Goal: Task Accomplishment & Management: Complete application form

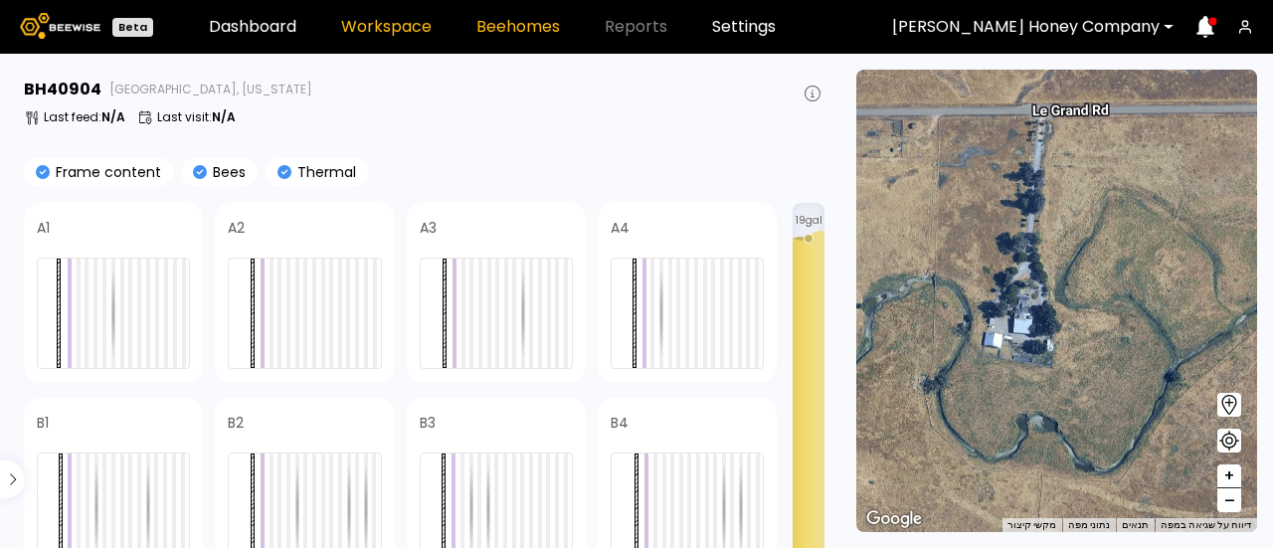
click at [395, 27] on link "Workspace" at bounding box center [386, 27] width 91 height 16
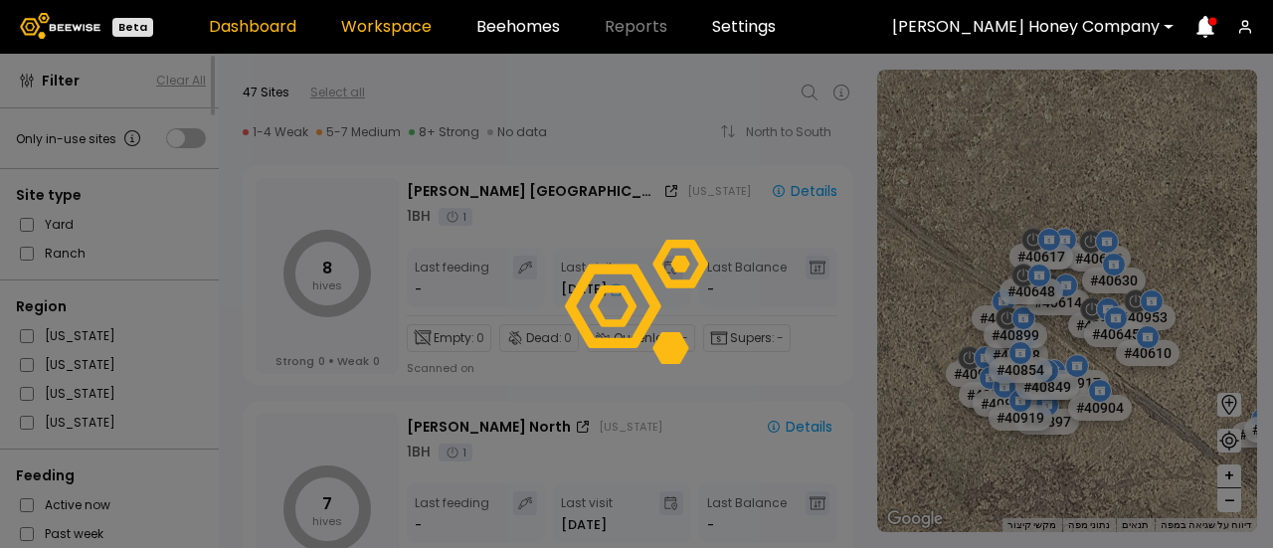
click at [279, 27] on link "Dashboard" at bounding box center [253, 27] width 88 height 16
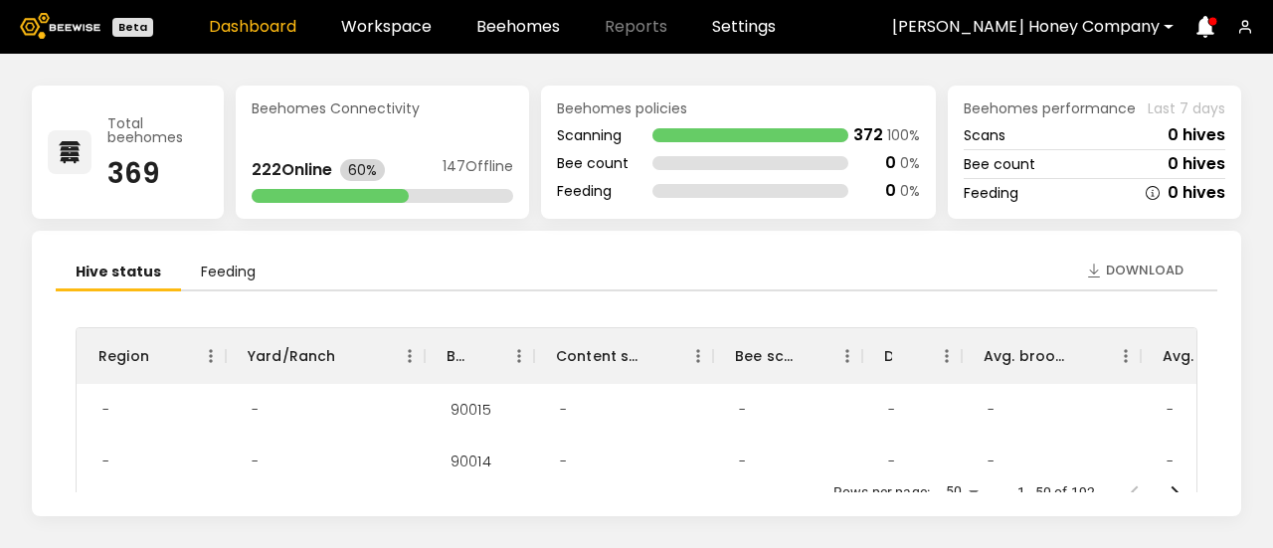
click at [1210, 30] on icon at bounding box center [1206, 27] width 18 height 22
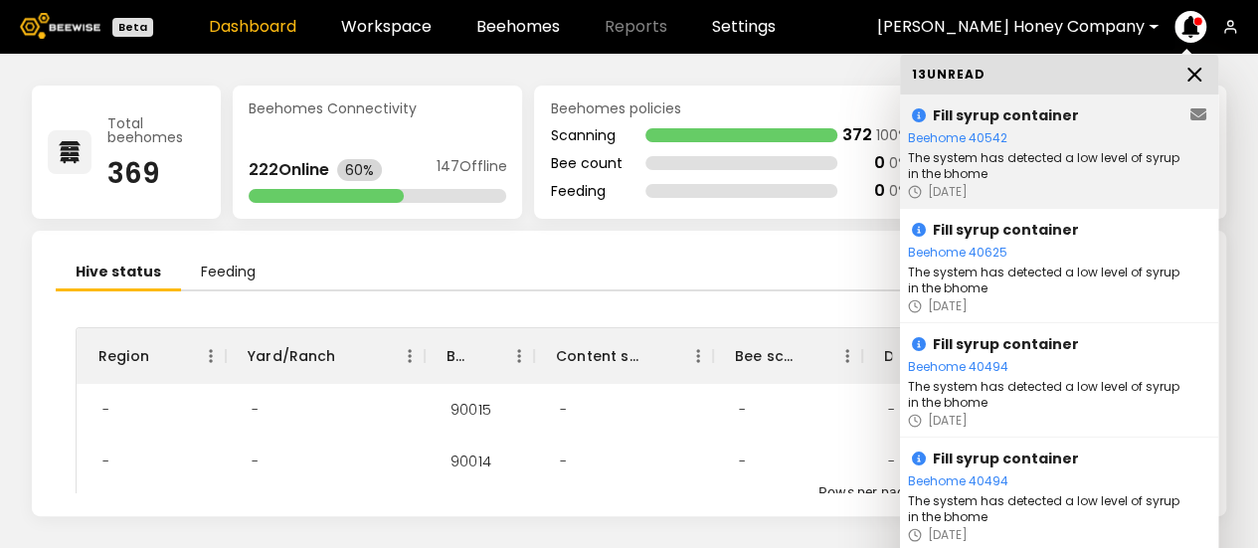
click at [980, 144] on div "Beehome 40542" at bounding box center [1047, 138] width 279 height 20
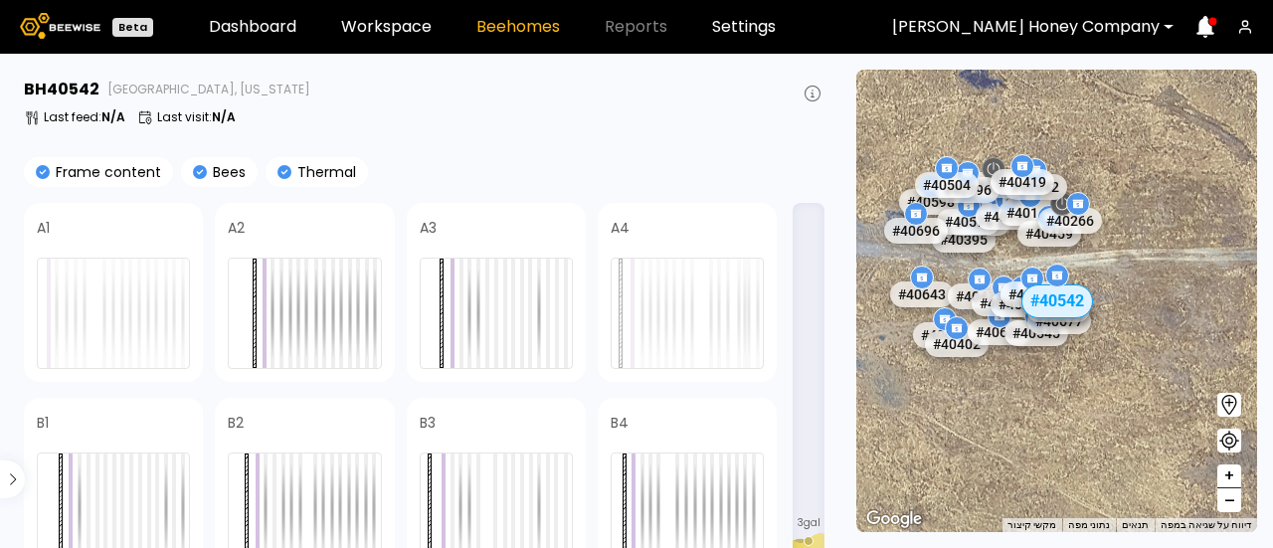
click at [1227, 406] on icon at bounding box center [1230, 405] width 24 height 24
click at [995, 268] on div "# 40536 # 40454 # 40502 # 40654 # 40392 # 40505 # 40432 # 40500 # 40393 # 40074…" at bounding box center [1056, 301] width 401 height 463
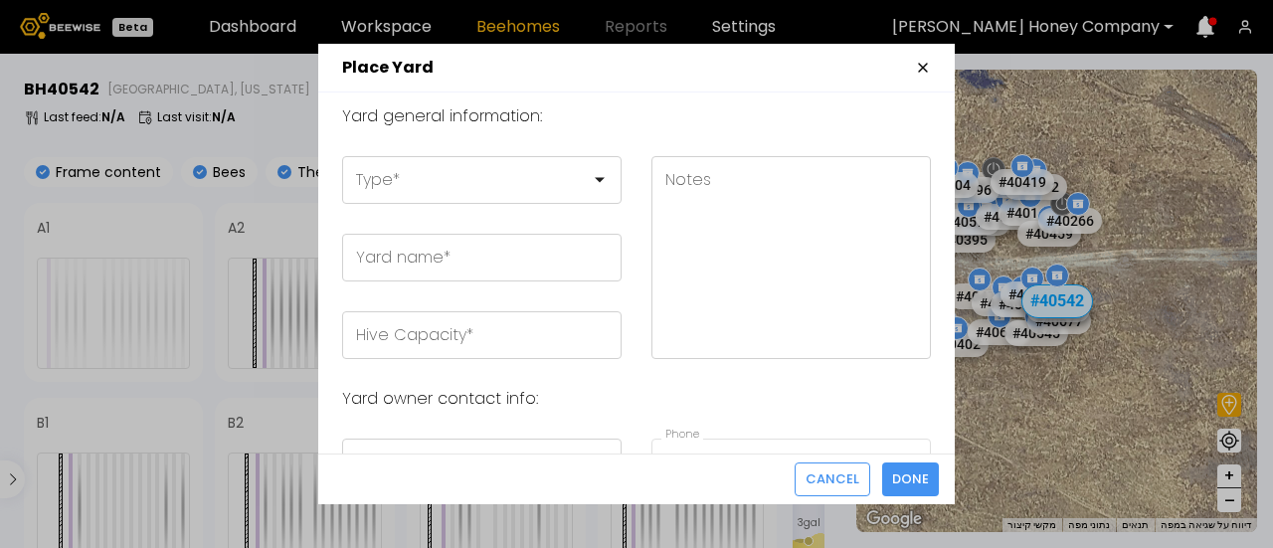
click at [921, 73] on icon "button" at bounding box center [923, 68] width 16 height 16
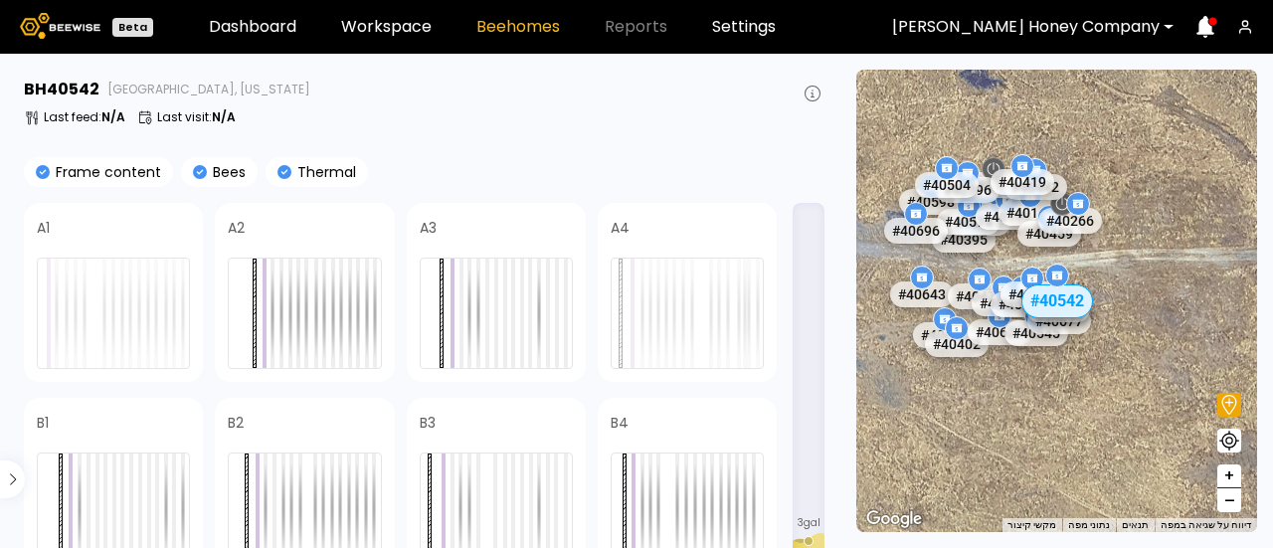
click at [1232, 500] on span "–" at bounding box center [1230, 500] width 11 height 25
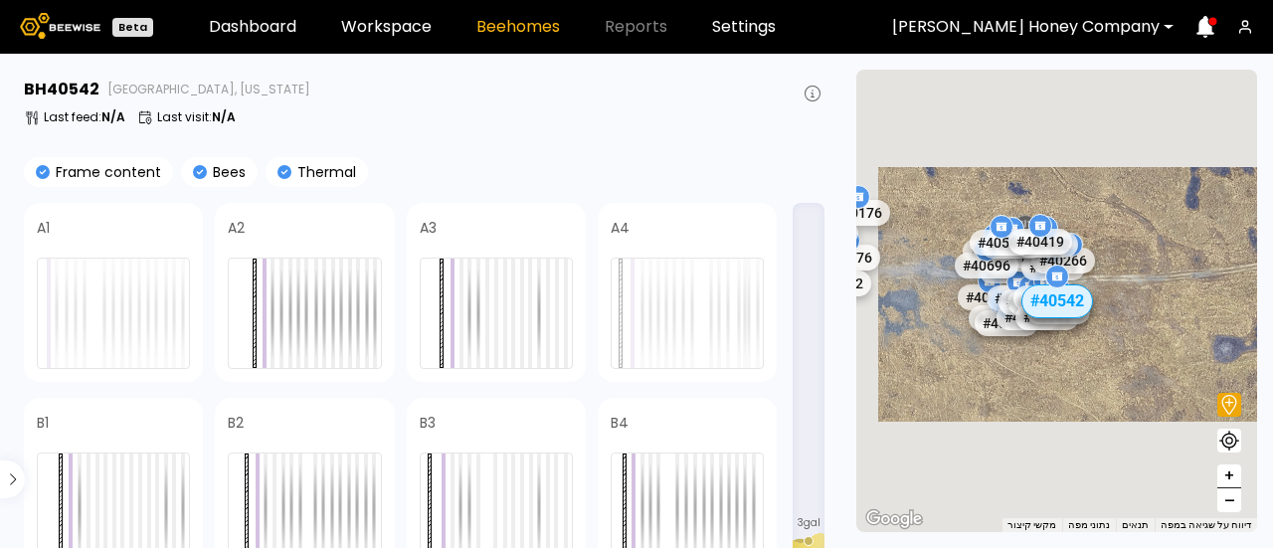
click at [1232, 500] on span "–" at bounding box center [1230, 500] width 11 height 25
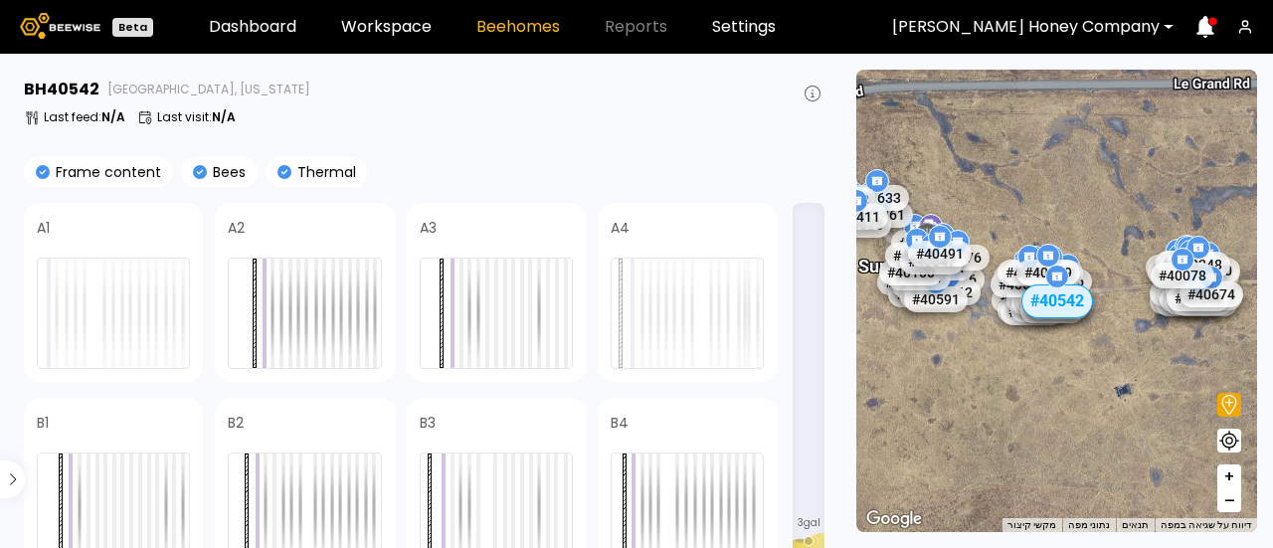
click at [1240, 482] on button "+" at bounding box center [1230, 477] width 24 height 24
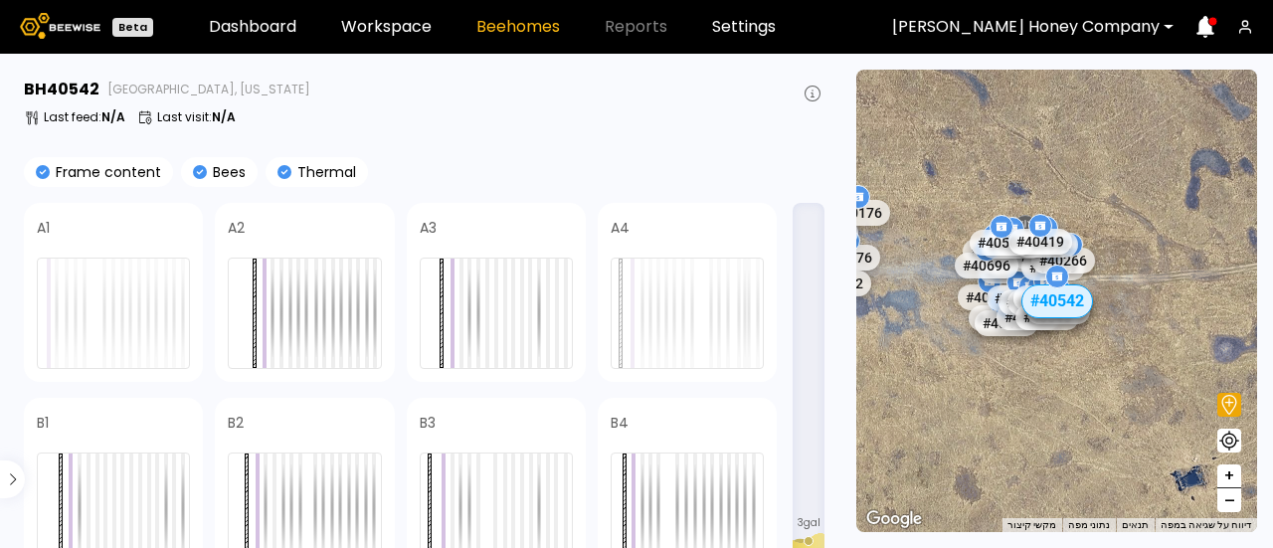
click at [1257, 463] on section "← הזזה שמאלה → הזזה ימינה ↑ הזזה למעלה ↓ הזזה למטה + התקרבות - התרחקות Home הזז…" at bounding box center [1057, 301] width 433 height 494
click at [1272, 425] on section "← הזזה שמאלה → הזזה ימינה ↑ הזזה למעלה ↓ הזזה למטה + התקרבות - התרחקות Home הזז…" at bounding box center [1057, 301] width 433 height 494
click at [1270, 430] on section "← הזזה שמאלה → הזזה ימינה ↑ הזזה למעלה ↓ הזזה למטה + התקרבות - התרחקות Home הזז…" at bounding box center [1057, 301] width 433 height 494
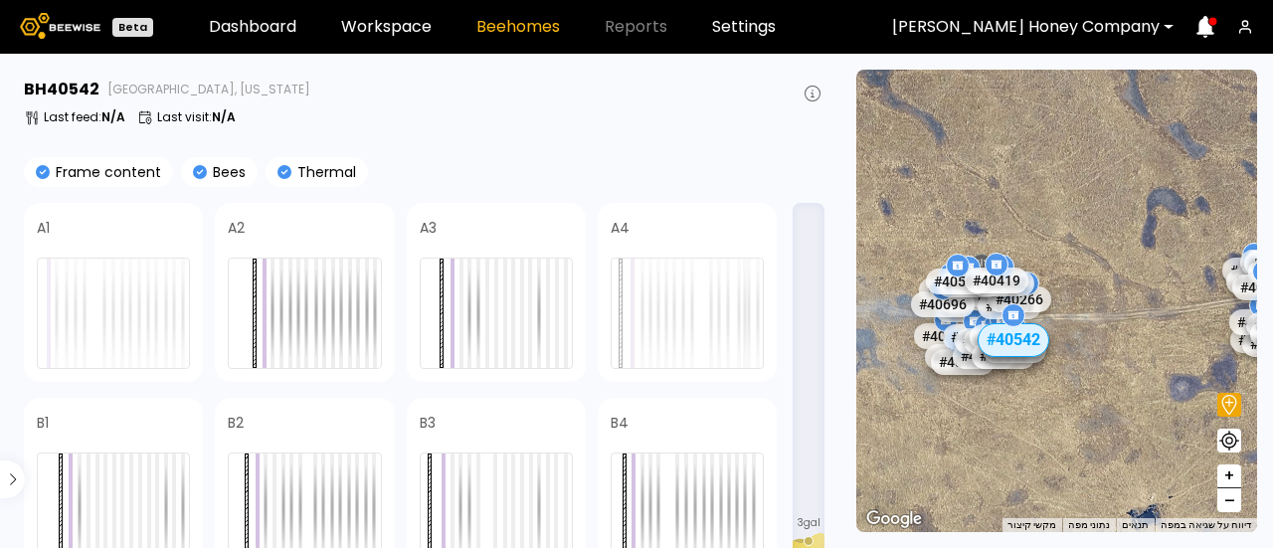
drag, startPoint x: 951, startPoint y: 388, endPoint x: 905, endPoint y: 430, distance: 62.0
click at [905, 430] on div "# 40536 # 40454 # 40502 # 40654 # 40392 # 40505 # 40432 # 40500 # 40393 # 40074…" at bounding box center [1056, 301] width 401 height 463
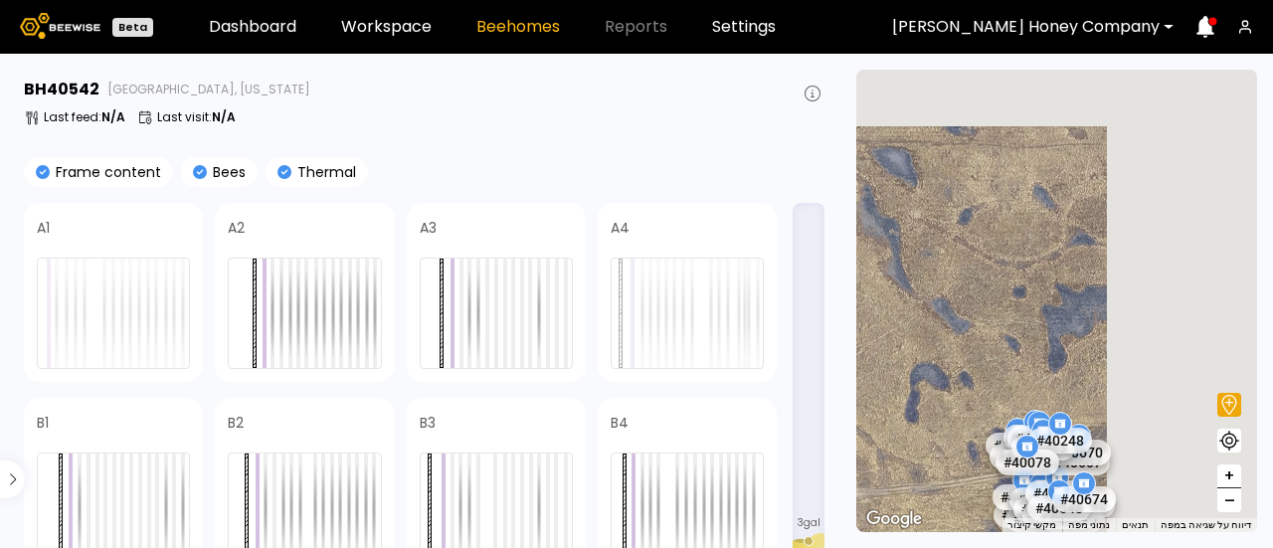
drag, startPoint x: 1153, startPoint y: 247, endPoint x: 898, endPoint y: 437, distance: 317.7
click at [898, 437] on div "# 40536 # 40454 # 40502 # 40654 # 40392 # 40505 # 40432 # 40500 # 40393 # 40074…" at bounding box center [1056, 301] width 401 height 463
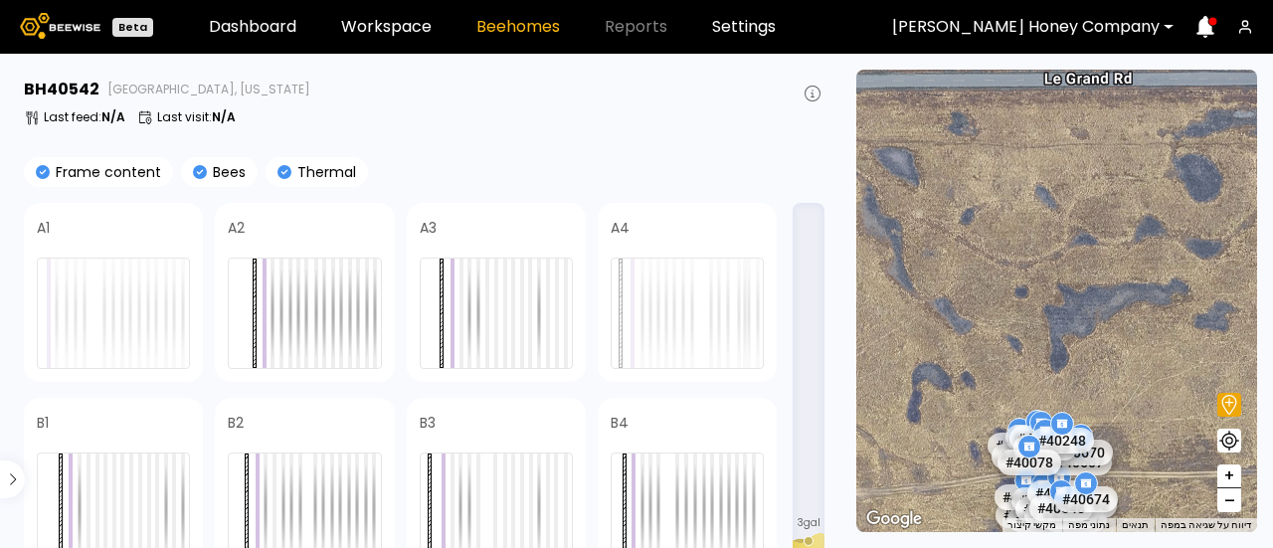
click at [1237, 502] on button "–" at bounding box center [1230, 500] width 24 height 24
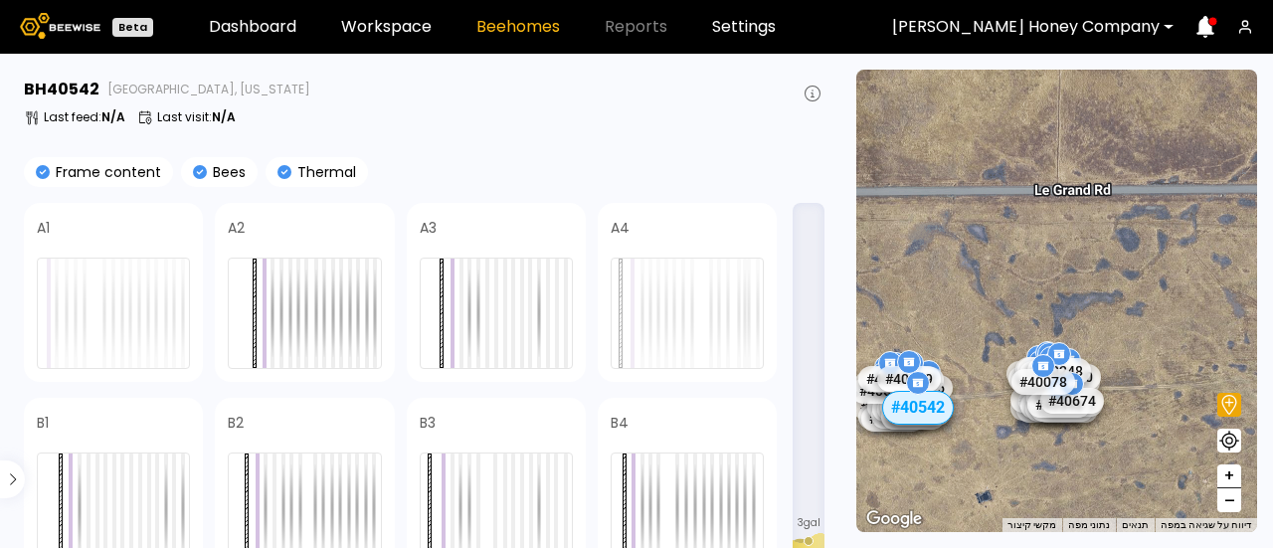
click at [1237, 502] on button "–" at bounding box center [1230, 500] width 24 height 24
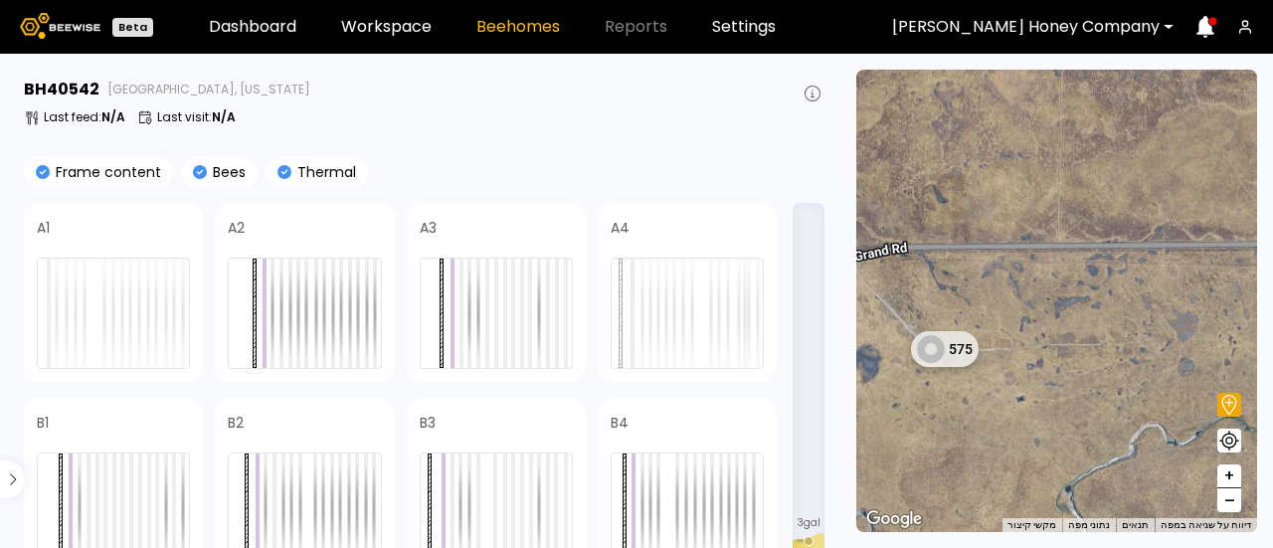
click at [1237, 502] on button "–" at bounding box center [1230, 500] width 24 height 24
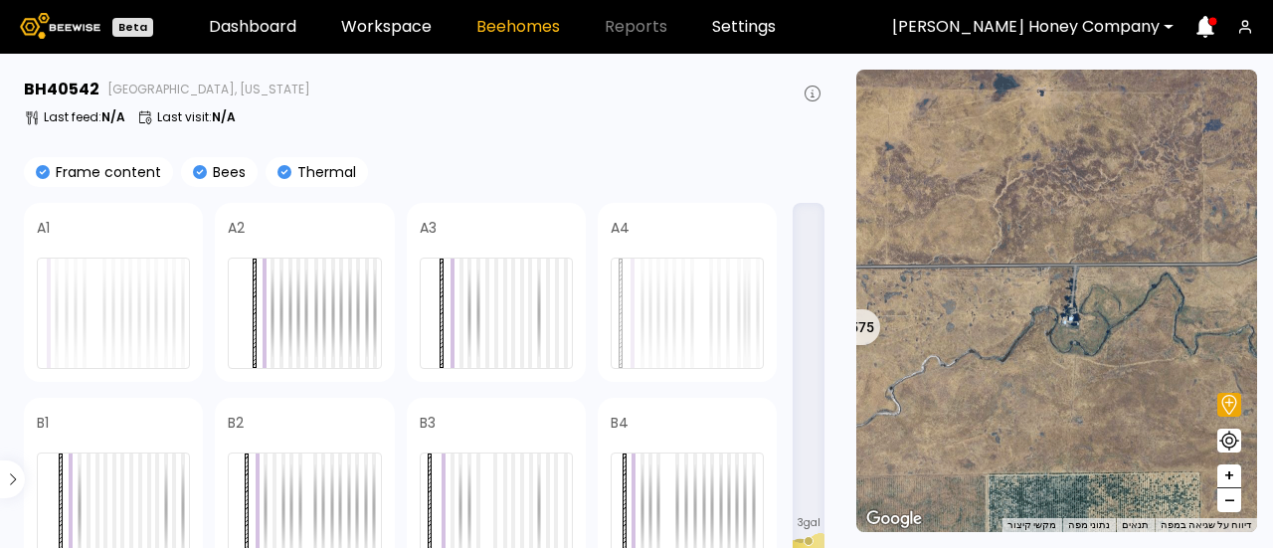
drag, startPoint x: 1139, startPoint y: 342, endPoint x: 784, endPoint y: 204, distance: 381.1
click at [784, 204] on main "BH [GEOGRAPHIC_DATA], [US_STATE] Last feed : N/A Last visit : N/A Frame content…" at bounding box center [636, 301] width 1273 height 494
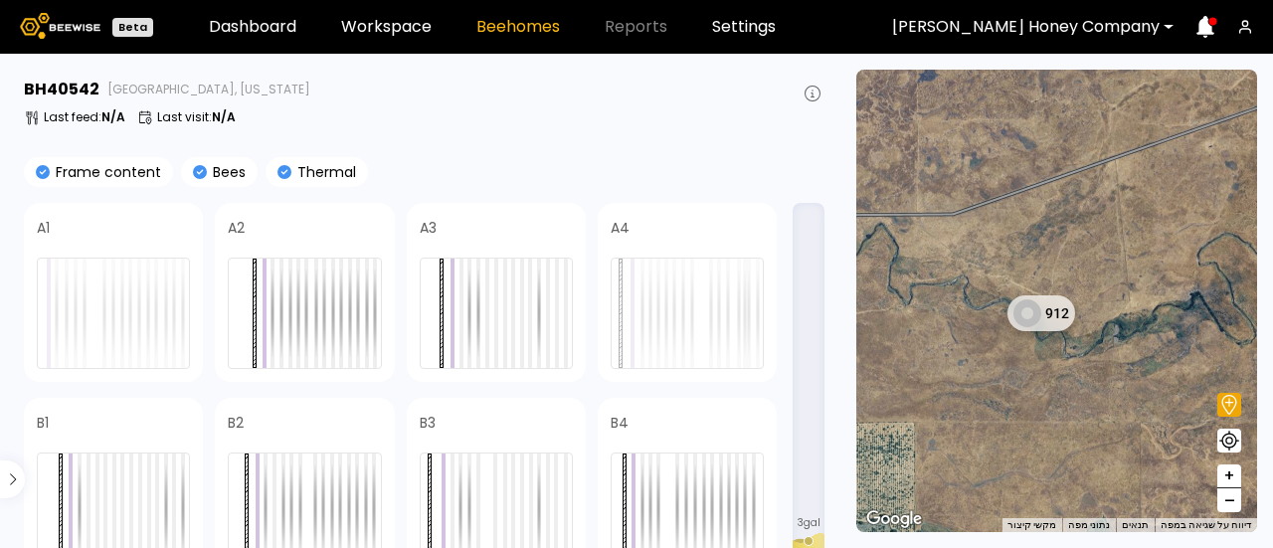
drag, startPoint x: 995, startPoint y: 207, endPoint x: 882, endPoint y: 297, distance: 144.3
click at [882, 297] on div "1 BH 1 BH 1 BH 1 BH 1 BH 1 BH 1 BH 1 BH 1 BH 1 BH 1 BH 1 BH 1 BH 1 BH 1 BH 1 BH…" at bounding box center [1056, 301] width 401 height 463
click at [1223, 471] on button "+" at bounding box center [1230, 477] width 24 height 24
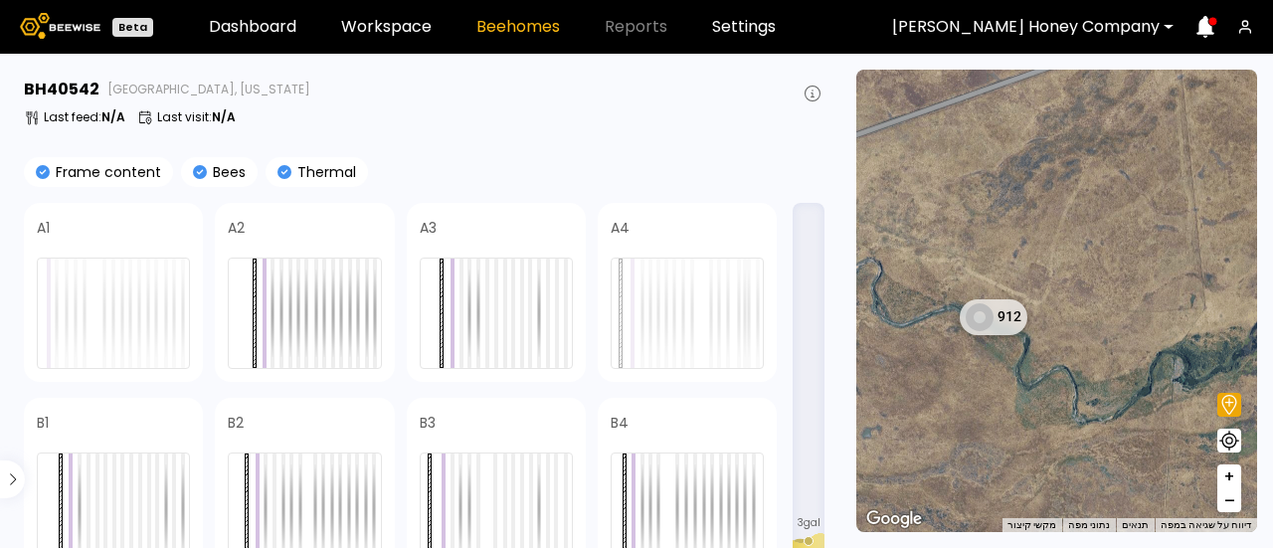
click at [1231, 471] on span "+" at bounding box center [1230, 477] width 12 height 25
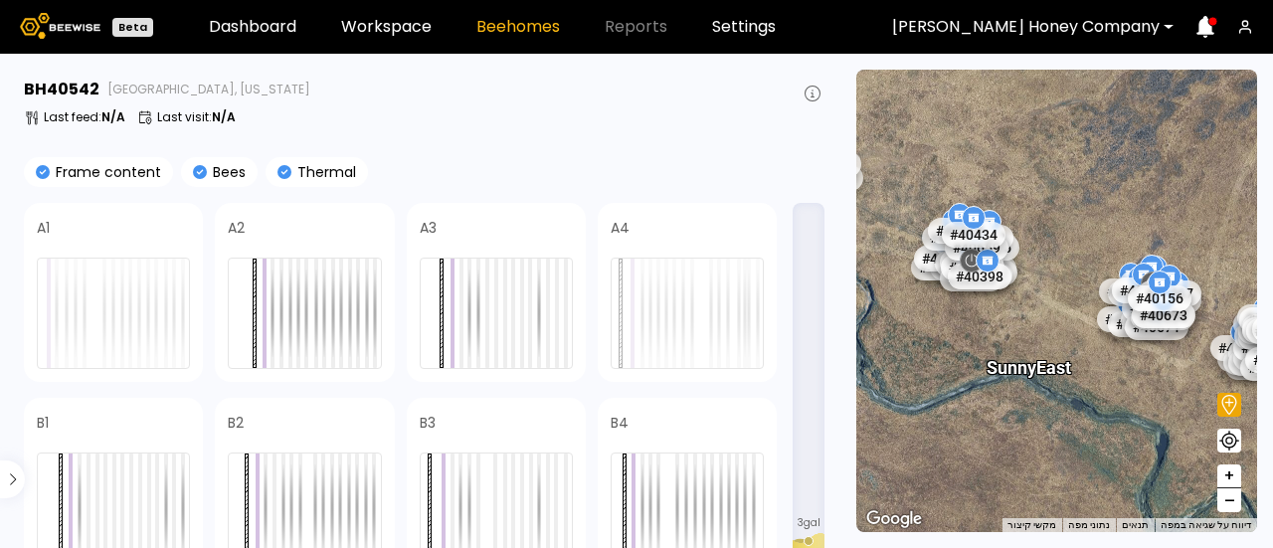
drag, startPoint x: 1085, startPoint y: 452, endPoint x: 1202, endPoint y: 459, distance: 116.6
click at [1202, 459] on div "# 40121 # 40573 # 40381 # 40686 # 40449 # 40627 # 40453 # 40458 # 40123 # 40495…" at bounding box center [1056, 301] width 401 height 463
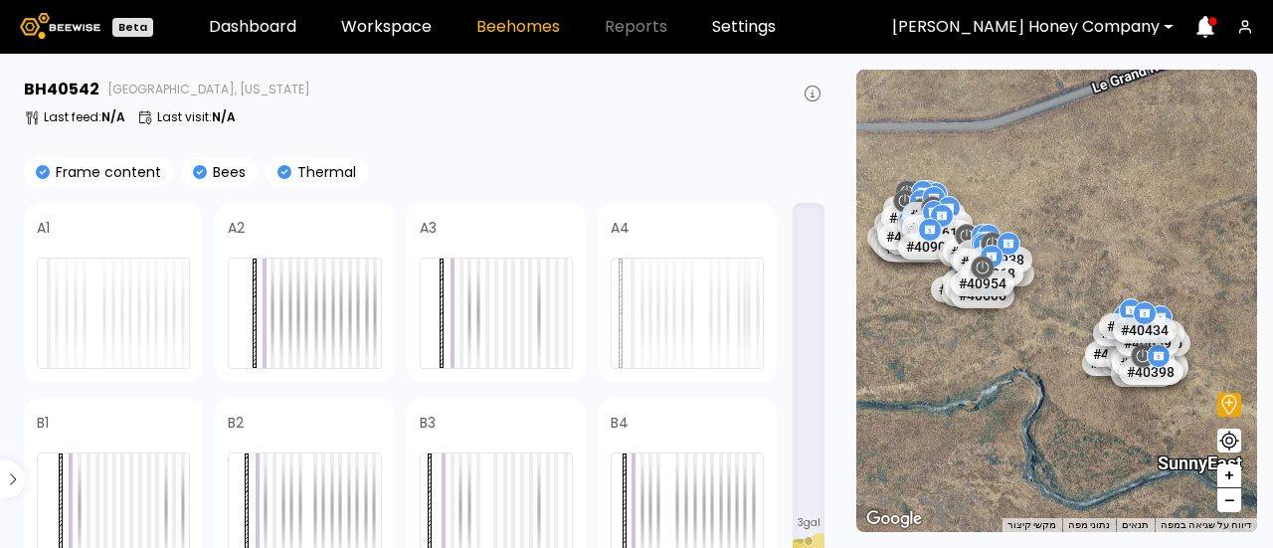
drag, startPoint x: 956, startPoint y: 354, endPoint x: 1132, endPoint y: 453, distance: 201.7
click at [1132, 453] on div "# 40121 # 40573 # 40381 # 40686 # 40449 # 40627 # 40453 # 40458 # 40123 # 40495…" at bounding box center [1056, 301] width 401 height 463
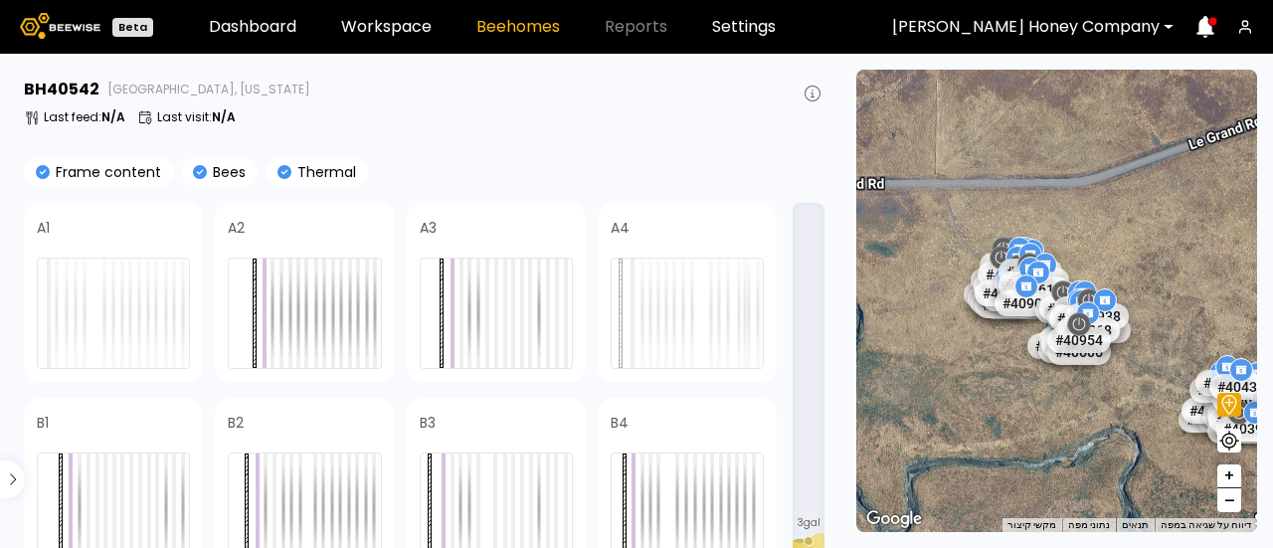
drag, startPoint x: 1002, startPoint y: 386, endPoint x: 1098, endPoint y: 443, distance: 111.9
click at [1098, 443] on div "# 40121 # 40573 # 40381 # 40686 # 40449 # 40627 # 40453 # 40458 # 40123 # 40495…" at bounding box center [1056, 301] width 401 height 463
click at [1230, 475] on span "+" at bounding box center [1230, 477] width 12 height 25
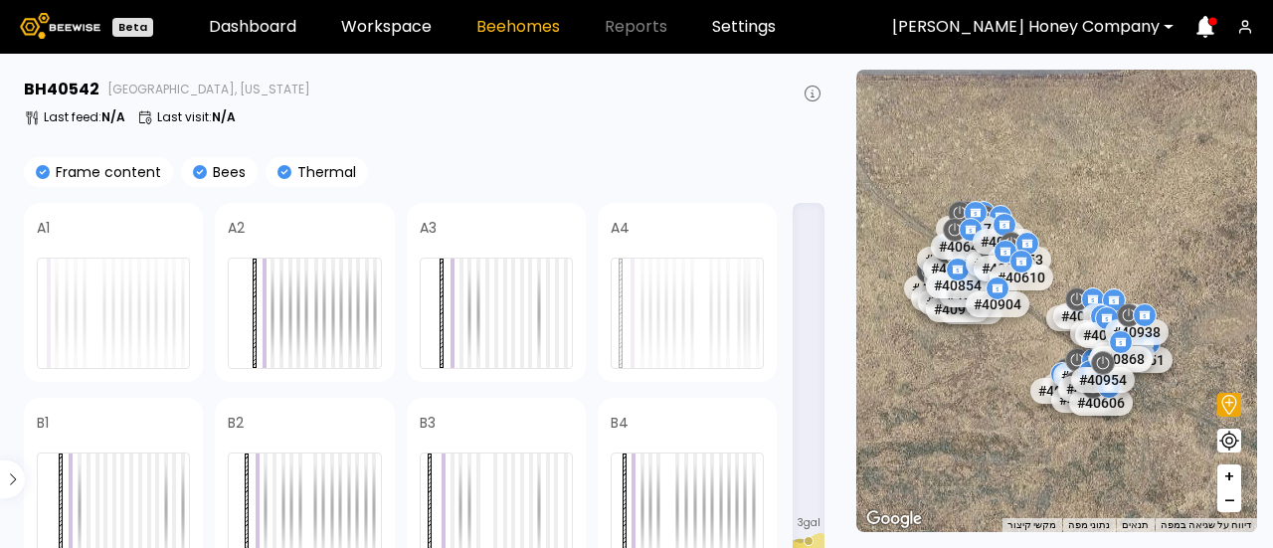
click at [1230, 475] on span "+" at bounding box center [1230, 477] width 12 height 25
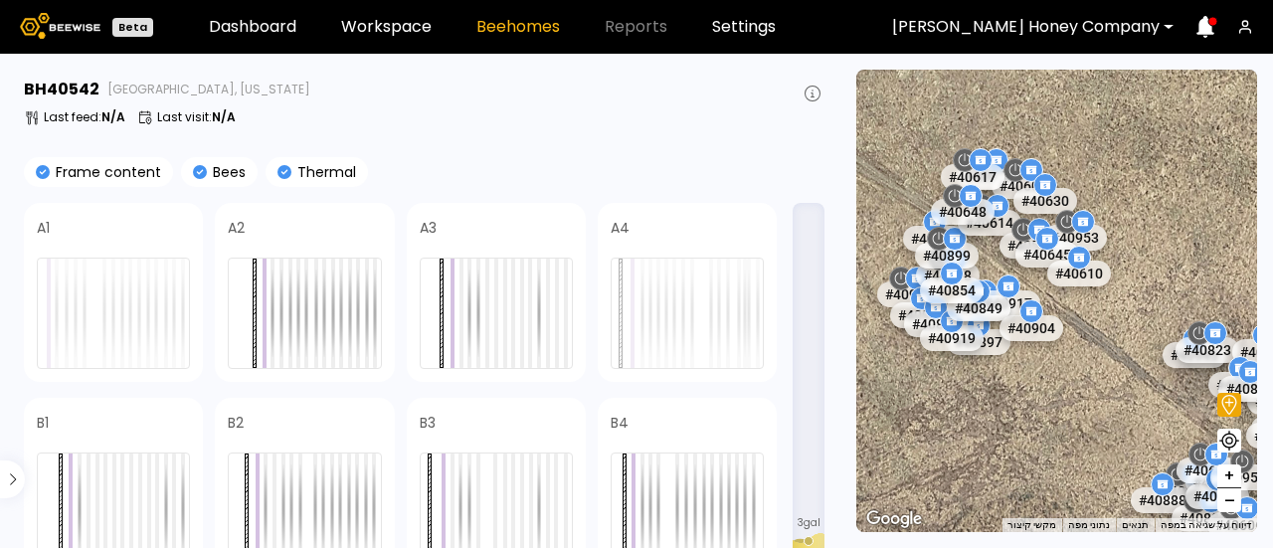
drag, startPoint x: 979, startPoint y: 429, endPoint x: 1086, endPoint y: 451, distance: 109.6
click at [1086, 451] on div "# 40121 # 40573 # 40381 # 40686 # 40449 # 40627 # 40453 # 40458 # 40123 # 40495…" at bounding box center [1056, 301] width 401 height 463
click at [1235, 474] on button "+" at bounding box center [1230, 477] width 24 height 24
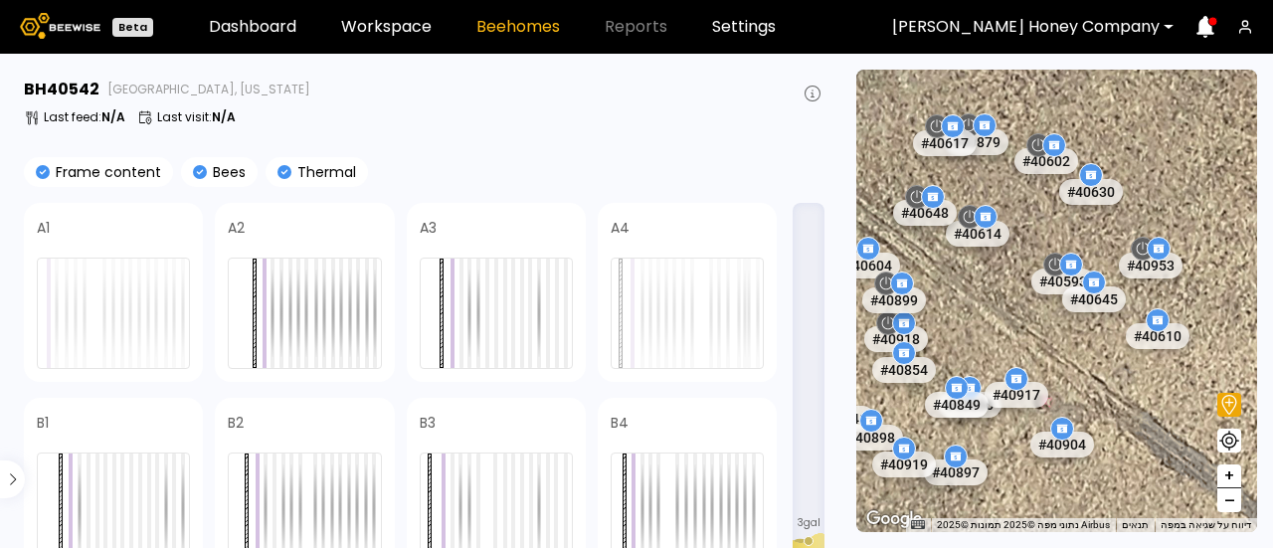
drag, startPoint x: 1074, startPoint y: 393, endPoint x: 1134, endPoint y: 488, distance: 112.6
click at [1134, 488] on div "# 40121 # 40573 # 40381 # 40686 # 40449 # 40627 # 40453 # 40458 # 40123 # 40495…" at bounding box center [1056, 301] width 401 height 463
click at [1233, 409] on icon at bounding box center [1230, 405] width 15 height 20
click at [1232, 412] on icon at bounding box center [1230, 405] width 15 height 20
click at [1065, 240] on div "# 40121 # 40573 # 40381 # 40686 # 40449 # 40627 # 40453 # 40458 # 40123 # 40495…" at bounding box center [1056, 301] width 401 height 463
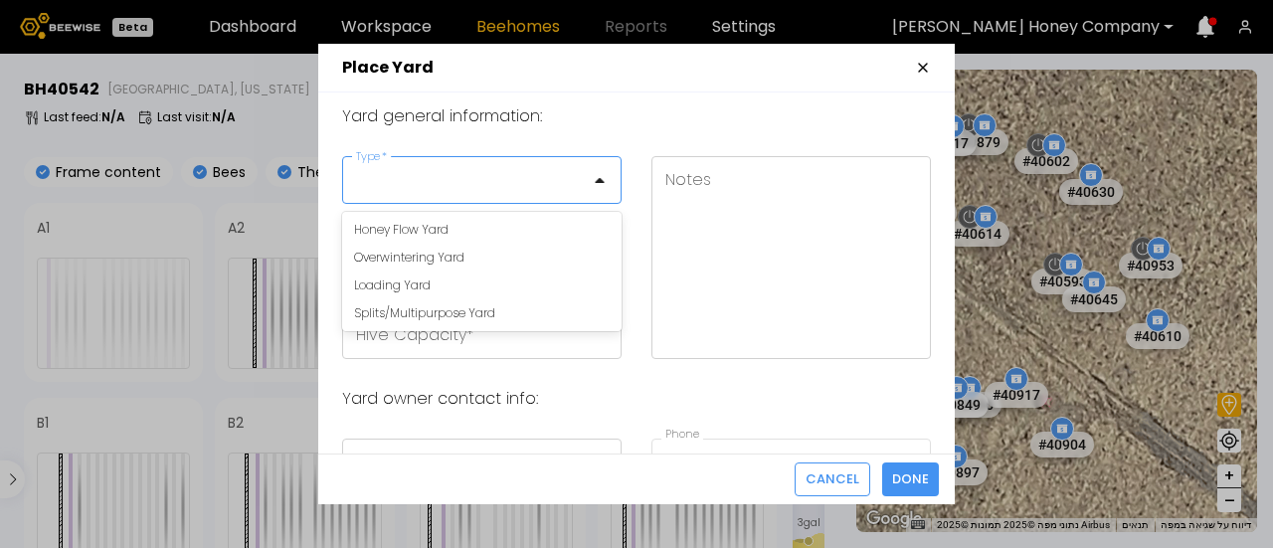
click at [593, 193] on div at bounding box center [474, 180] width 262 height 46
click at [534, 255] on div "Overwintering Yard" at bounding box center [482, 258] width 280 height 28
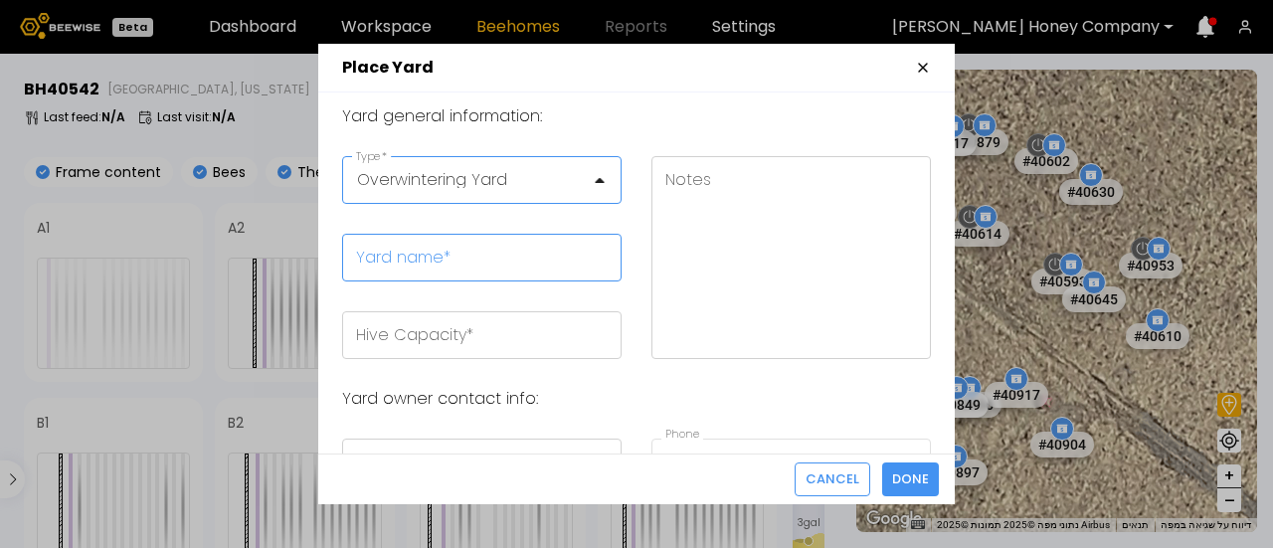
click at [532, 258] on input "Yard name *" at bounding box center [482, 258] width 278 height 46
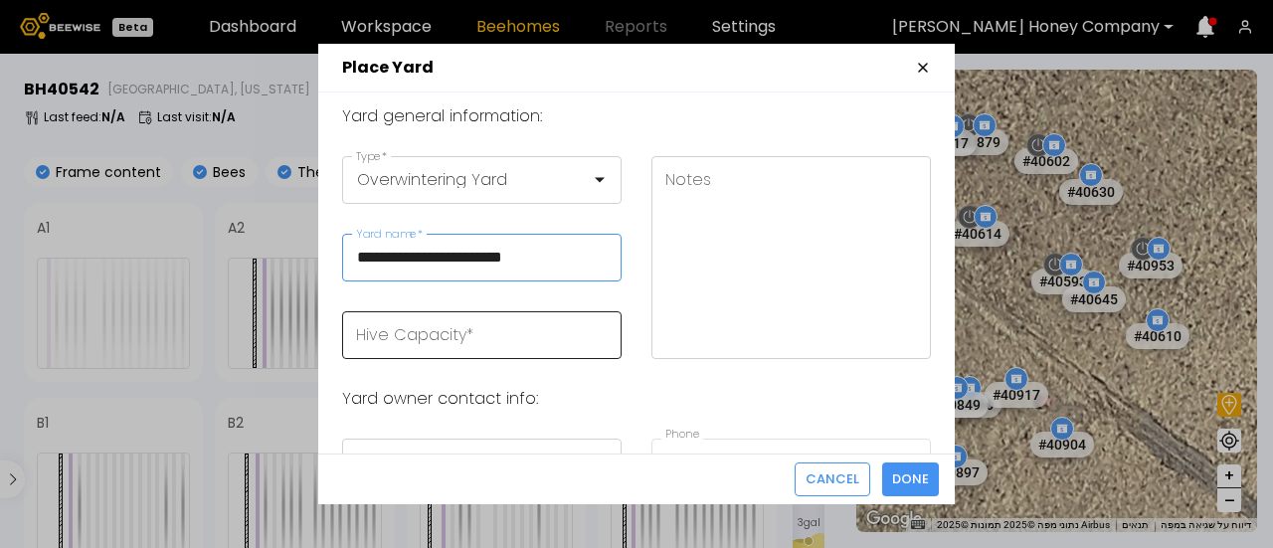
type input "**********"
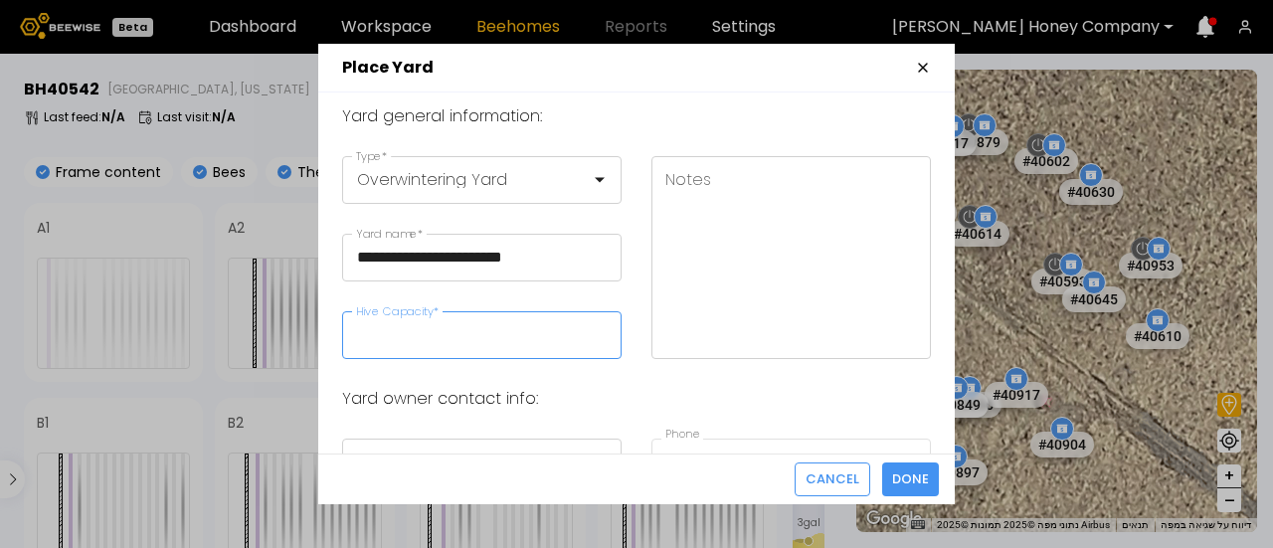
click at [507, 331] on input "Hive Capacity *" at bounding box center [482, 335] width 278 height 46
type input "***"
click at [808, 224] on textarea "Notes" at bounding box center [792, 257] width 278 height 201
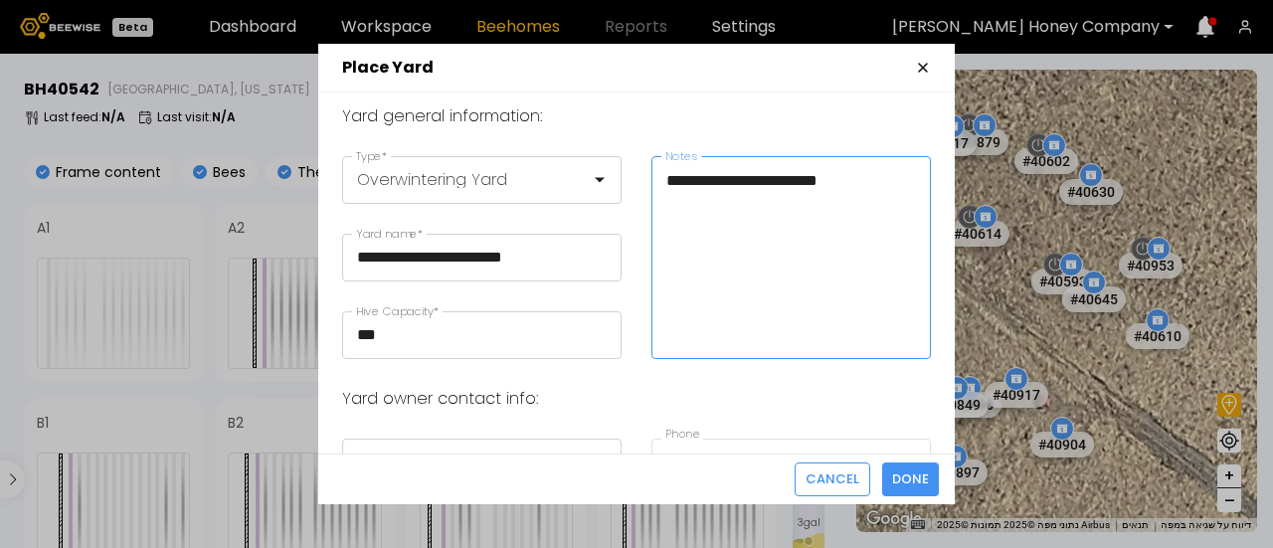
type textarea "**********"
click at [666, 406] on div "**********" at bounding box center [636, 273] width 637 height 361
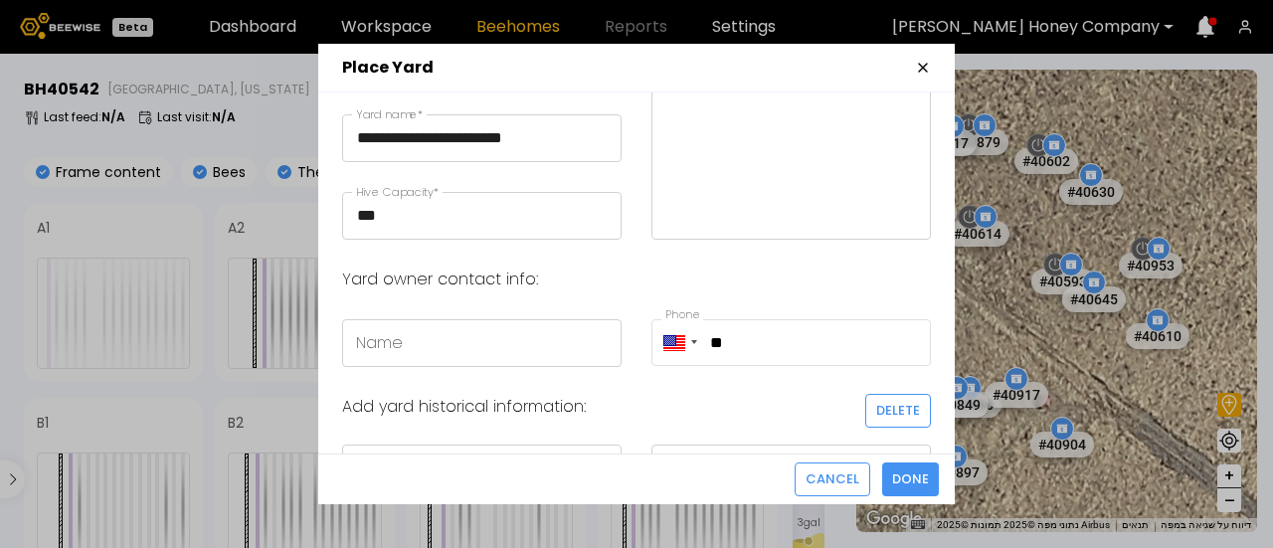
scroll to position [159, 0]
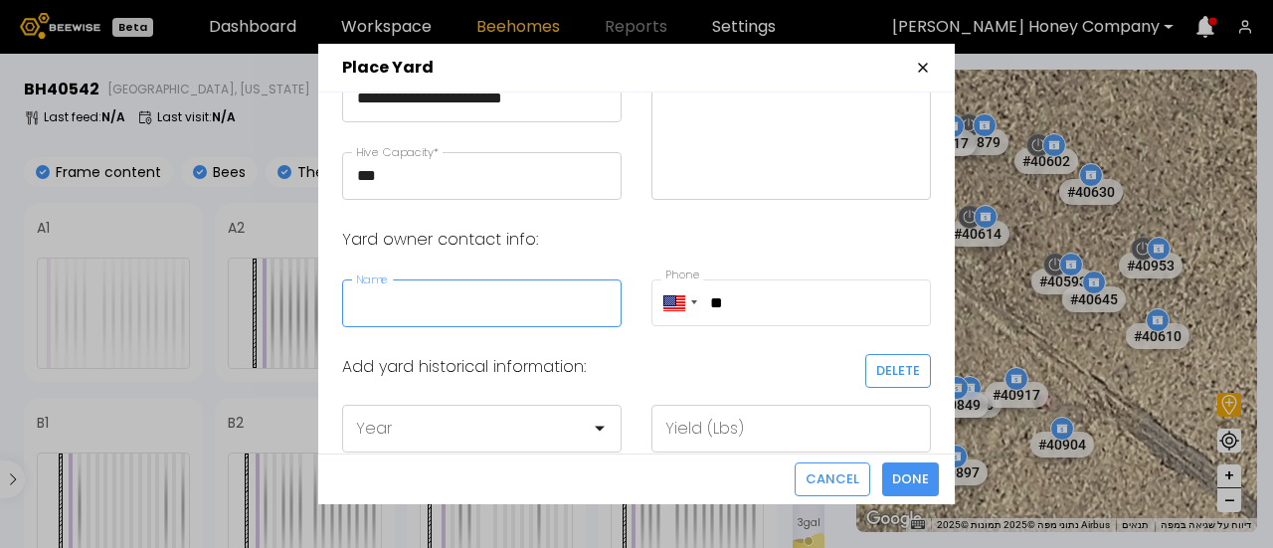
click at [560, 302] on input "Name" at bounding box center [482, 304] width 278 height 46
type input "****"
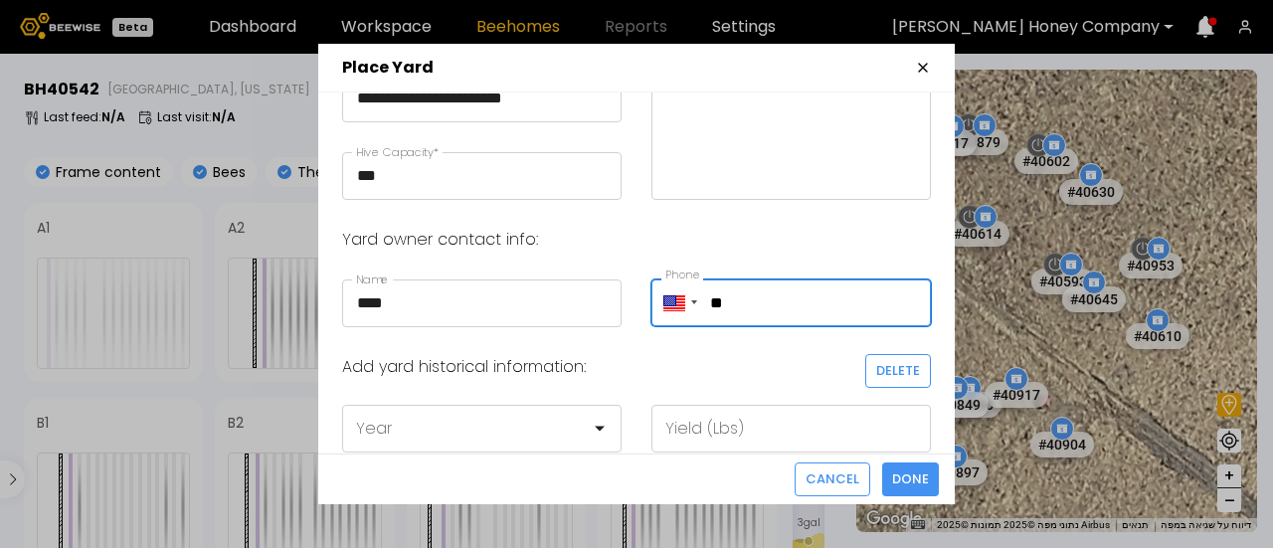
click at [804, 298] on input "**" at bounding box center [792, 303] width 280 height 47
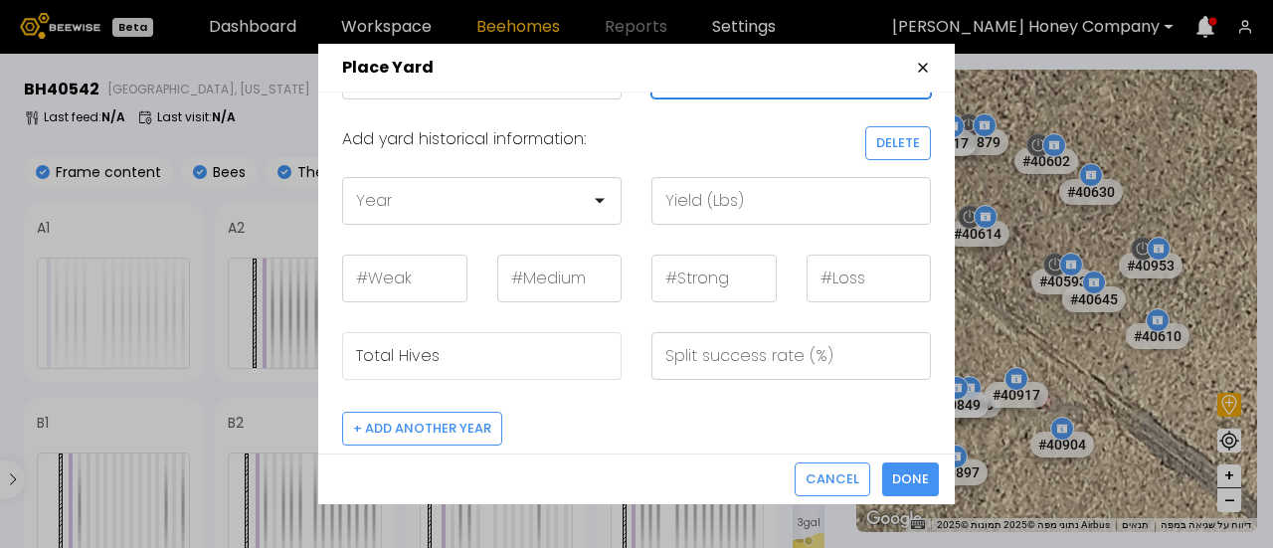
scroll to position [390, 0]
type input "**********"
click at [904, 487] on span "Done" at bounding box center [910, 480] width 37 height 20
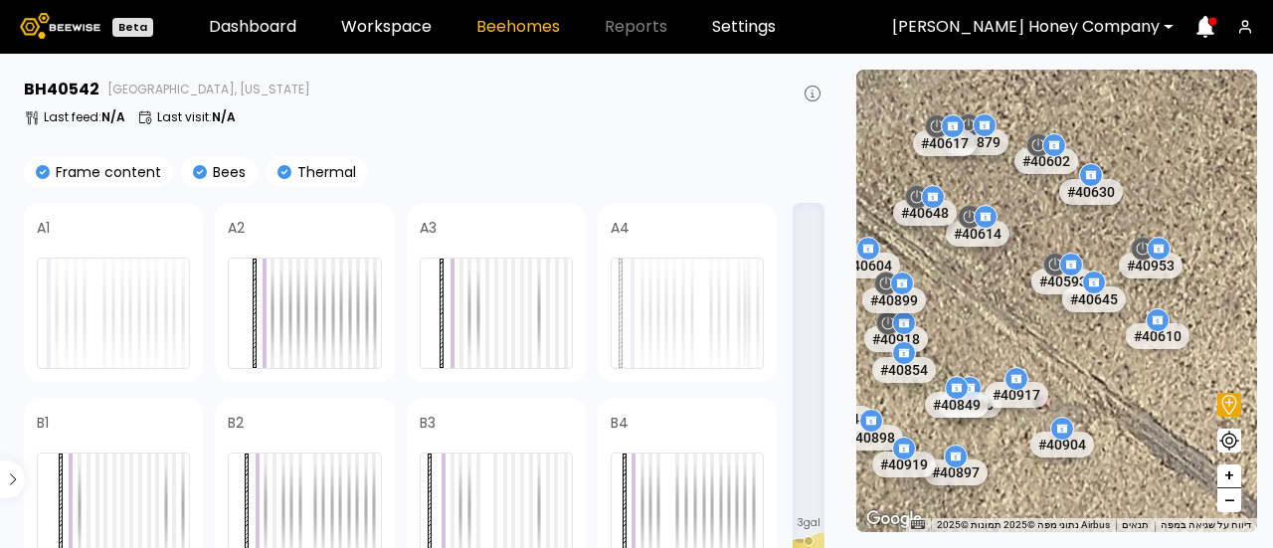
click at [1237, 502] on button "–" at bounding box center [1230, 500] width 24 height 24
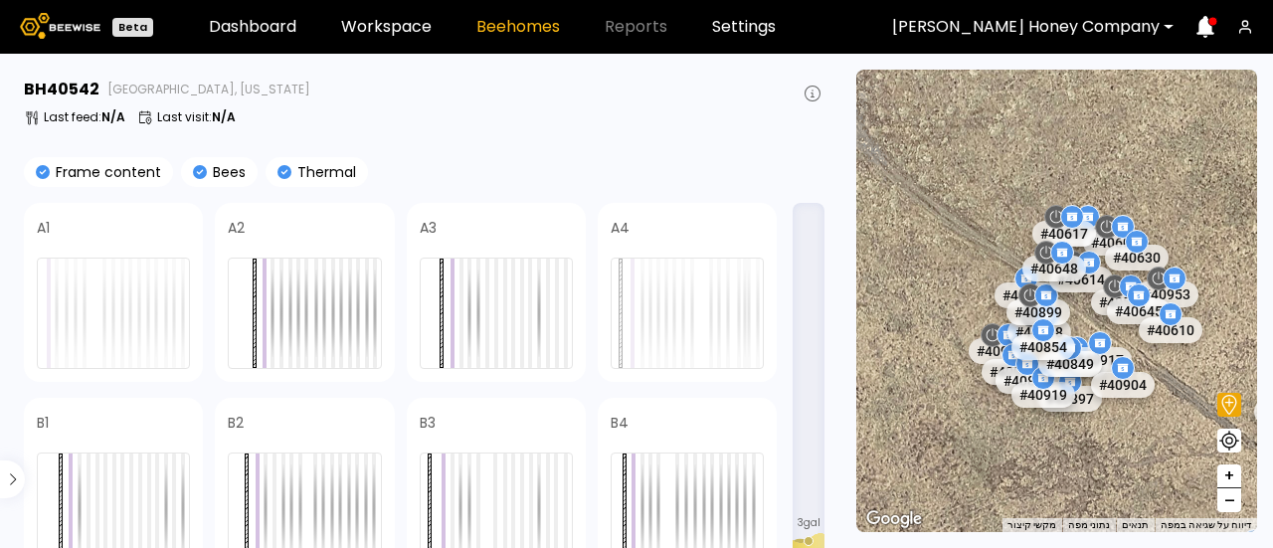
drag, startPoint x: 1084, startPoint y: 451, endPoint x: 1165, endPoint y: 465, distance: 81.8
click at [1165, 465] on div "# 40121 # 40573 # 40381 # 40686 # 40449 # 40627 # 40453 # 40458 # 40123 # 40495…" at bounding box center [1056, 301] width 401 height 463
click at [1220, 474] on button "+" at bounding box center [1230, 477] width 24 height 24
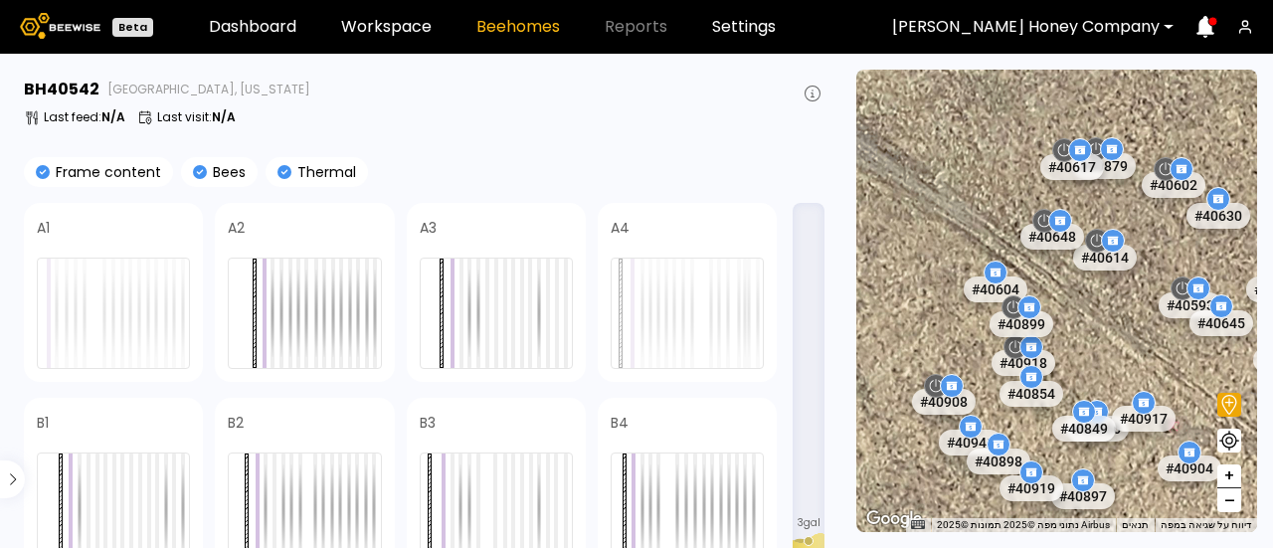
click at [1035, 437] on div "# 40121 # 40573 # 40381 # 40686 # 40449 # 40627 # 40453 # 40458 # 40123 # 40495…" at bounding box center [1056, 301] width 401 height 463
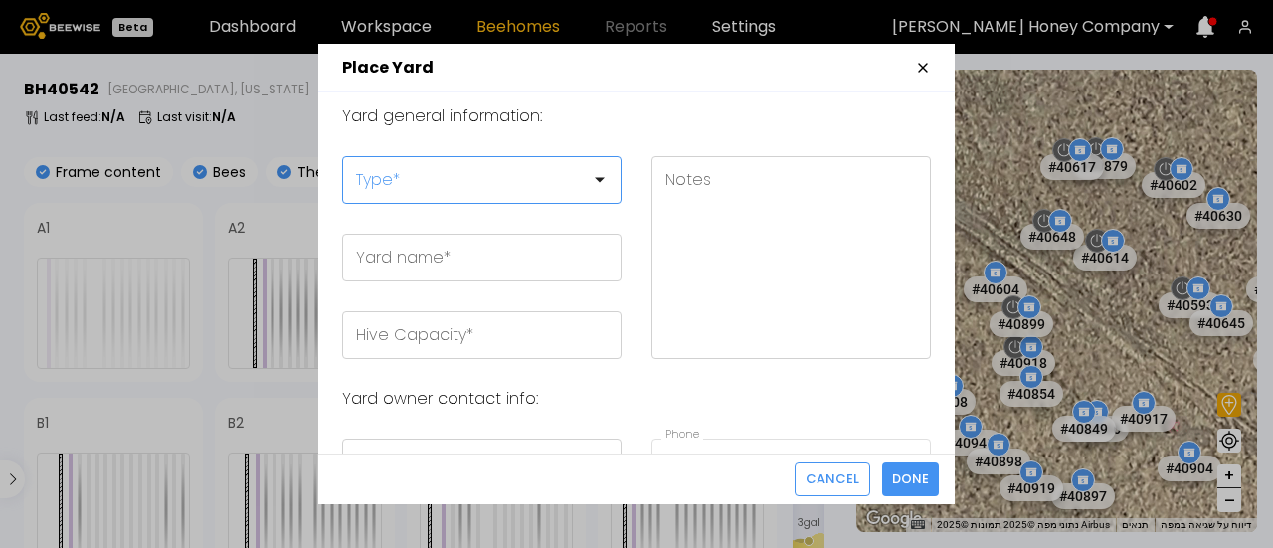
click at [613, 180] on div at bounding box center [613, 180] width 0 height 0
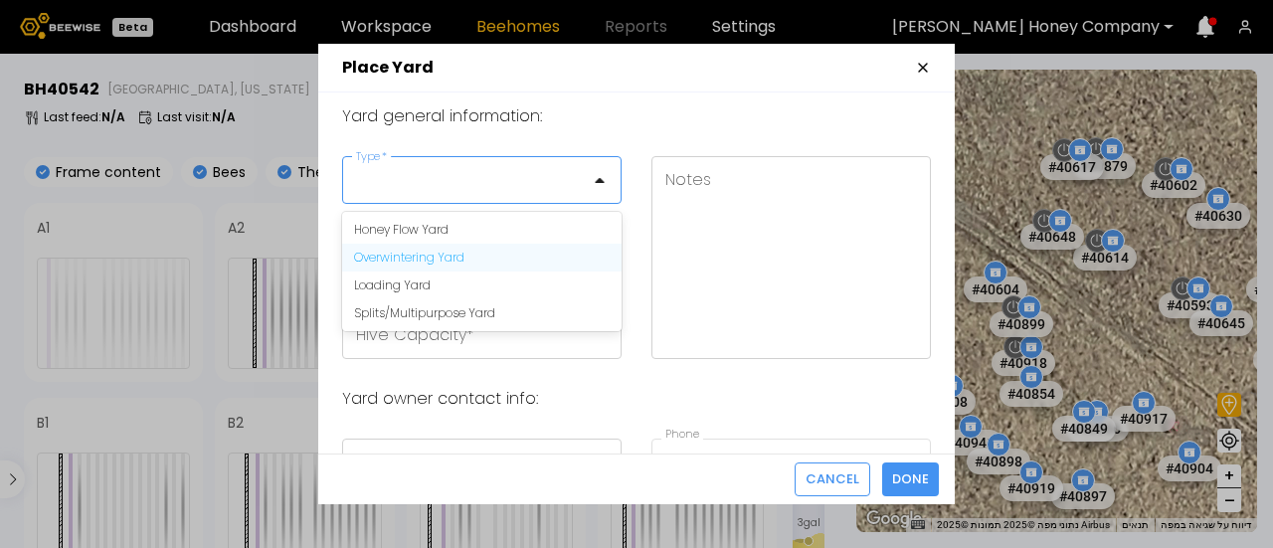
drag, startPoint x: 542, startPoint y: 236, endPoint x: 525, endPoint y: 250, distance: 21.9
click at [525, 250] on div "Honey Flow Yard Overwintering Yard Loading Yard Splits/Multipurpose Yard" at bounding box center [482, 271] width 280 height 119
click at [525, 250] on div "Overwintering Yard" at bounding box center [482, 258] width 280 height 28
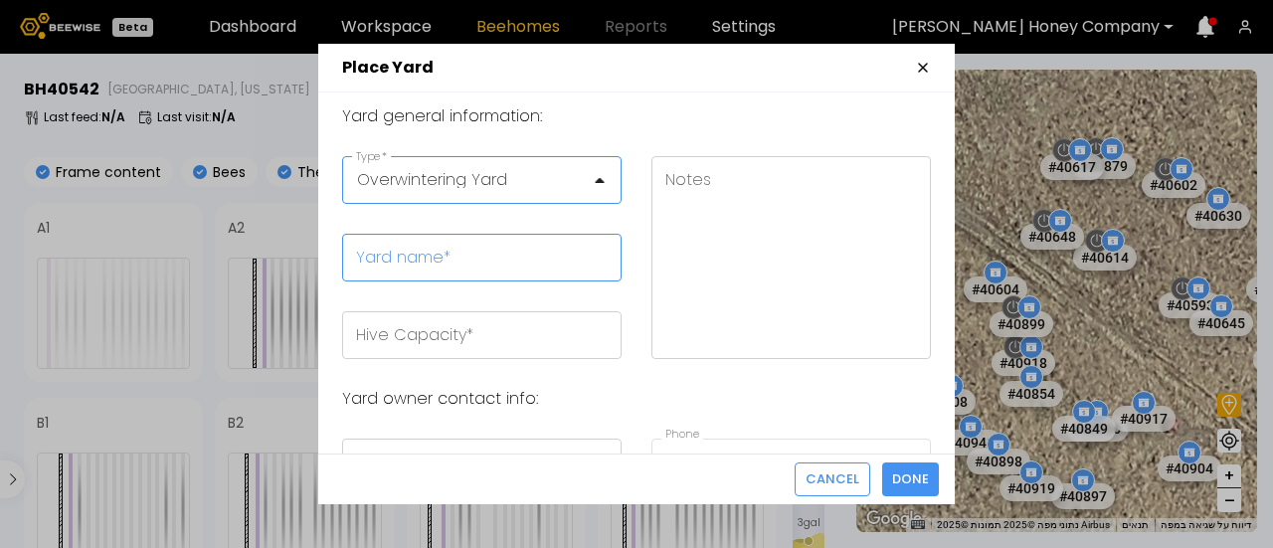
click at [516, 263] on input "Yard name *" at bounding box center [482, 258] width 278 height 46
type input "*"
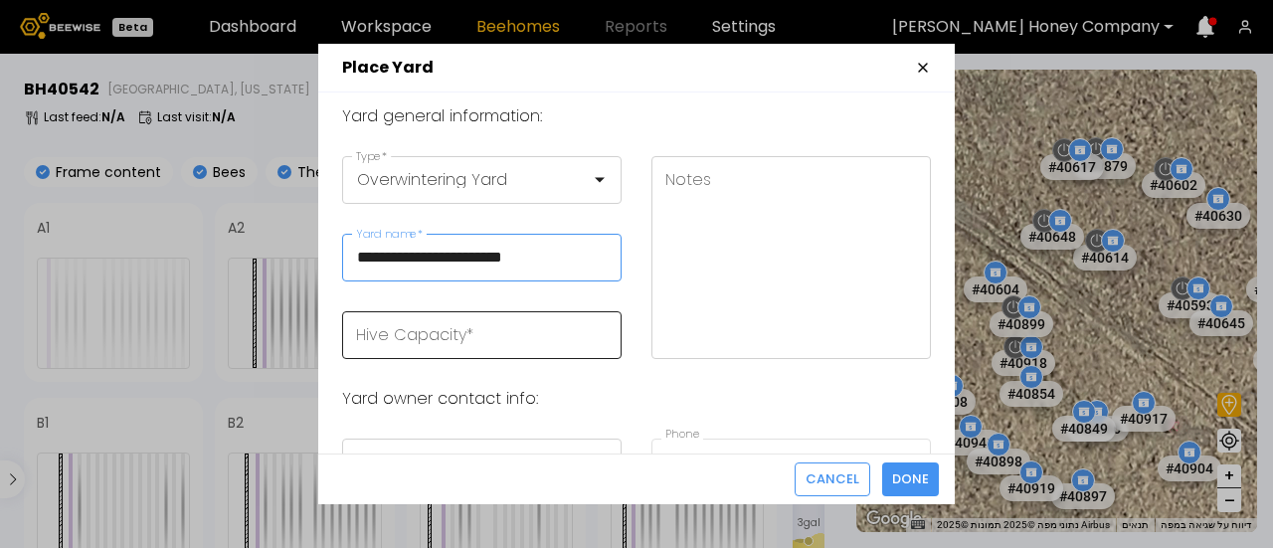
type input "**********"
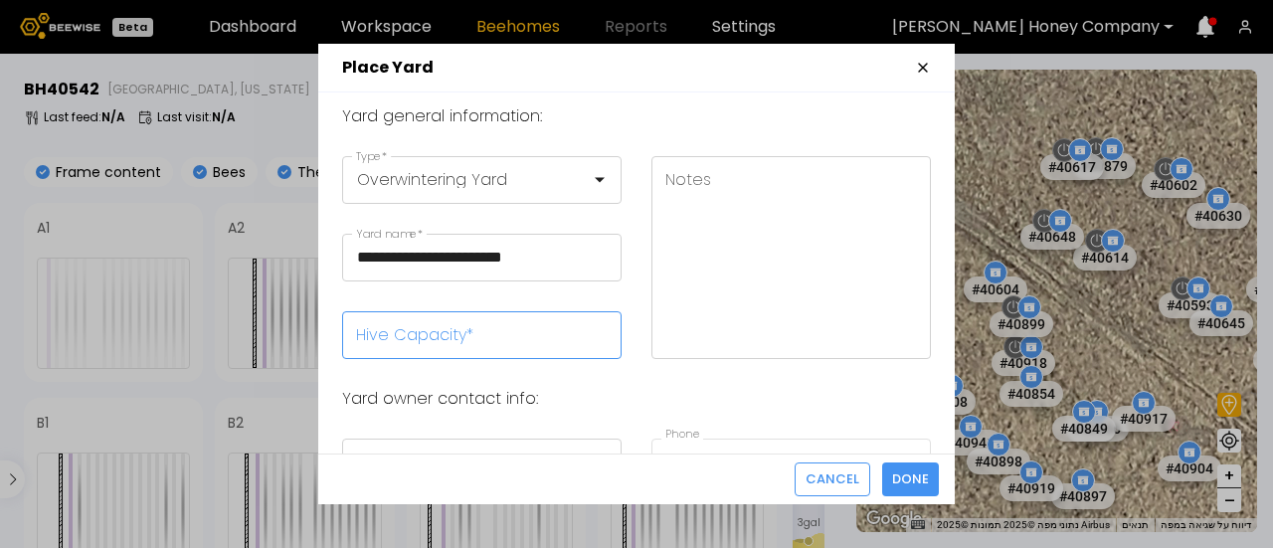
click at [511, 337] on input "Hive Capacity *" at bounding box center [482, 335] width 278 height 46
type input "***"
click at [714, 212] on textarea "Notes" at bounding box center [792, 257] width 278 height 201
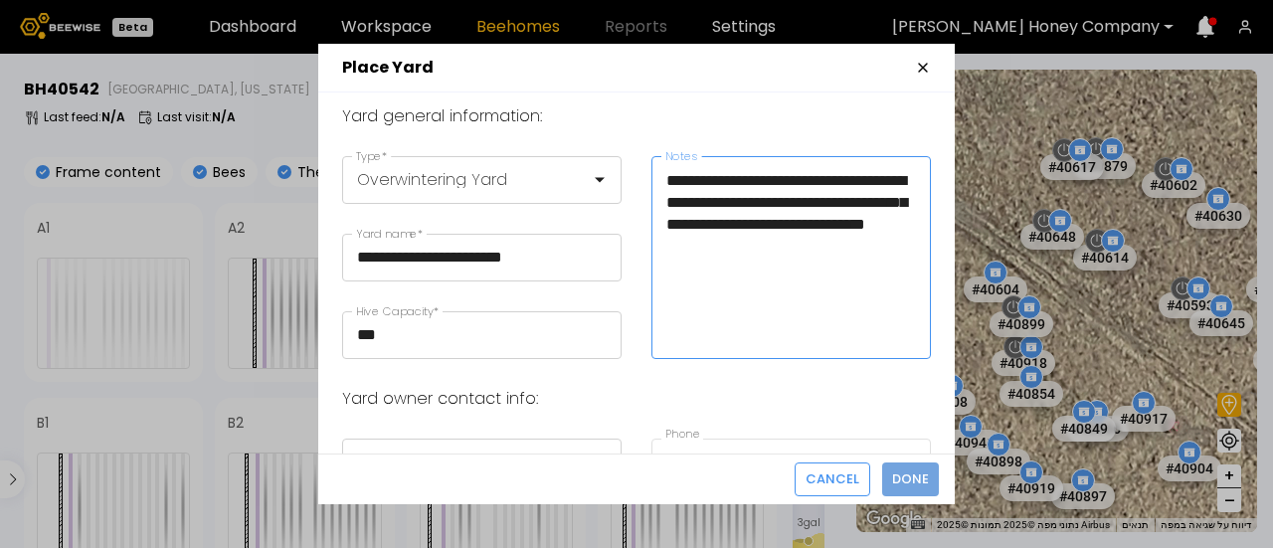
type textarea "**********"
click at [910, 475] on span "Done" at bounding box center [910, 480] width 37 height 20
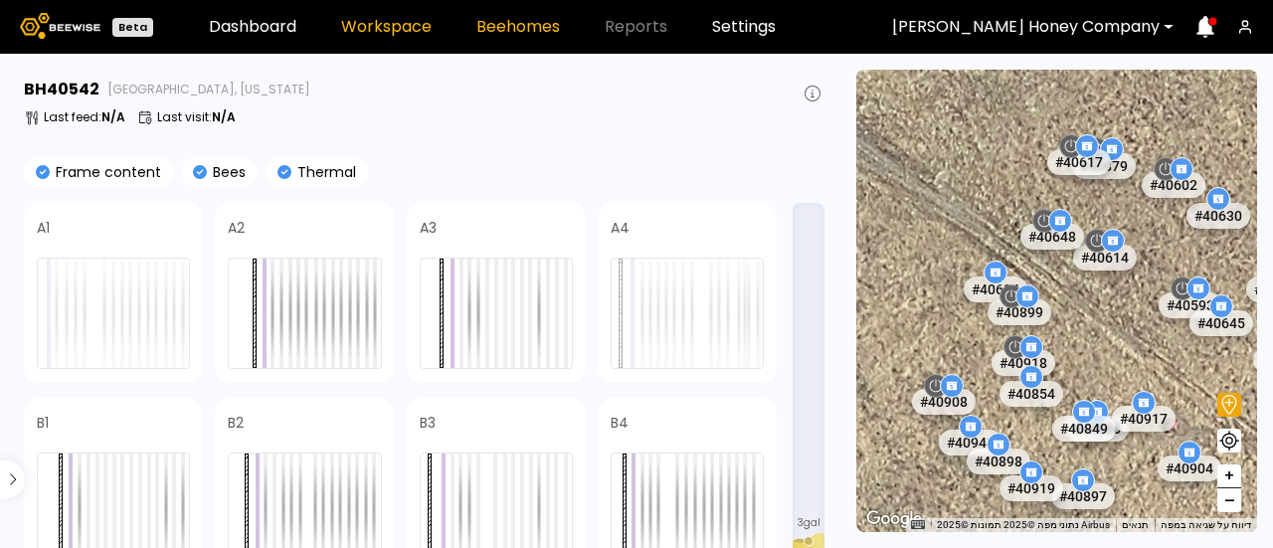
click at [406, 25] on link "Workspace" at bounding box center [386, 27] width 91 height 16
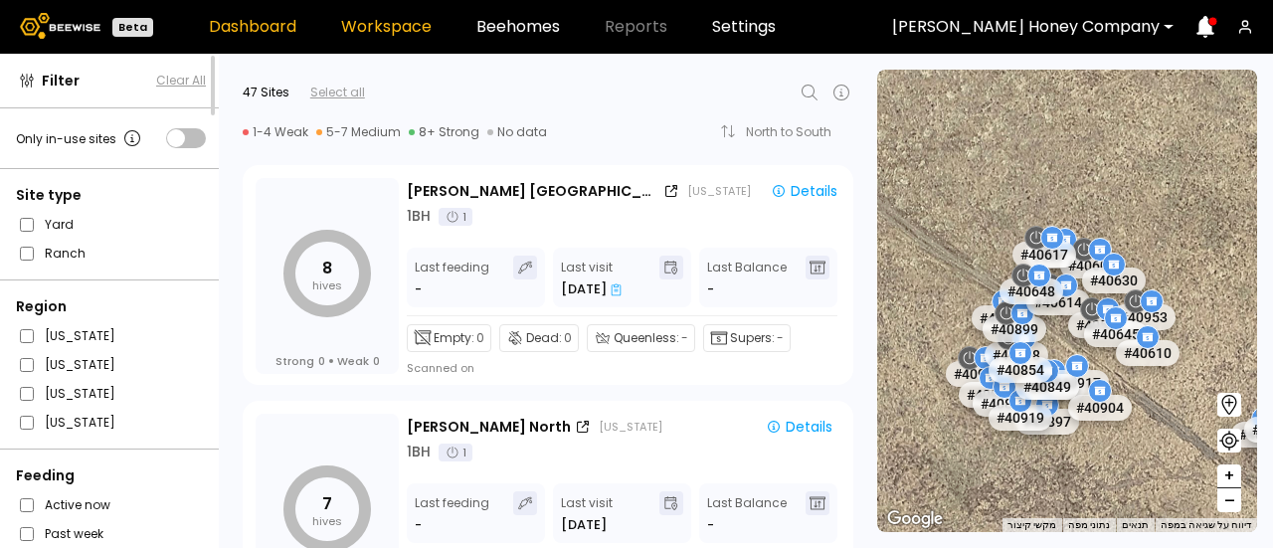
click at [265, 19] on link "Dashboard" at bounding box center [253, 27] width 88 height 16
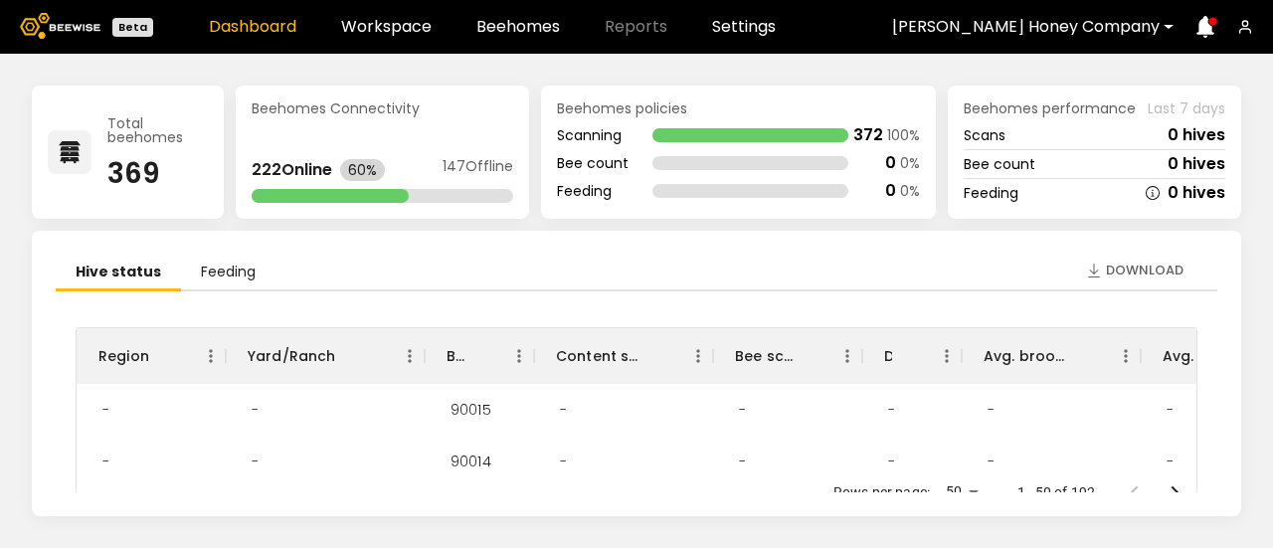
click at [586, 176] on div "Scanning 372 100 % Bee count 0 0 % Feeding 0 0 %" at bounding box center [738, 163] width 363 height 72
click at [386, 26] on link "Workspace" at bounding box center [386, 27] width 91 height 16
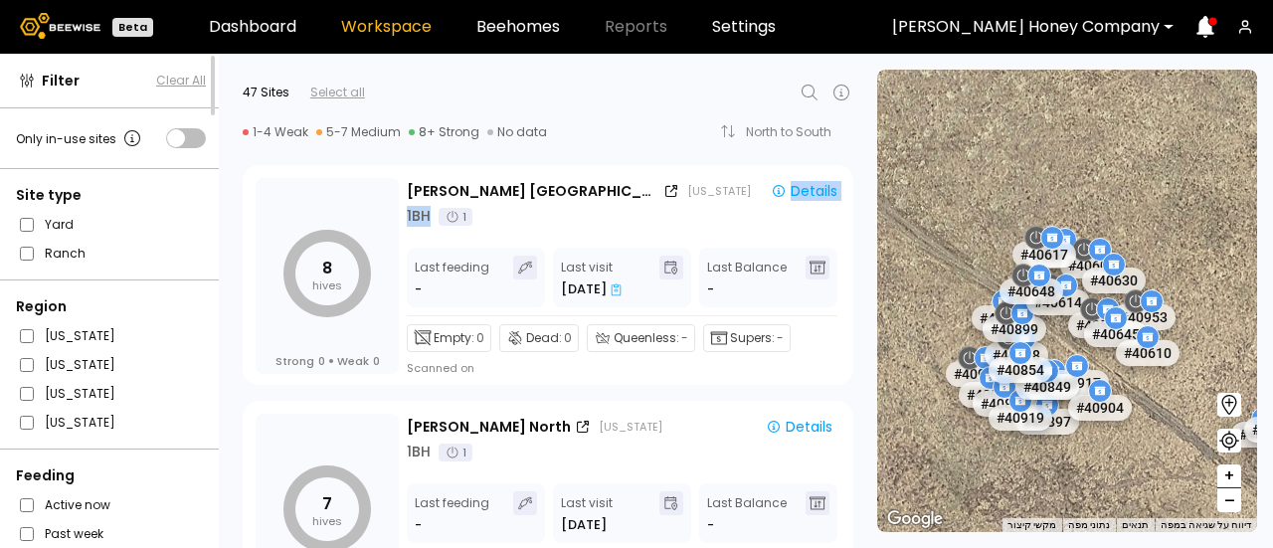
drag, startPoint x: 860, startPoint y: 160, endPoint x: 858, endPoint y: 205, distance: 44.8
click at [858, 205] on div "8 hives Strong 0 Weak 0 [PERSON_NAME] [GEOGRAPHIC_DATA] [US_STATE] Details 1 BH…" at bounding box center [542, 271] width 647 height 236
click at [857, 208] on div "8 hives Strong 0 Weak 0 [PERSON_NAME] [GEOGRAPHIC_DATA] [US_STATE] Details 1 BH…" at bounding box center [542, 271] width 647 height 236
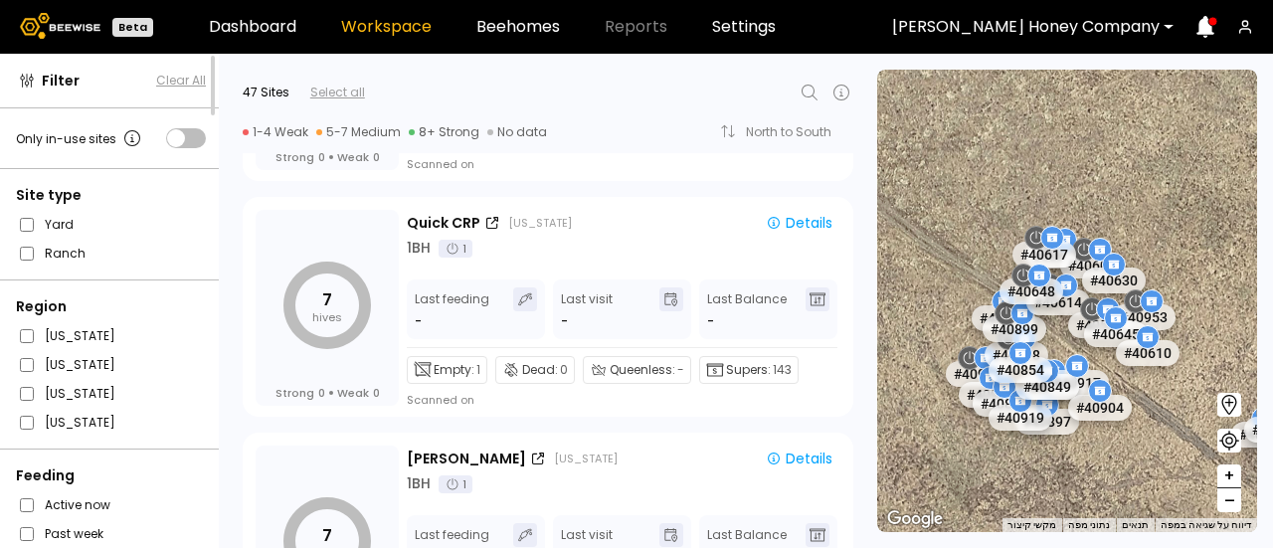
scroll to position [1038, 0]
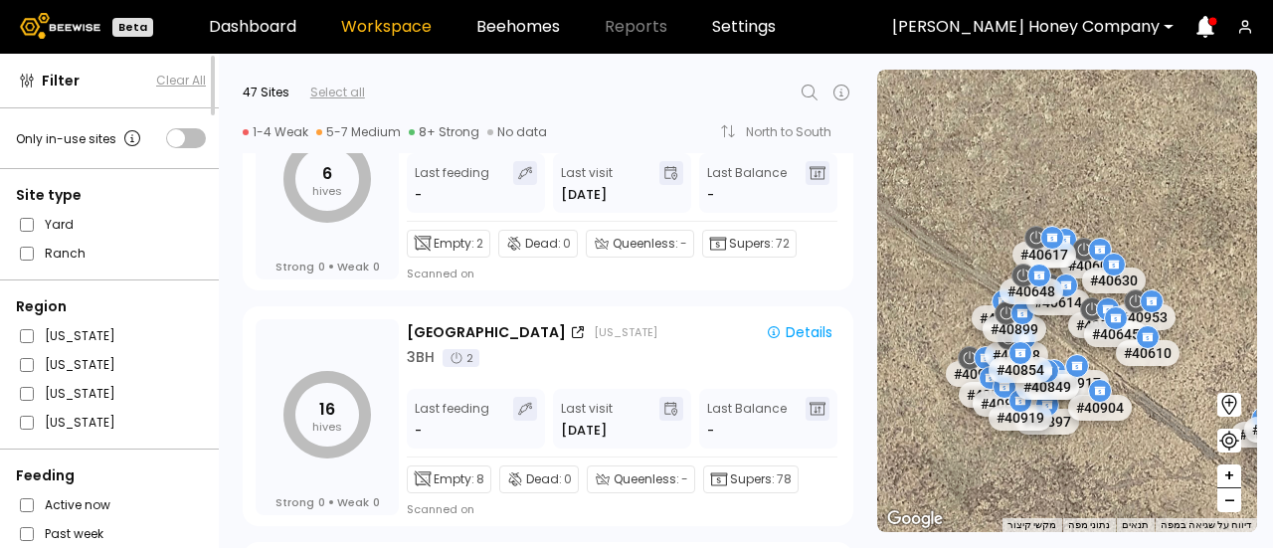
click at [865, 208] on div "← הזזה שמאלה → הזזה ימינה ↑ הזזה למעלה ↓ הזזה למטה + התקרבות - התרחקות Home הזז…" at bounding box center [1069, 301] width 408 height 494
drag, startPoint x: 867, startPoint y: 195, endPoint x: 866, endPoint y: 226, distance: 30.9
click at [866, 226] on div "← הזזה שמאלה → הזזה ימינה ↑ הזזה למעלה ↓ הזזה למטה + התקרבות - התרחקות Home הזז…" at bounding box center [1069, 301] width 408 height 494
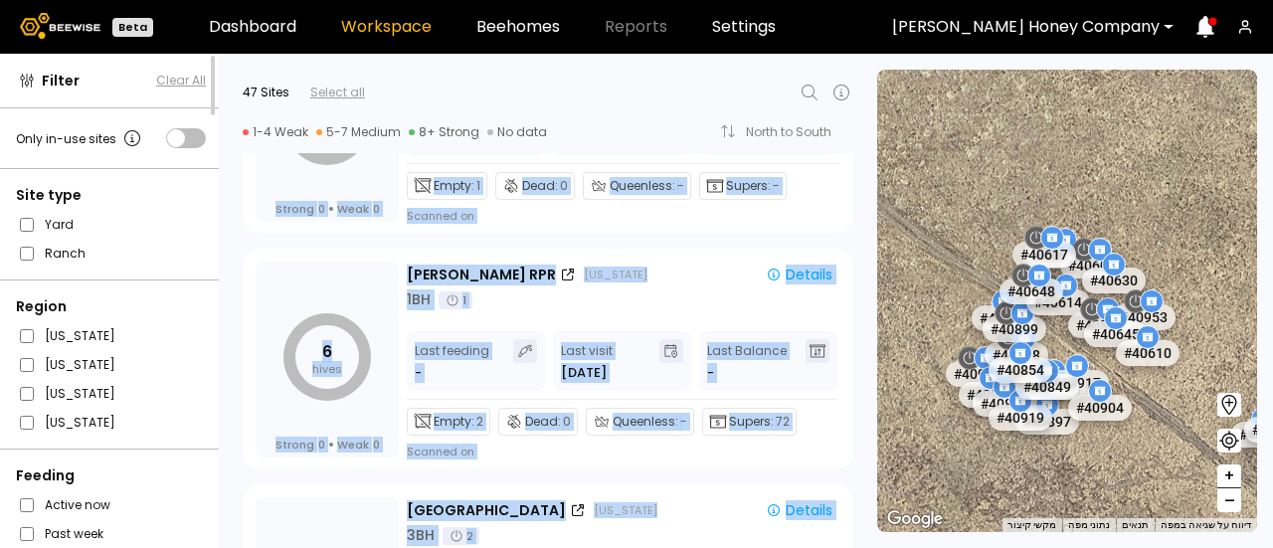
scroll to position [468, 0]
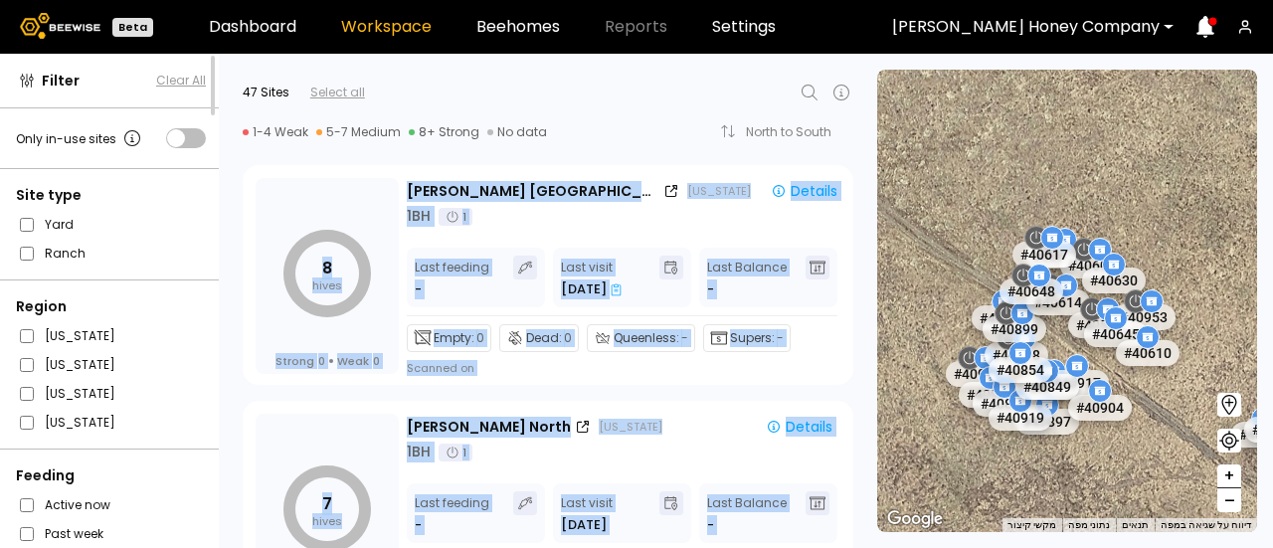
drag, startPoint x: 865, startPoint y: 202, endPoint x: 858, endPoint y: 116, distance: 85.8
click at [858, 116] on div "Filter Clear All Only in-use sites Site type Yard Ranch Region [US_STATE] [US_S…" at bounding box center [636, 301] width 1273 height 494
click at [858, 116] on div "47 Sites Select all 1-4 Weak 5-7 Medium 8+ Strong No data North to South 0 Site…" at bounding box center [542, 103] width 647 height 99
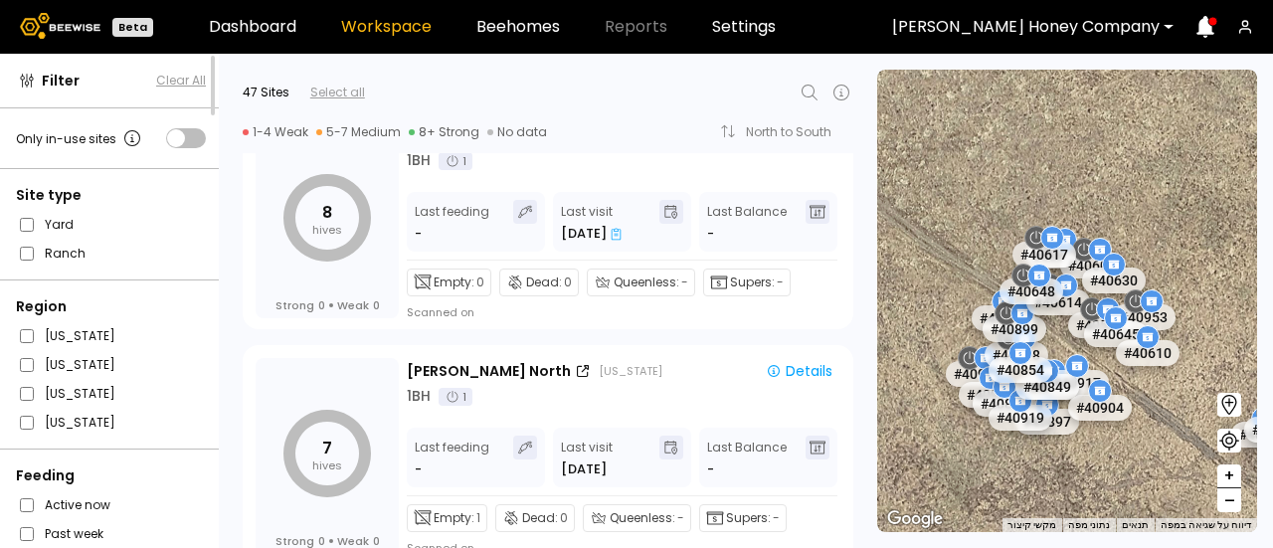
scroll to position [0, 0]
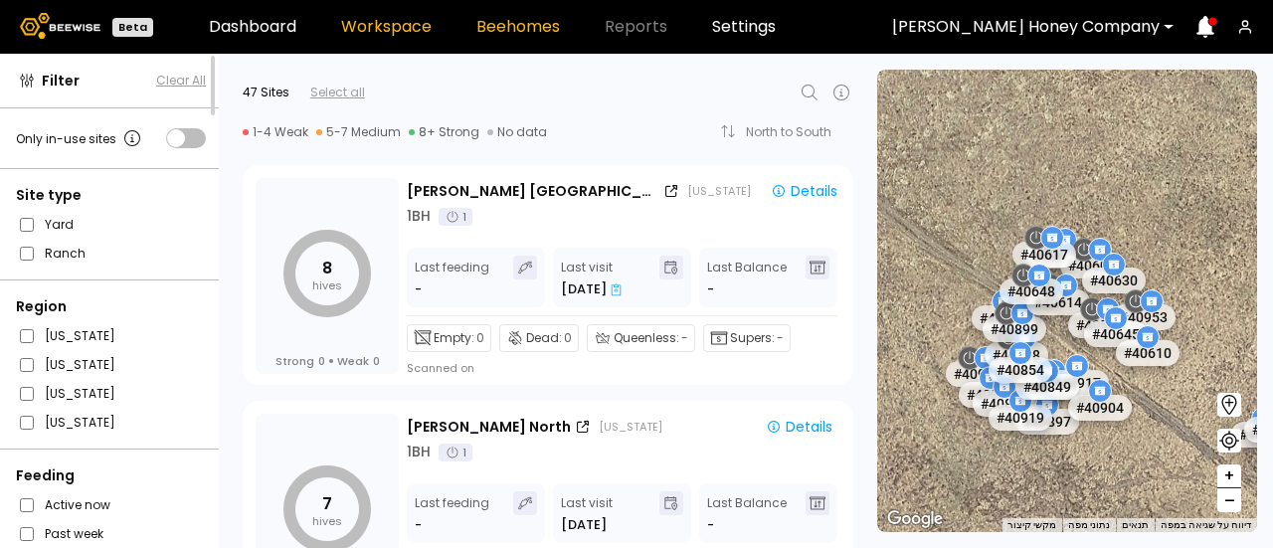
click at [502, 23] on link "Beehomes" at bounding box center [518, 27] width 84 height 16
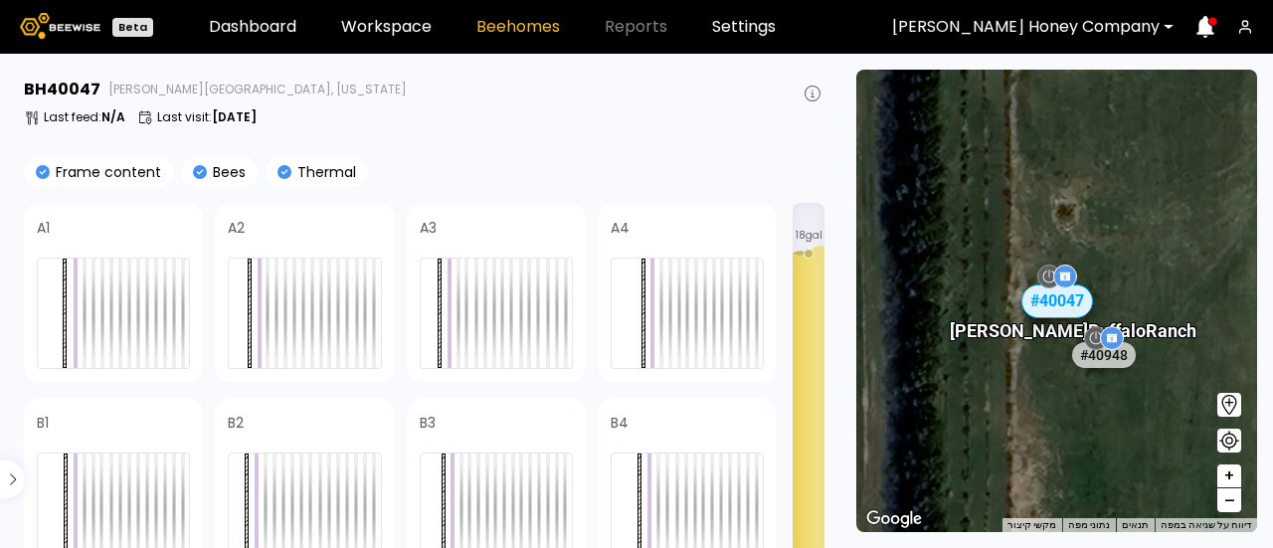
click at [1228, 504] on span "–" at bounding box center [1230, 500] width 11 height 25
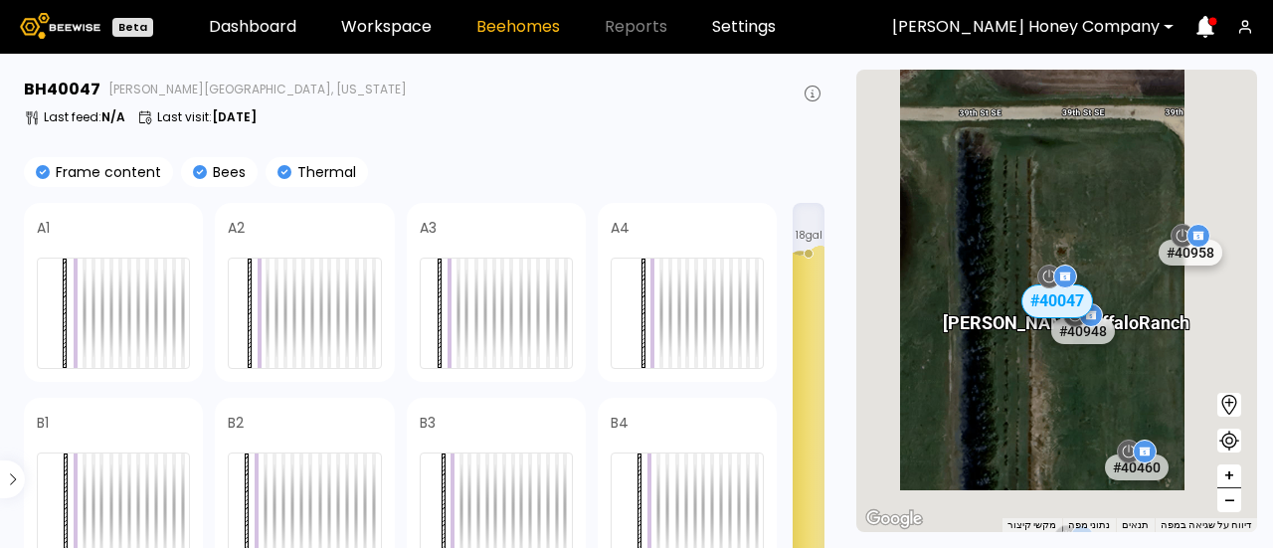
click at [1228, 504] on span "–" at bounding box center [1230, 500] width 11 height 25
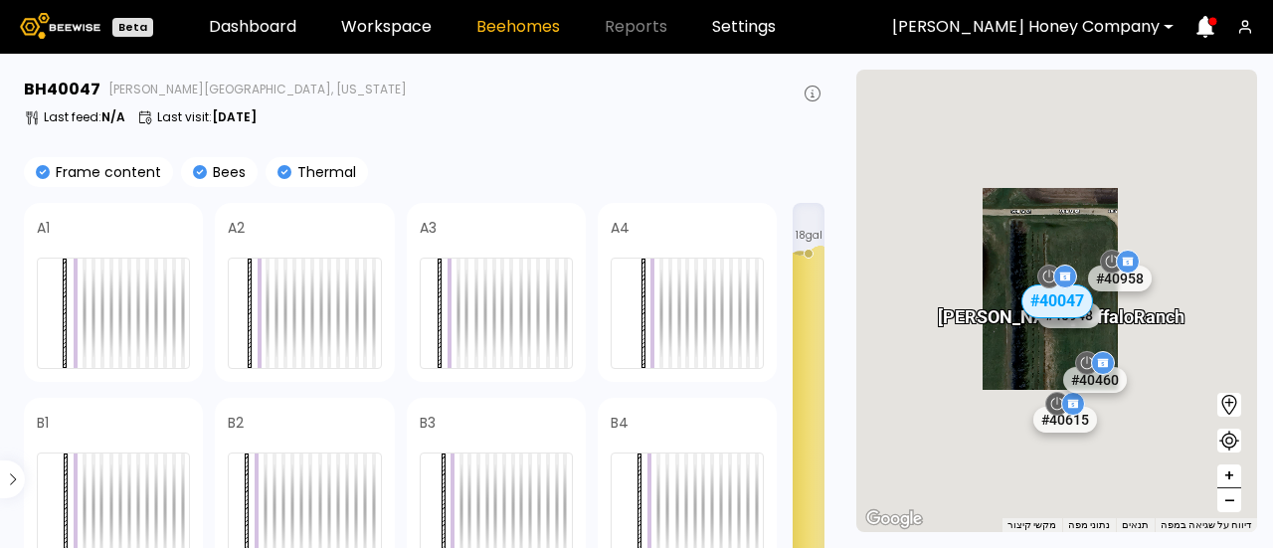
click at [1228, 504] on span "–" at bounding box center [1230, 500] width 11 height 25
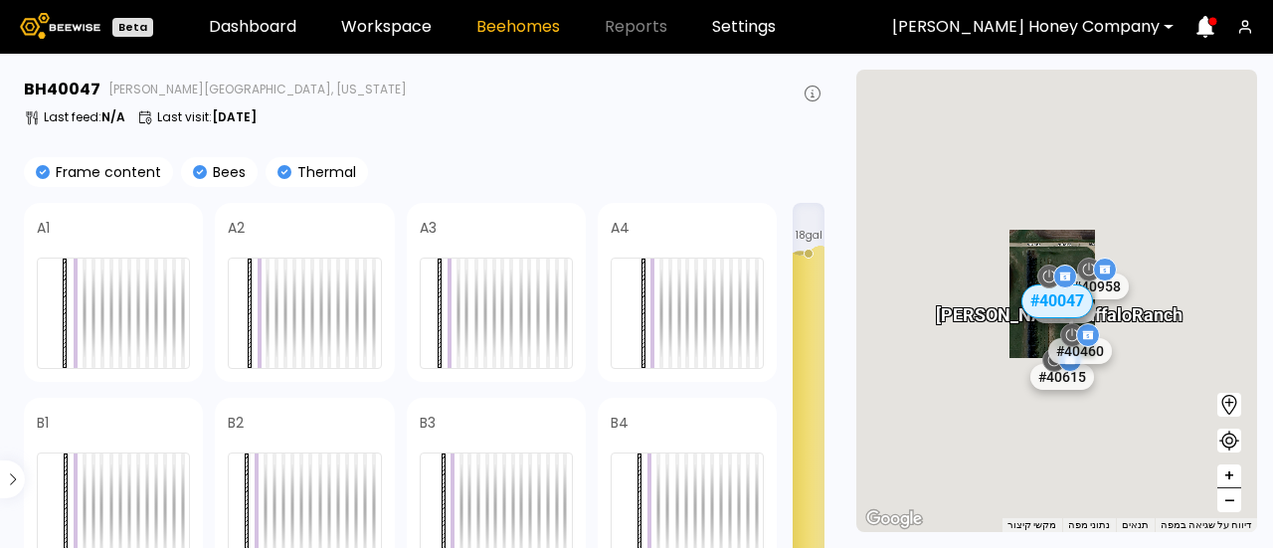
click at [1228, 504] on span "–" at bounding box center [1230, 500] width 11 height 25
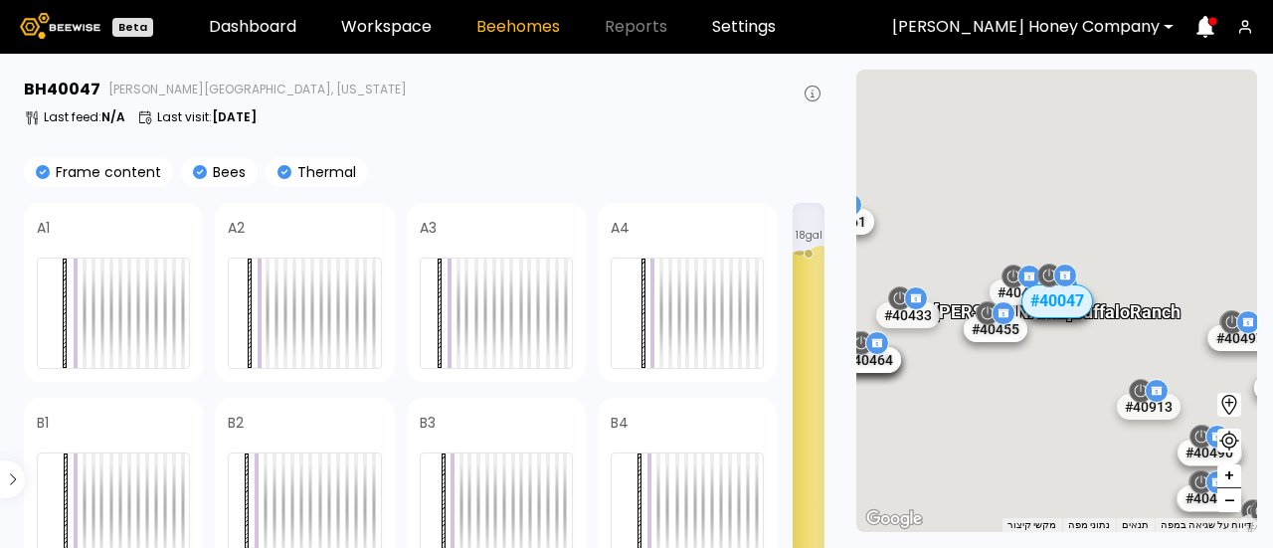
click at [1228, 504] on span "–" at bounding box center [1230, 500] width 11 height 25
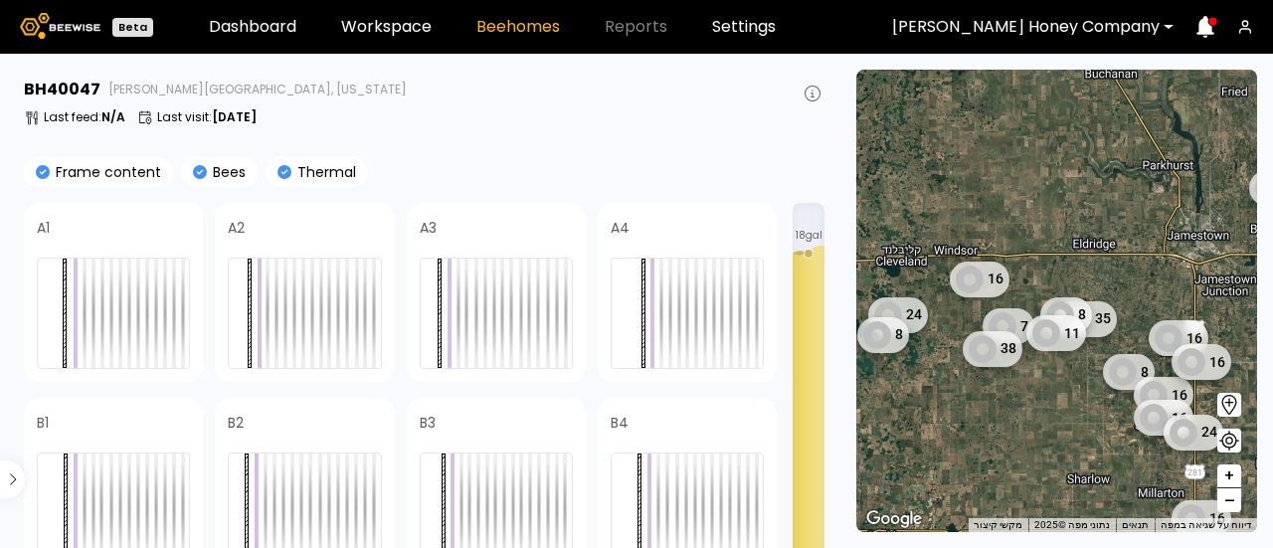
click at [1230, 503] on span "–" at bounding box center [1230, 500] width 11 height 25
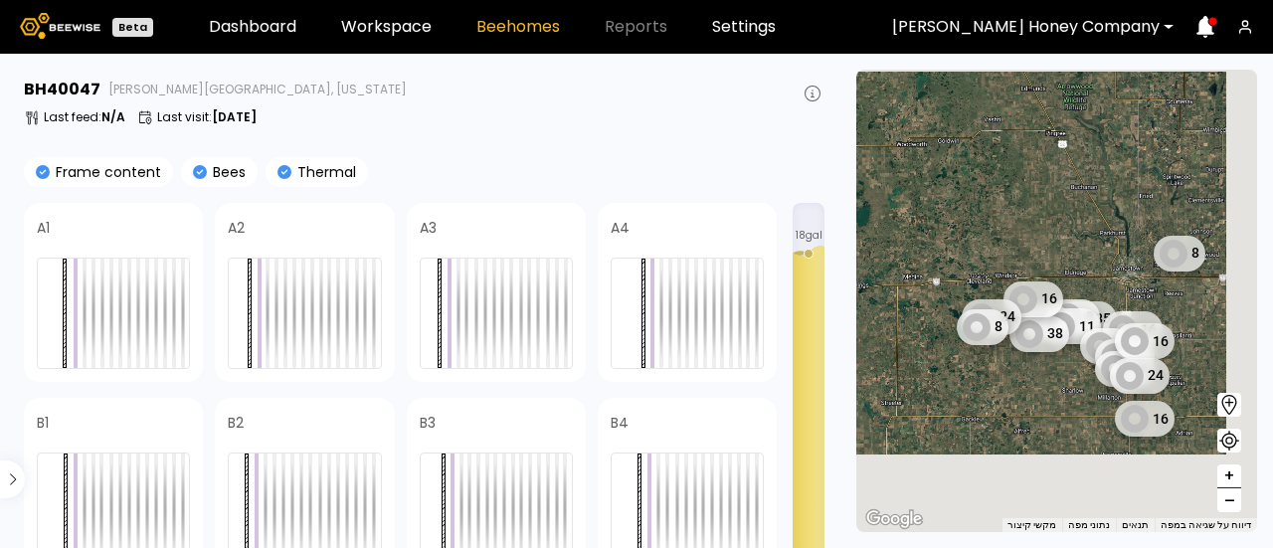
click at [1230, 503] on span "–" at bounding box center [1230, 500] width 11 height 25
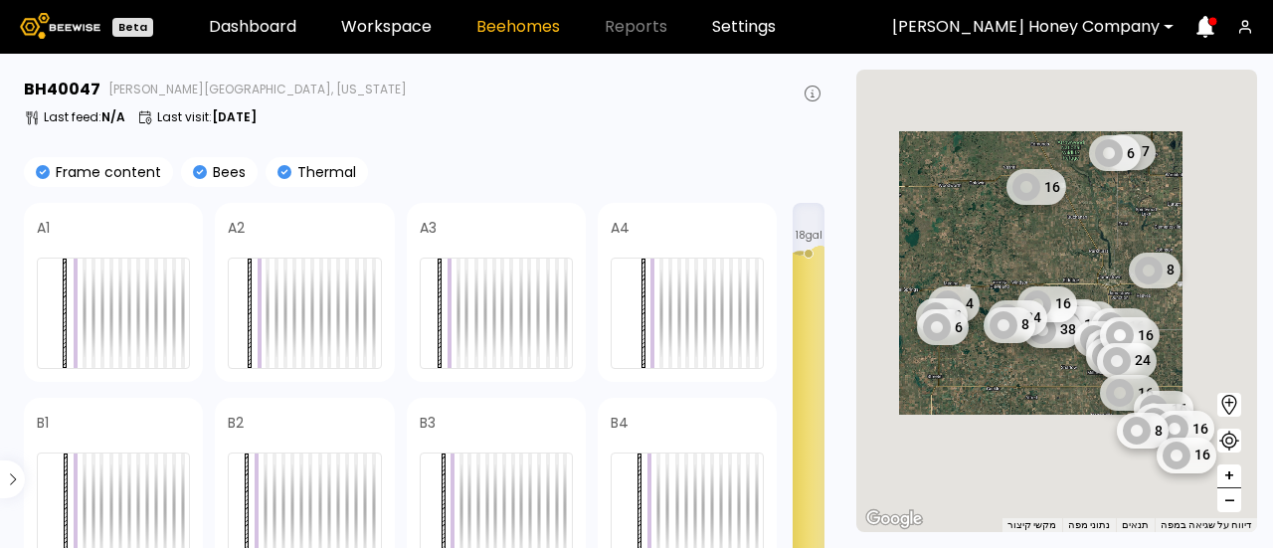
click at [1230, 503] on span "–" at bounding box center [1230, 500] width 11 height 25
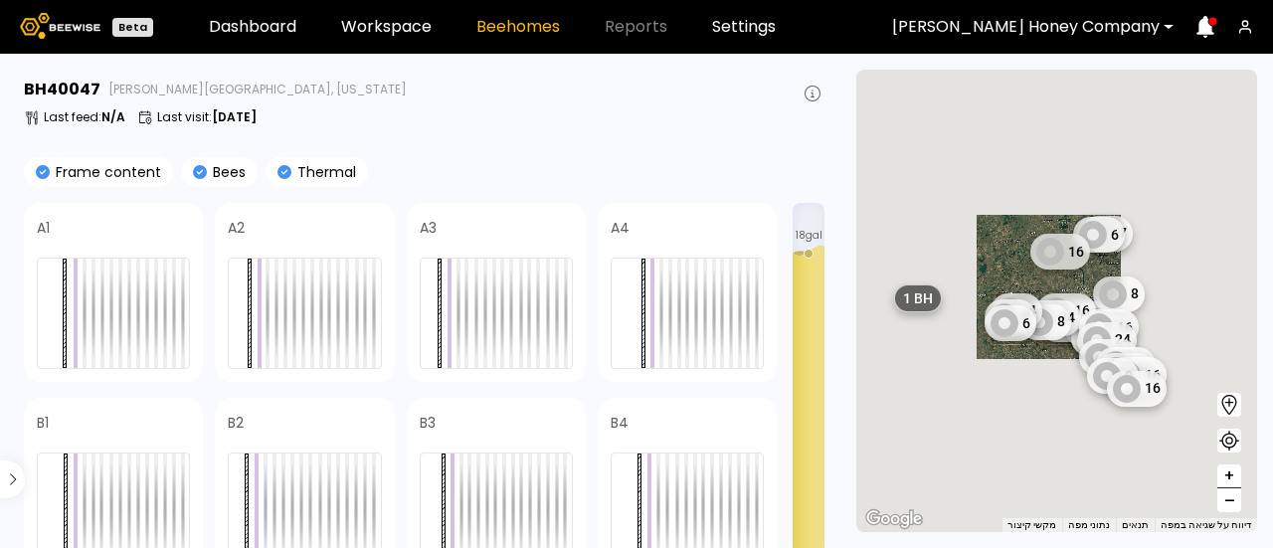
click at [1230, 503] on span "–" at bounding box center [1230, 500] width 11 height 25
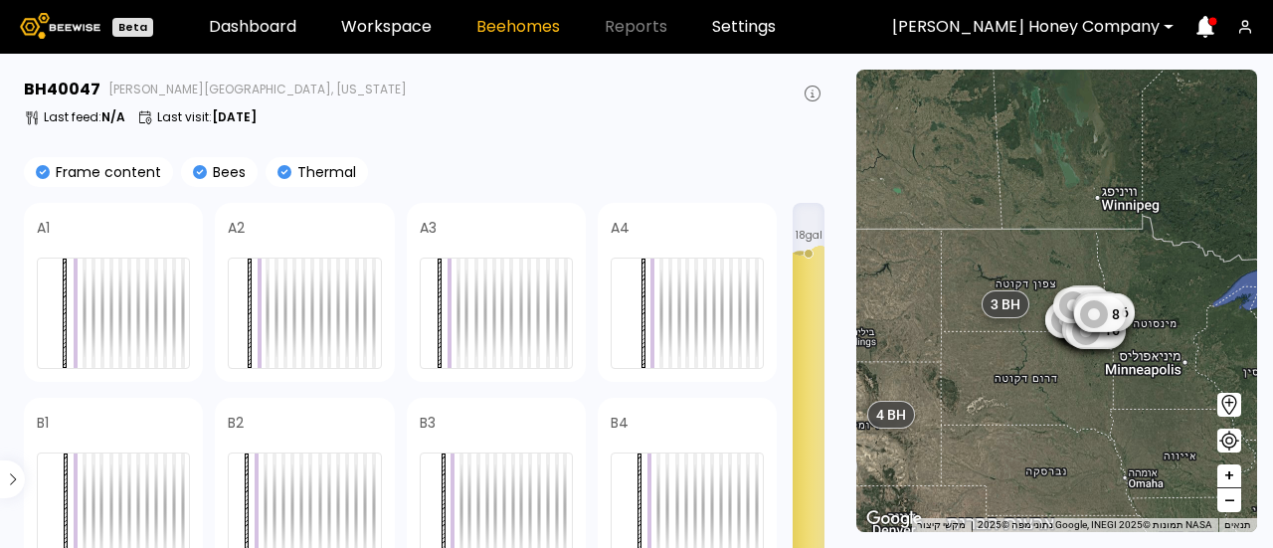
click at [1230, 503] on span "–" at bounding box center [1230, 500] width 11 height 25
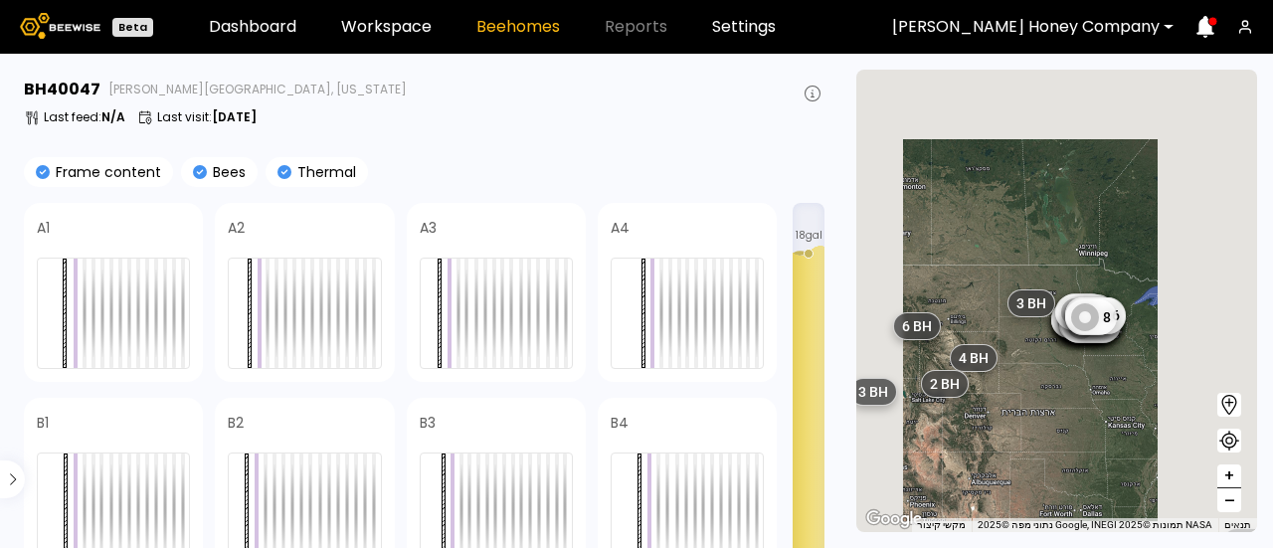
click at [1230, 503] on span "–" at bounding box center [1230, 500] width 11 height 25
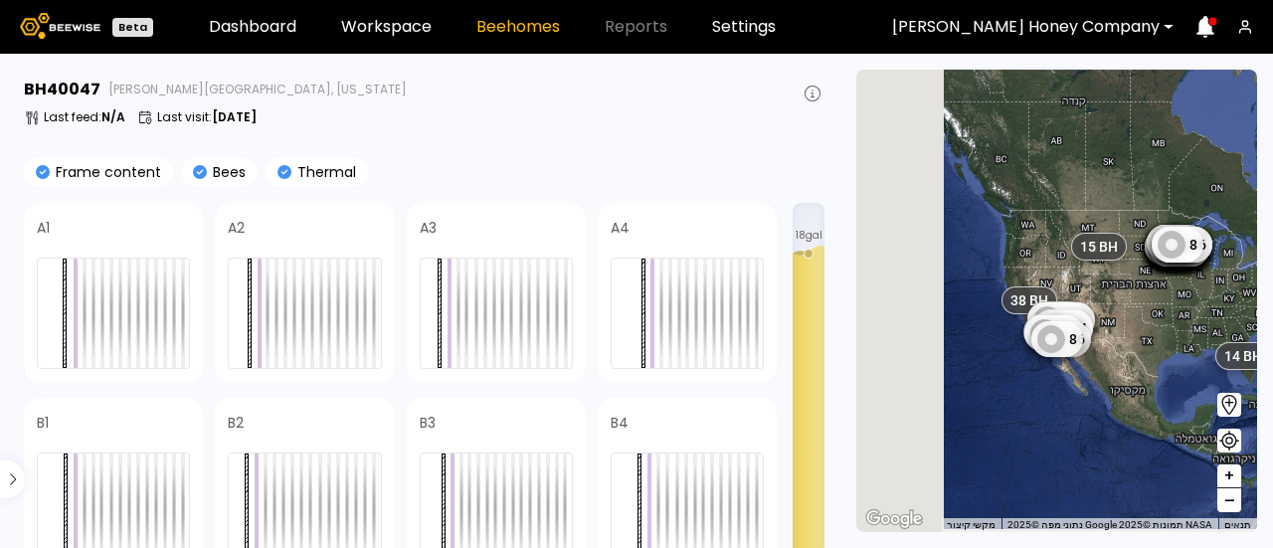
drag, startPoint x: 1011, startPoint y: 441, endPoint x: 1106, endPoint y: 352, distance: 130.2
click at [1106, 352] on div "35 8 7 11 16 38 8 16 16 8 16 24 8 16 24 16 7 6 16 4 8 6 16 13 16 8 16 8 7 28 7 …" at bounding box center [1056, 301] width 401 height 463
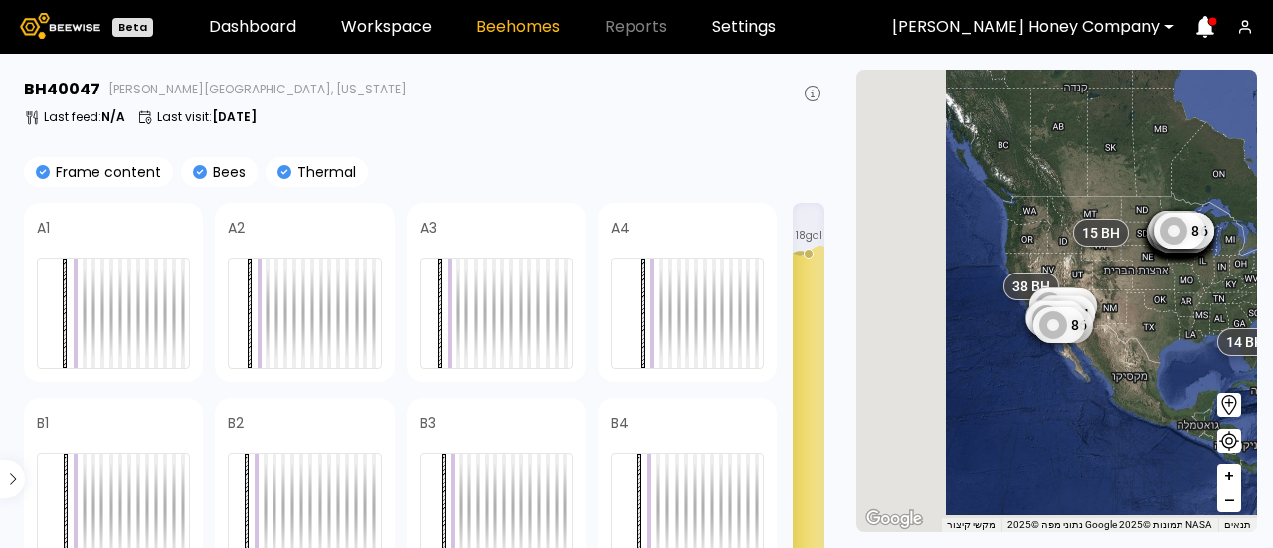
click at [1233, 473] on span "+" at bounding box center [1230, 477] width 12 height 25
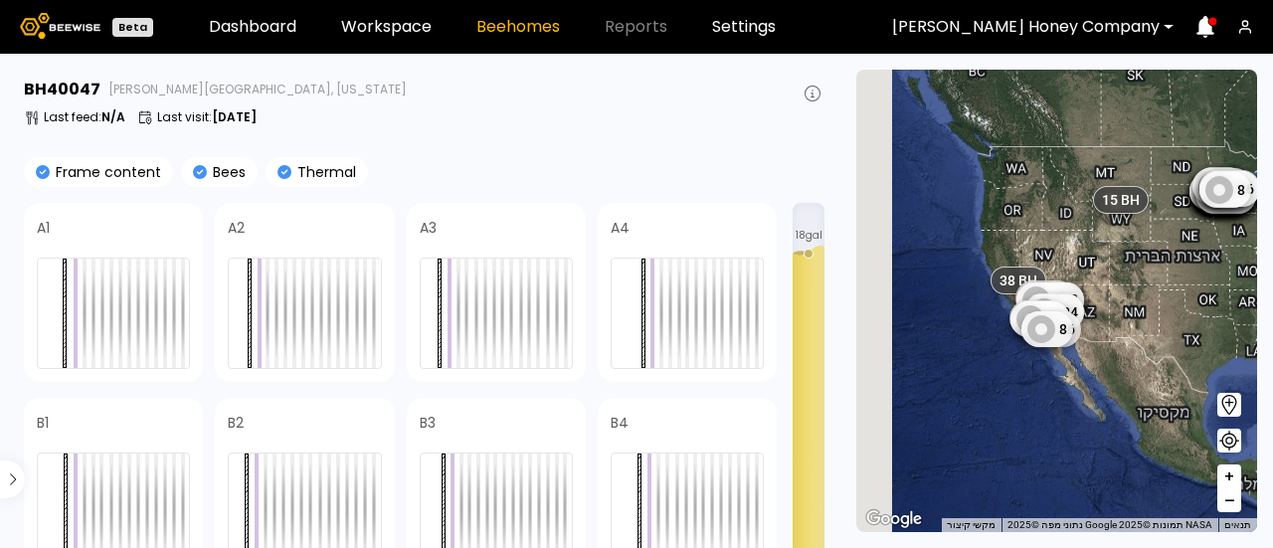
click at [1233, 473] on span "+" at bounding box center [1230, 477] width 12 height 25
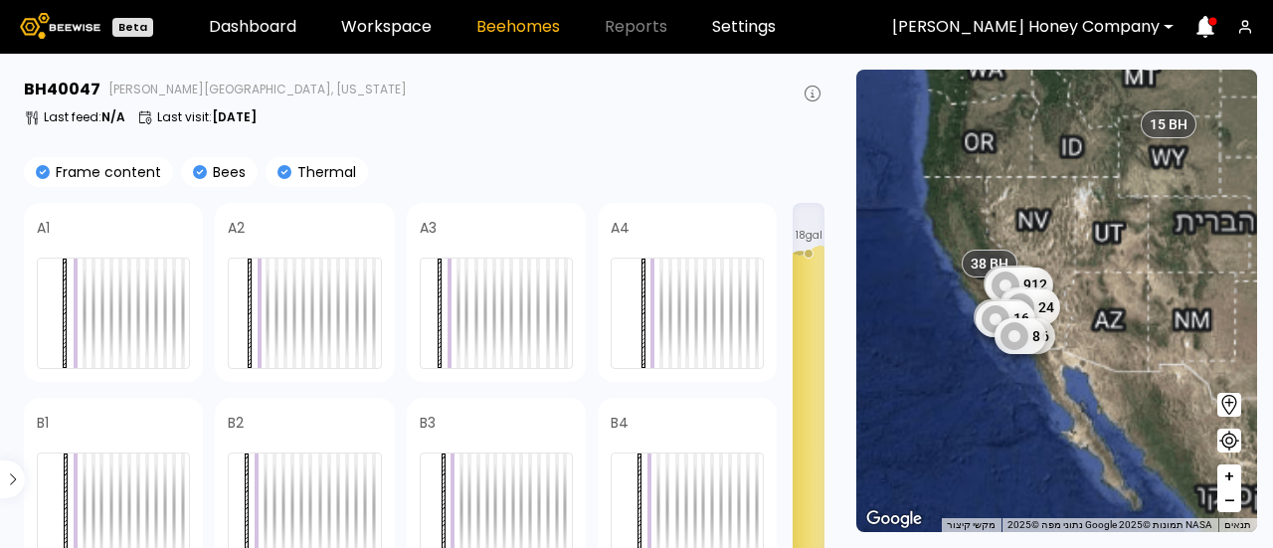
click at [1233, 473] on span "+" at bounding box center [1230, 477] width 12 height 25
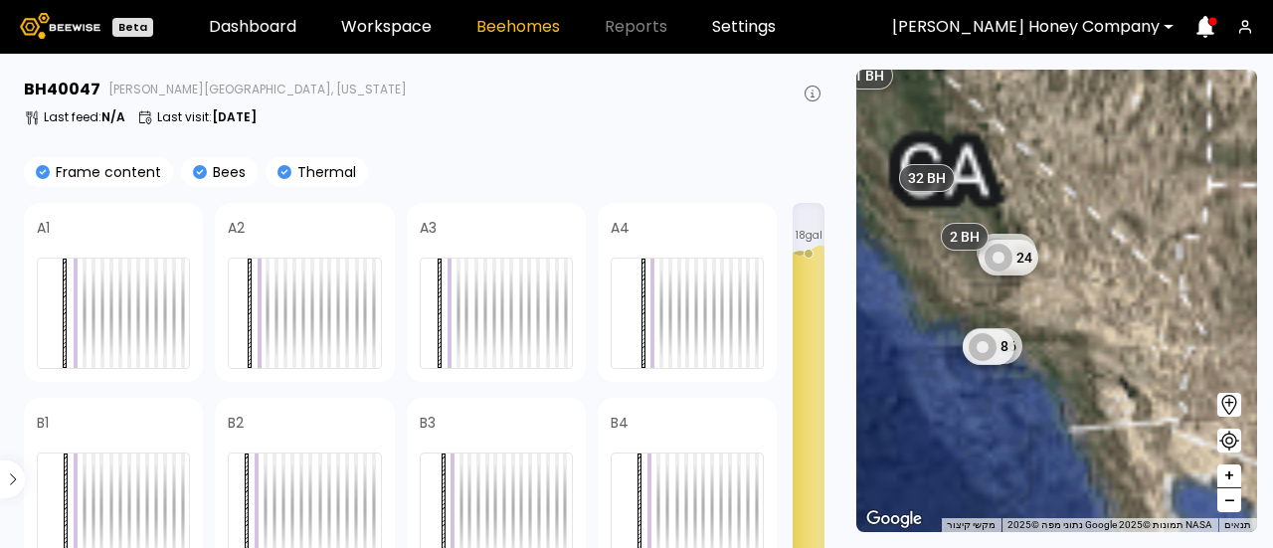
drag, startPoint x: 1070, startPoint y: 373, endPoint x: 1183, endPoint y: 349, distance: 114.9
click at [1183, 349] on div "32 24 16 8 32 BH 2 BH 8 BH 3 BH 6 BH 1 BH 6 BH 2 BH 3 BH 1 BH 1 BH 1 BH 1 BH" at bounding box center [1056, 301] width 401 height 463
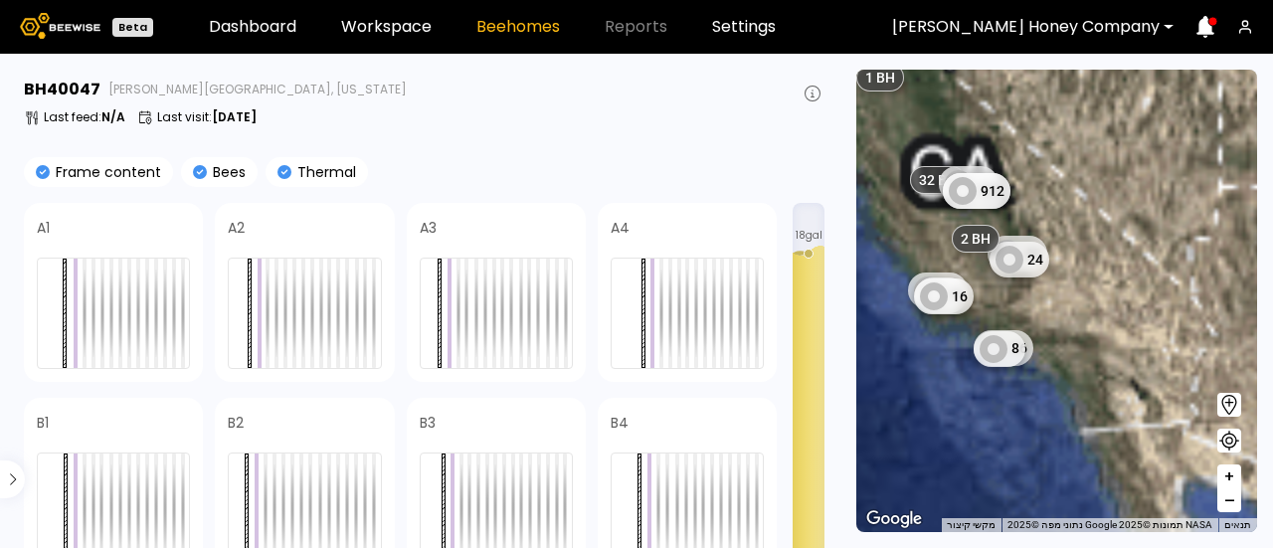
click at [1230, 474] on span "+" at bounding box center [1230, 477] width 12 height 25
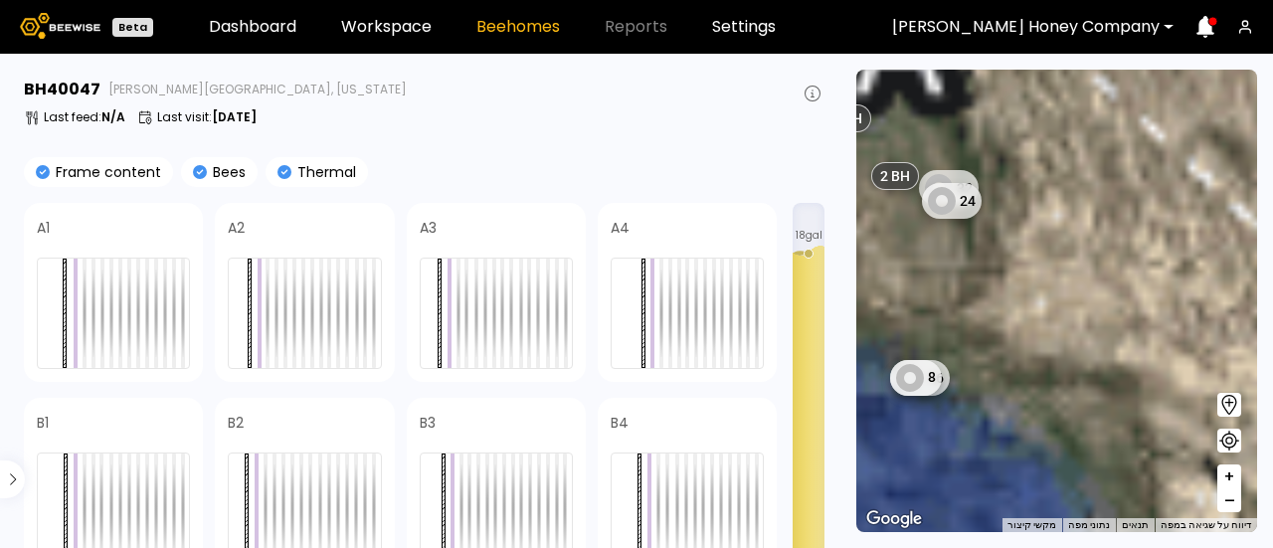
click at [1230, 474] on span "+" at bounding box center [1230, 477] width 12 height 25
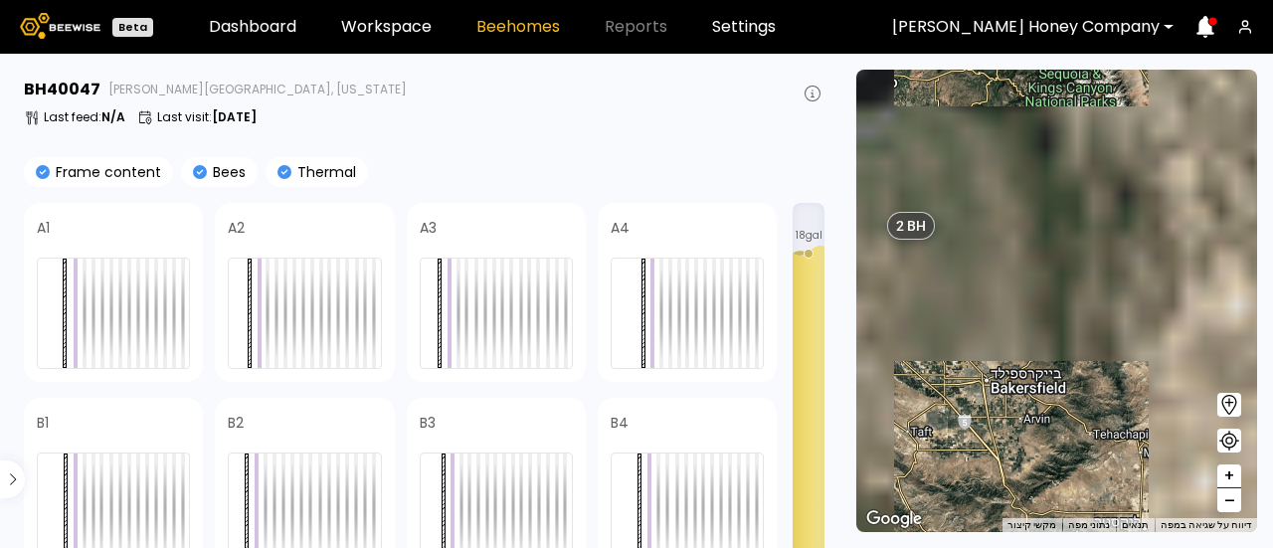
drag, startPoint x: 1019, startPoint y: 326, endPoint x: 1203, endPoint y: 505, distance: 256.8
click at [1203, 505] on div "2 BH 8 BH 6 BH 1 BH 3 BH 1 BH 1 BH 1 BH 1 BH 30 BH 1 BH 1 BH 1 BH 1 BH 1 BH 1 B…" at bounding box center [1056, 301] width 401 height 463
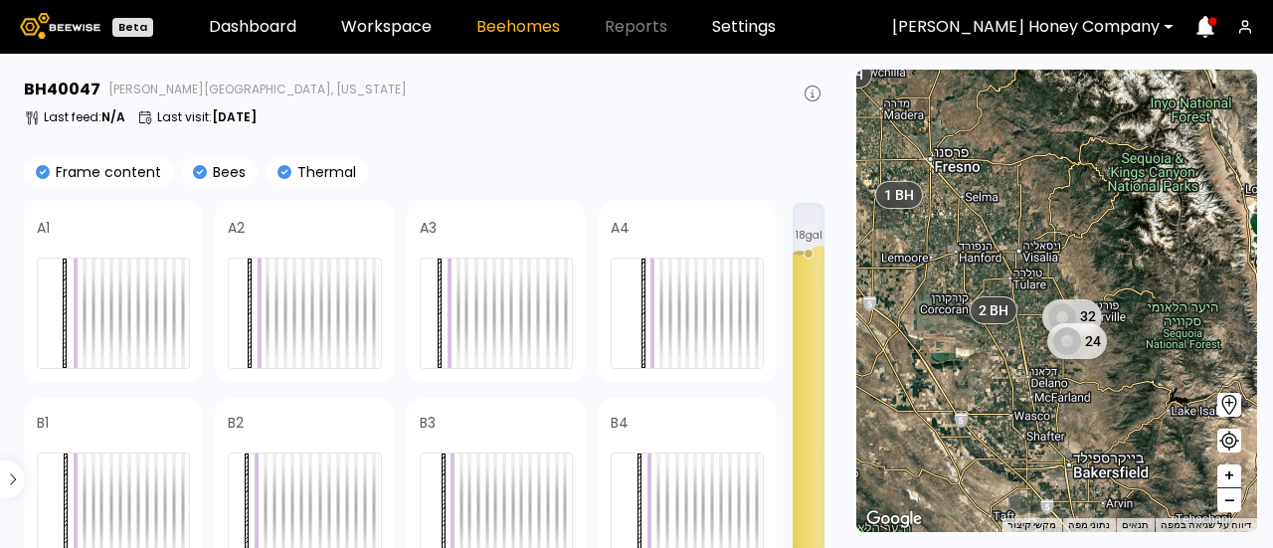
drag, startPoint x: 1066, startPoint y: 361, endPoint x: 1137, endPoint y: 421, distance: 92.5
click at [1137, 421] on div "2 BH 8 BH 6 BH 1 BH 3 BH 1 BH 1 BH 1 BH 1 BH 30 BH 1 BH 1 BH 1 BH 1 BH 1 BH 1 B…" at bounding box center [1056, 301] width 401 height 463
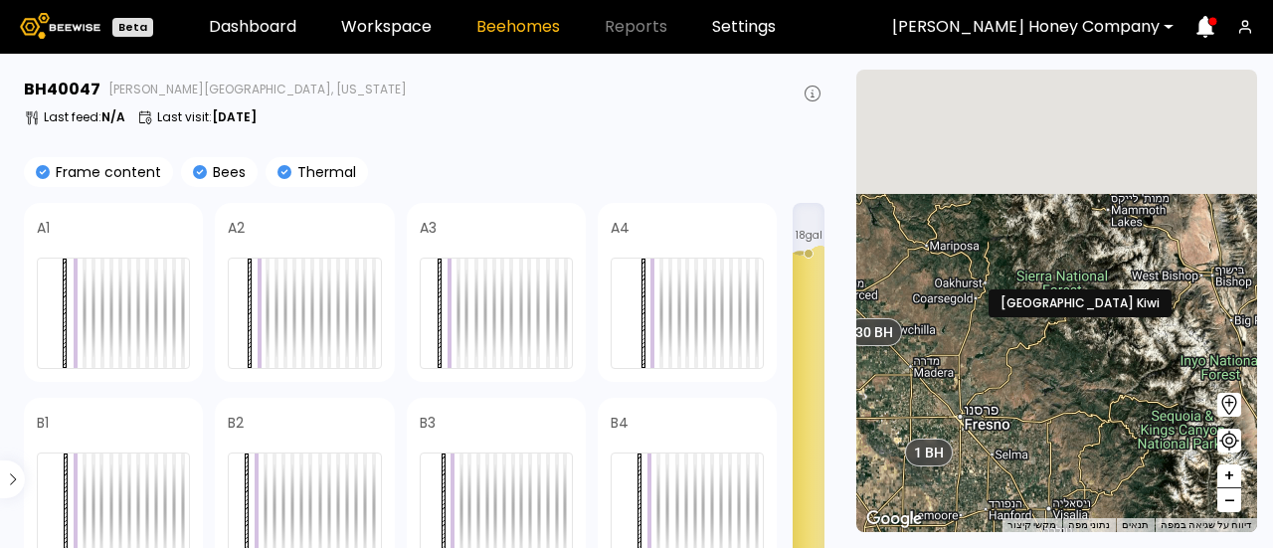
drag, startPoint x: 1034, startPoint y: 234, endPoint x: 1063, endPoint y: 503, distance: 271.2
click at [1063, 503] on div "2 BH 8 BH 6 BH 1 BH 3 BH 1 BH 1 BH 1 BH 1 BH 30 BH 1 BH 1 BH 1 BH 1 BH 1 BH 1 B…" at bounding box center [1056, 301] width 401 height 463
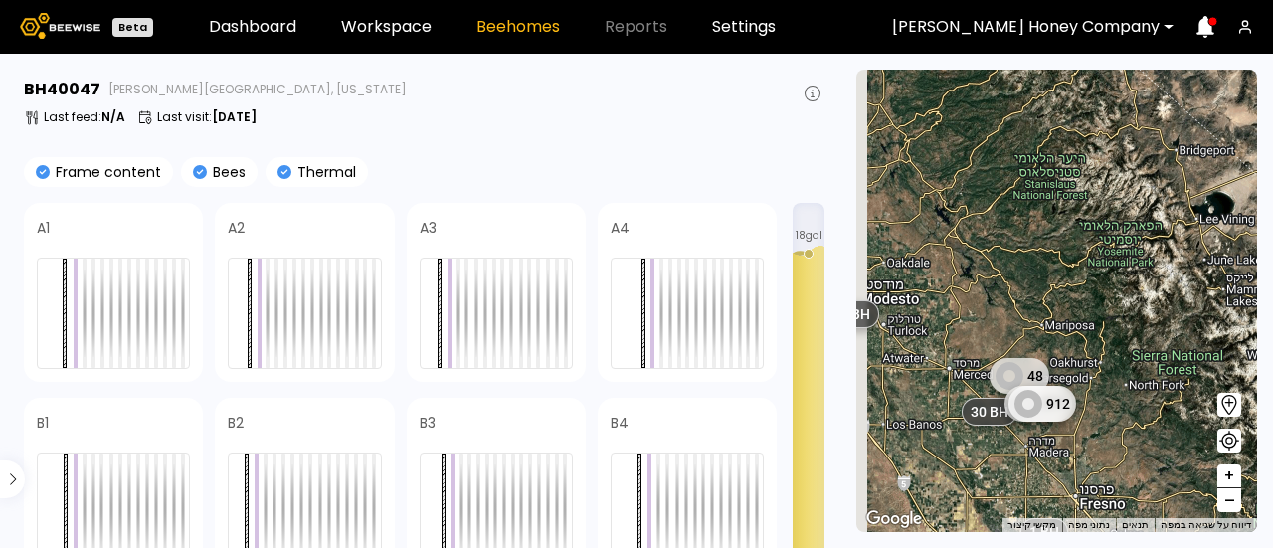
drag, startPoint x: 947, startPoint y: 335, endPoint x: 1072, endPoint y: 422, distance: 152.3
click at [1072, 422] on div "2 BH 8 BH 6 BH 1 BH 3 BH 1 BH 1 BH 1 BH 1 BH 30 BH 1 BH 1 BH 1 BH 1 BH 1 BH 1 B…" at bounding box center [1056, 301] width 401 height 463
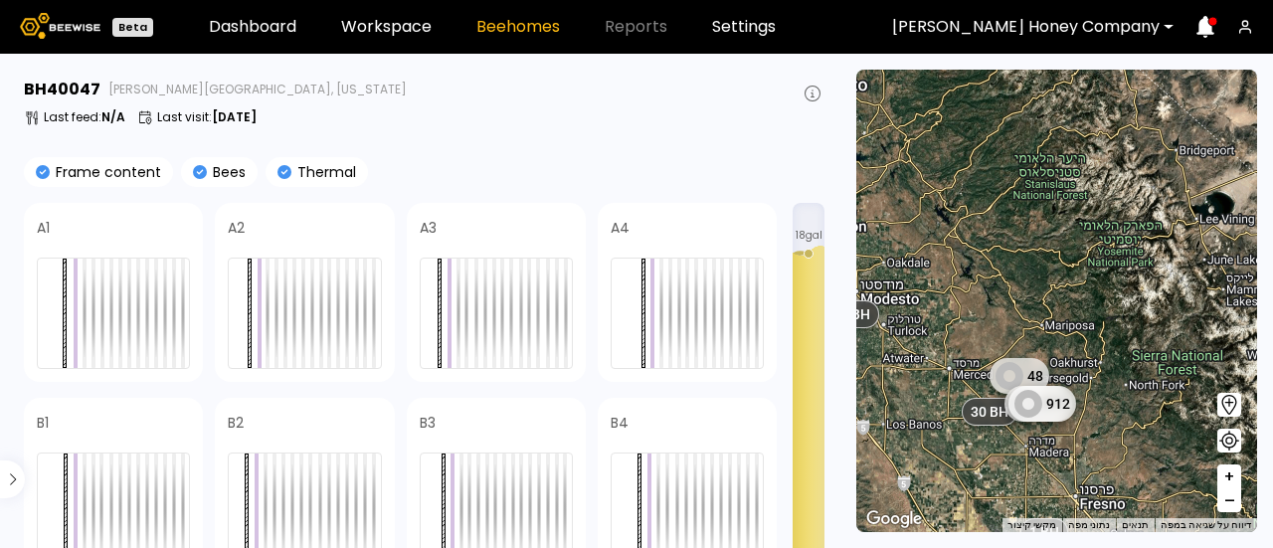
click at [1230, 470] on span "+" at bounding box center [1230, 477] width 12 height 25
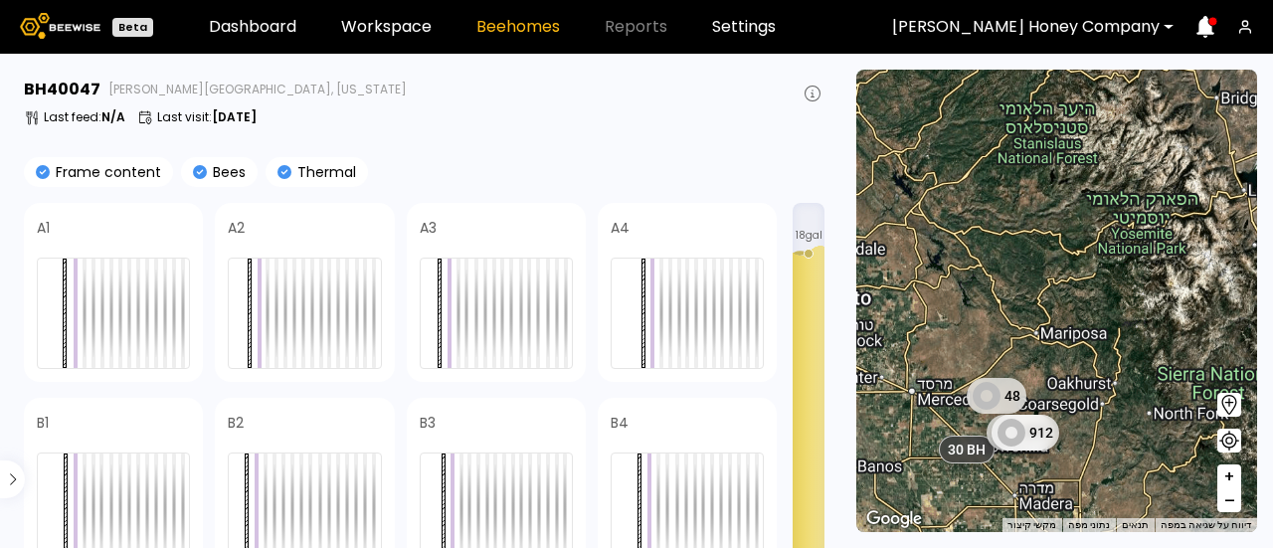
click at [1230, 470] on span "+" at bounding box center [1230, 477] width 12 height 25
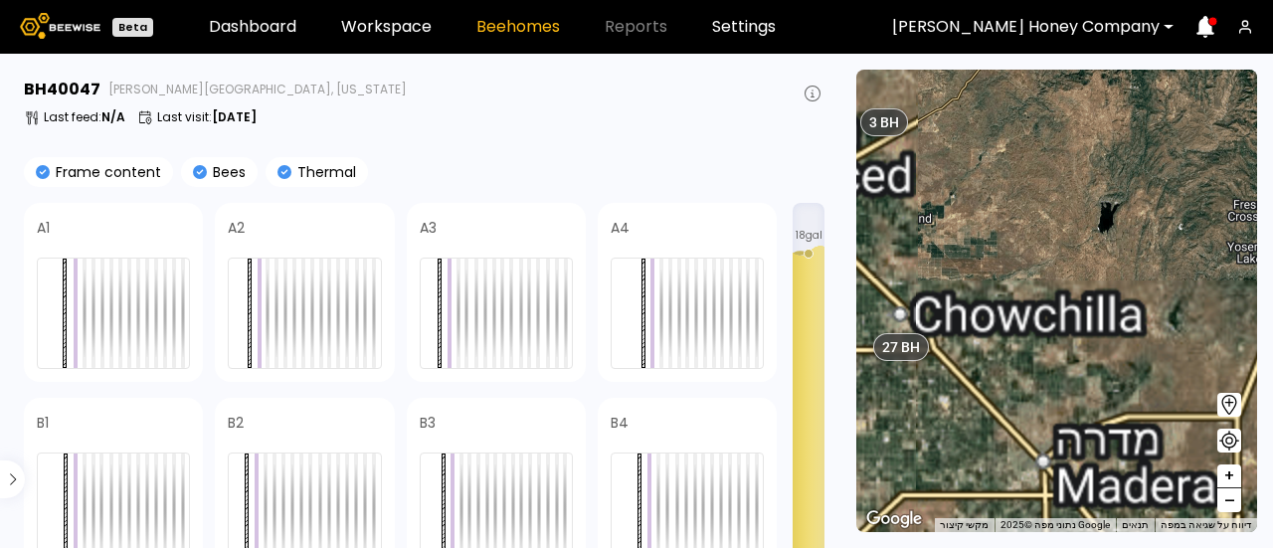
drag, startPoint x: 1069, startPoint y: 358, endPoint x: 1161, endPoint y: 24, distance: 346.5
click at [1161, 24] on div "Beta Dashboard Workspace Beehomes Reports Settings [PERSON_NAME] Honey Company …" at bounding box center [636, 274] width 1273 height 548
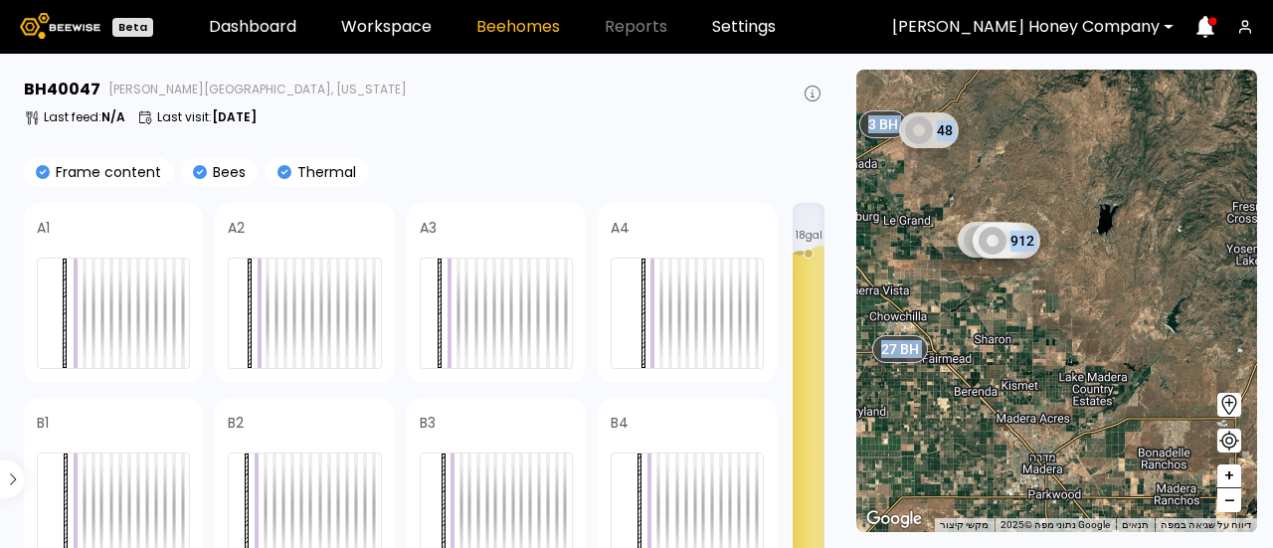
drag, startPoint x: 1140, startPoint y: 62, endPoint x: 1104, endPoint y: 128, distance: 75.7
click at [1104, 128] on section "← הזזה שמאלה → הזזה ימינה ↑ הזזה למעלה ↓ הזזה למטה + התקרבות - התרחקות Home הזז…" at bounding box center [1057, 301] width 433 height 494
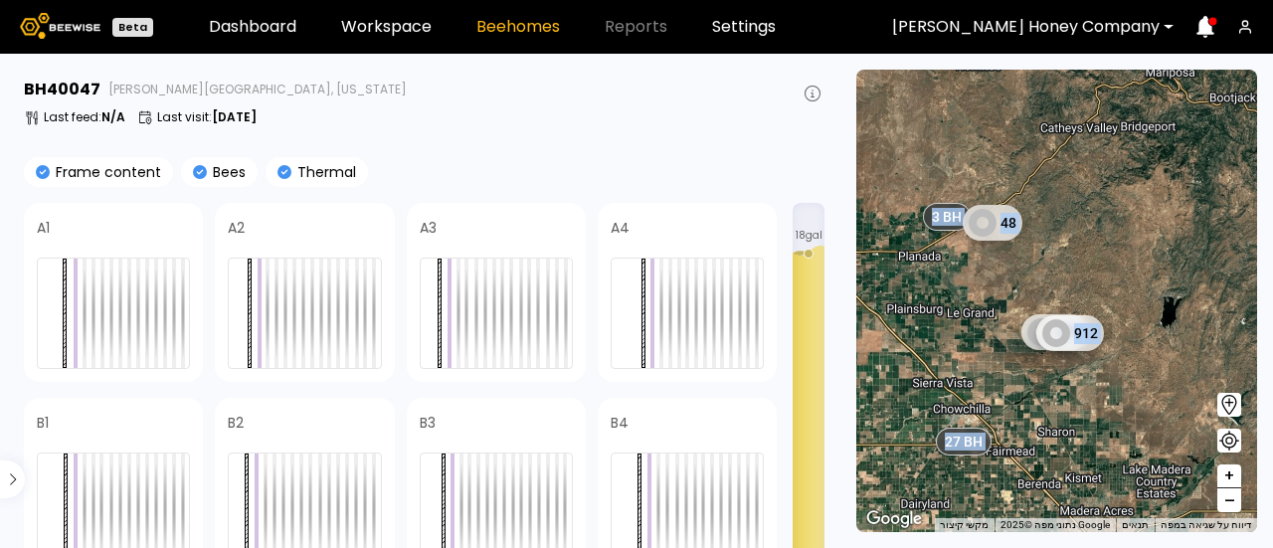
drag, startPoint x: 1104, startPoint y: 128, endPoint x: 1180, endPoint y: 228, distance: 124.9
click at [1180, 228] on div "2 BH 1 BH 1 BH 1 BH 1 BH 1 BH 1 BH 1 BH 1 BH 1 BH 1 BH 1 BH 1 BH 1 BH 1 BH 27 B…" at bounding box center [1056, 301] width 401 height 463
click at [1239, 476] on button "+" at bounding box center [1230, 477] width 24 height 24
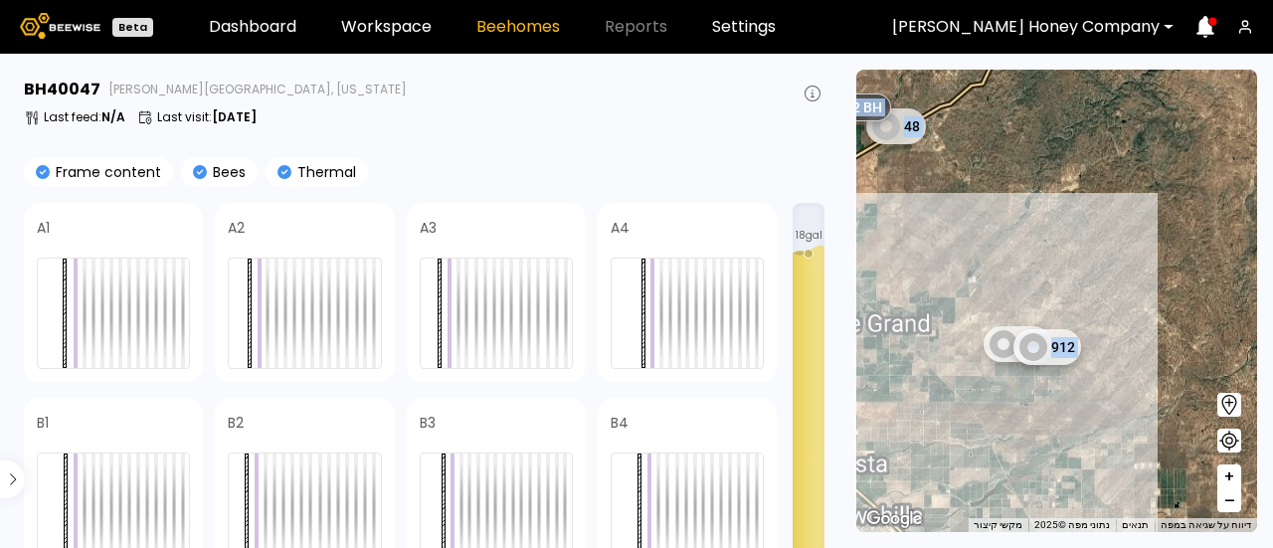
click at [1239, 476] on button "+" at bounding box center [1230, 477] width 24 height 24
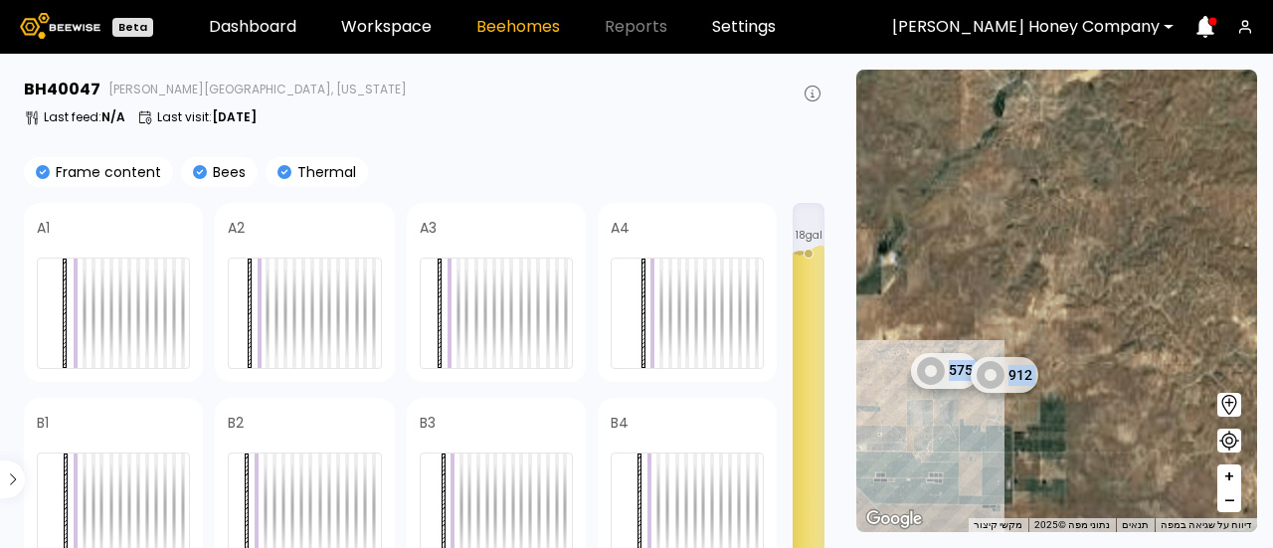
click at [1236, 476] on button "+" at bounding box center [1230, 477] width 24 height 24
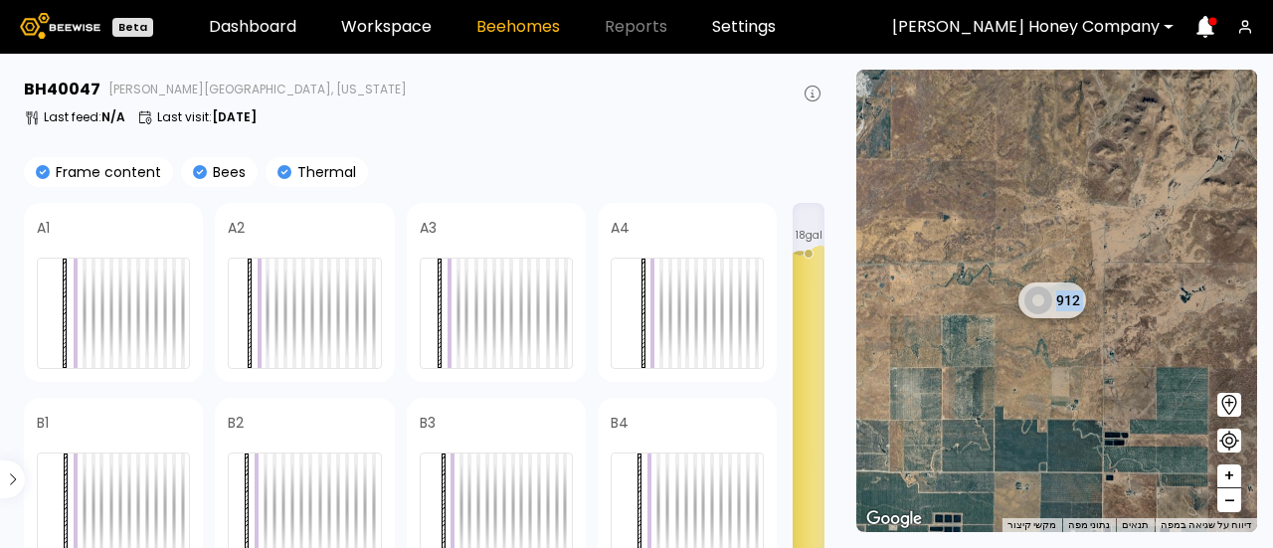
drag, startPoint x: 1047, startPoint y: 387, endPoint x: 1193, endPoint y: 249, distance: 200.5
click at [1193, 249] on div "1 BH 1 BH 1 BH 1 BH 1 BH 1 BH 1 BH 1 BH 1 BH 1 BH 1 BH 1 BH 1 BH 1 BH 27 BH 1 B…" at bounding box center [1056, 301] width 401 height 463
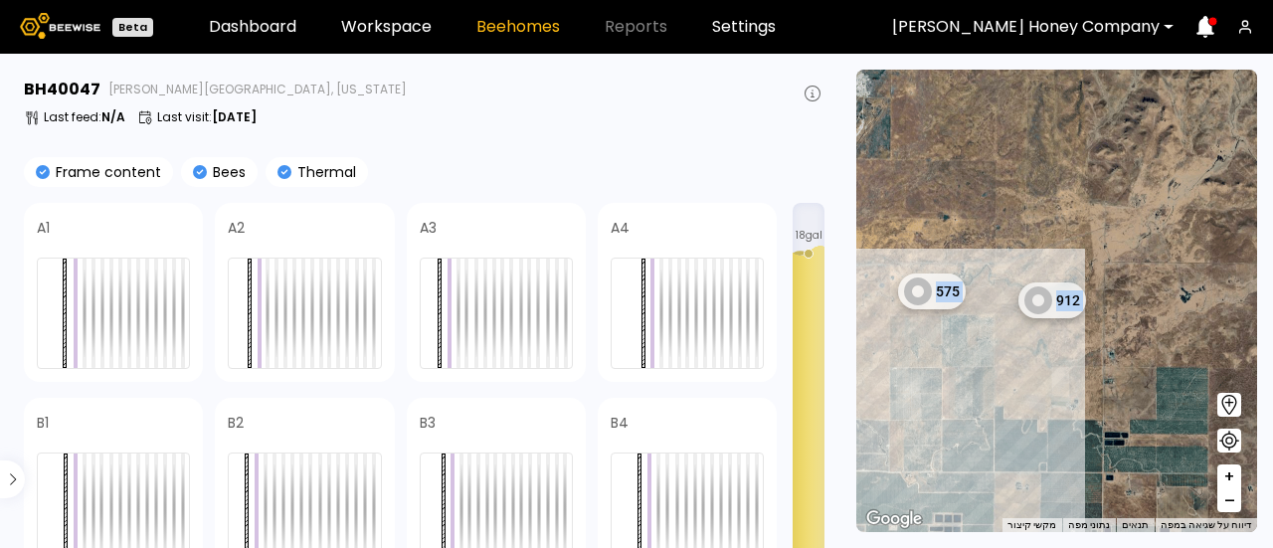
click at [1223, 479] on button "+" at bounding box center [1230, 477] width 24 height 24
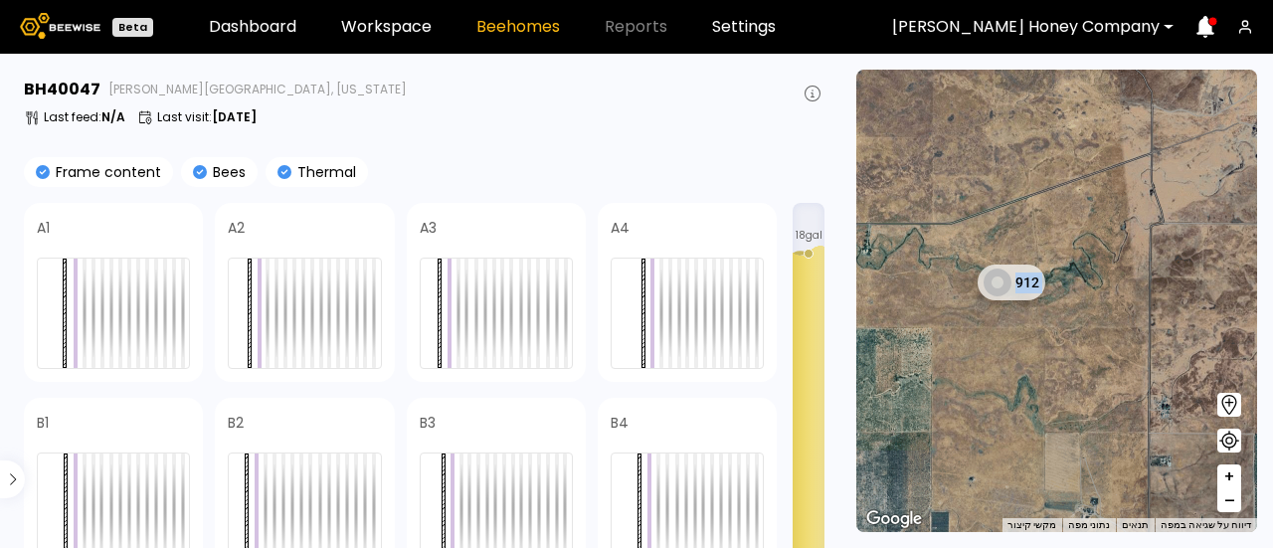
click at [1223, 479] on button "+" at bounding box center [1230, 477] width 24 height 24
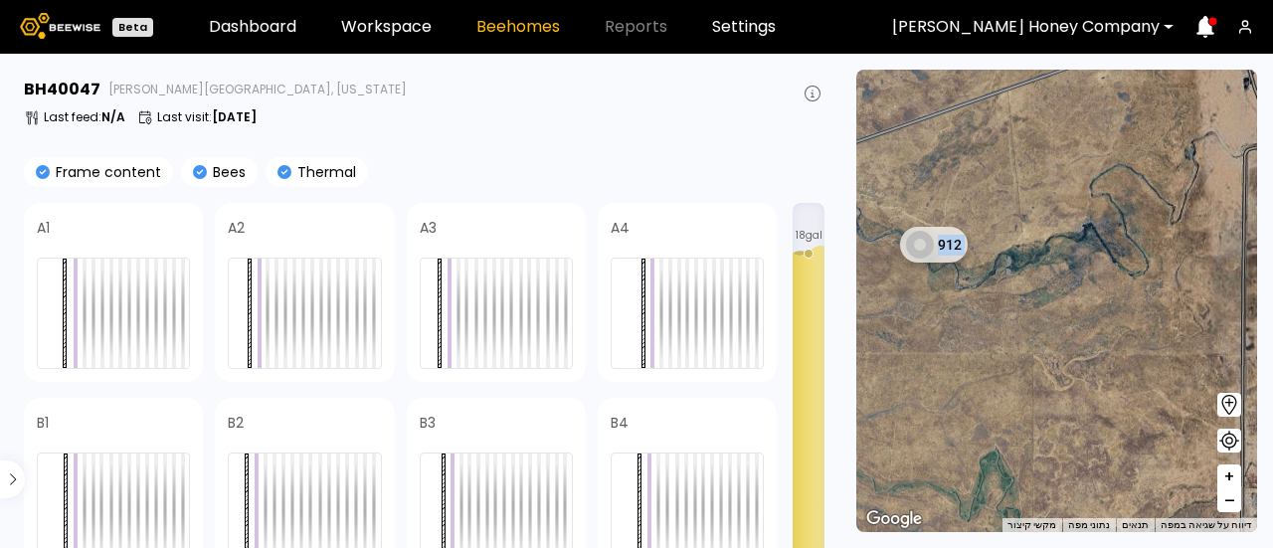
click at [1223, 479] on button "+" at bounding box center [1230, 477] width 24 height 24
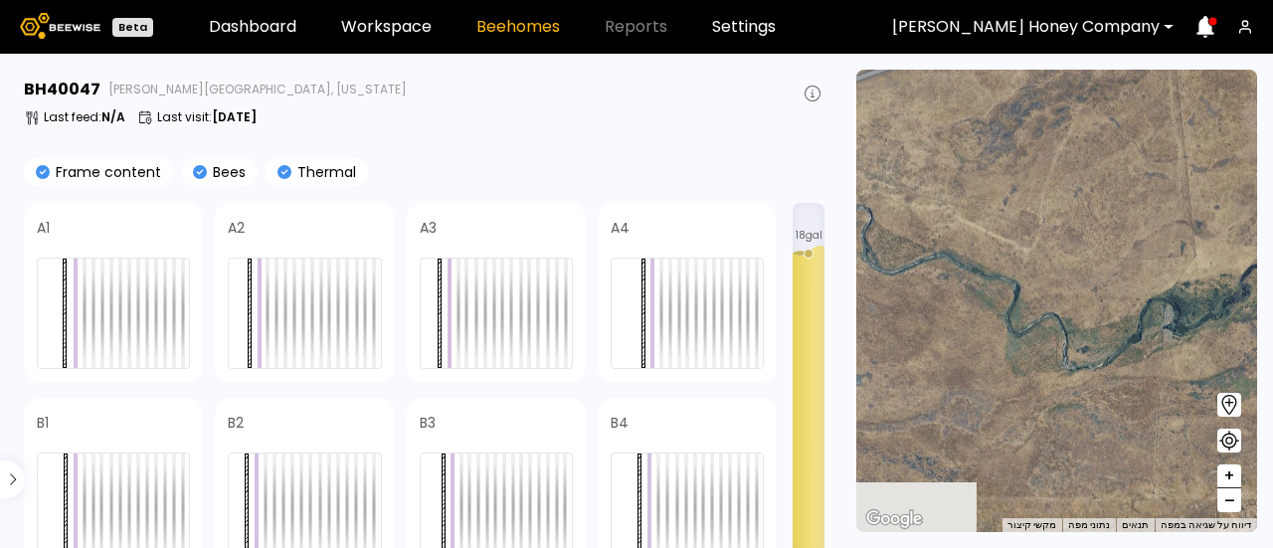
drag, startPoint x: 999, startPoint y: 333, endPoint x: 1213, endPoint y: 429, distance: 234.2
click at [1213, 429] on div "1 BH 1 BH 1 BH 1 BH 1 BH 1 BH 1 BH 1 BH 1 BH 1 BH 1 BH 1 BH 1 BH 1 BH 1 BH 1 BH…" at bounding box center [1056, 301] width 401 height 463
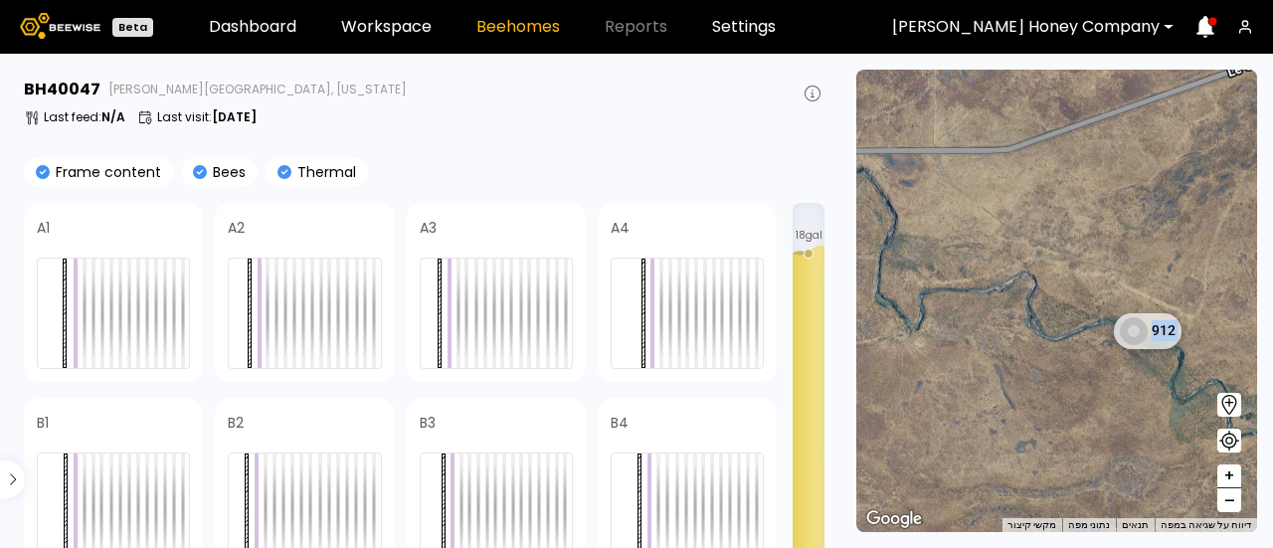
drag, startPoint x: 1016, startPoint y: 355, endPoint x: 1194, endPoint y: 427, distance: 191.9
click at [1194, 427] on div "1 BH 1 BH 1 BH 1 BH 1 BH 1 BH 1 BH 1 BH 1 BH 1 BH 1 BH 1 BH 1 BH 1 BH 1 BH 1 BH…" at bounding box center [1056, 301] width 401 height 463
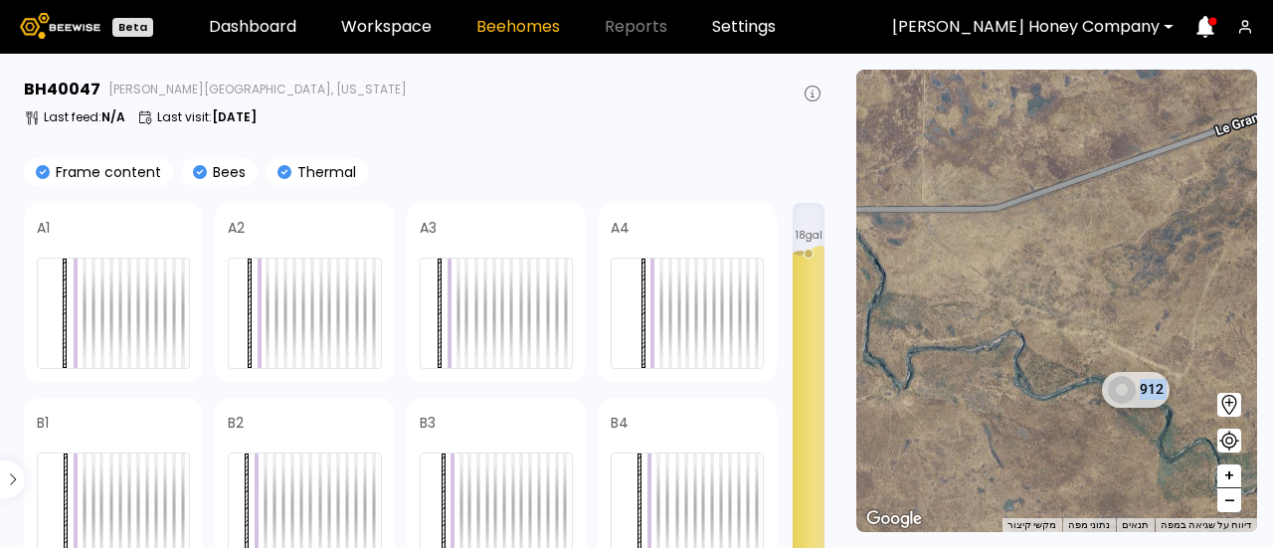
drag, startPoint x: 1167, startPoint y: 377, endPoint x: 1152, endPoint y: 443, distance: 67.3
click at [1152, 443] on div "1 BH 1 BH 1 BH 1 BH 1 BH 1 BH 1 BH 1 BH 1 BH 1 BH 1 BH 1 BH 1 BH 1 BH 1 BH 1 BH…" at bounding box center [1056, 301] width 401 height 463
click at [1229, 477] on span "+" at bounding box center [1230, 477] width 12 height 25
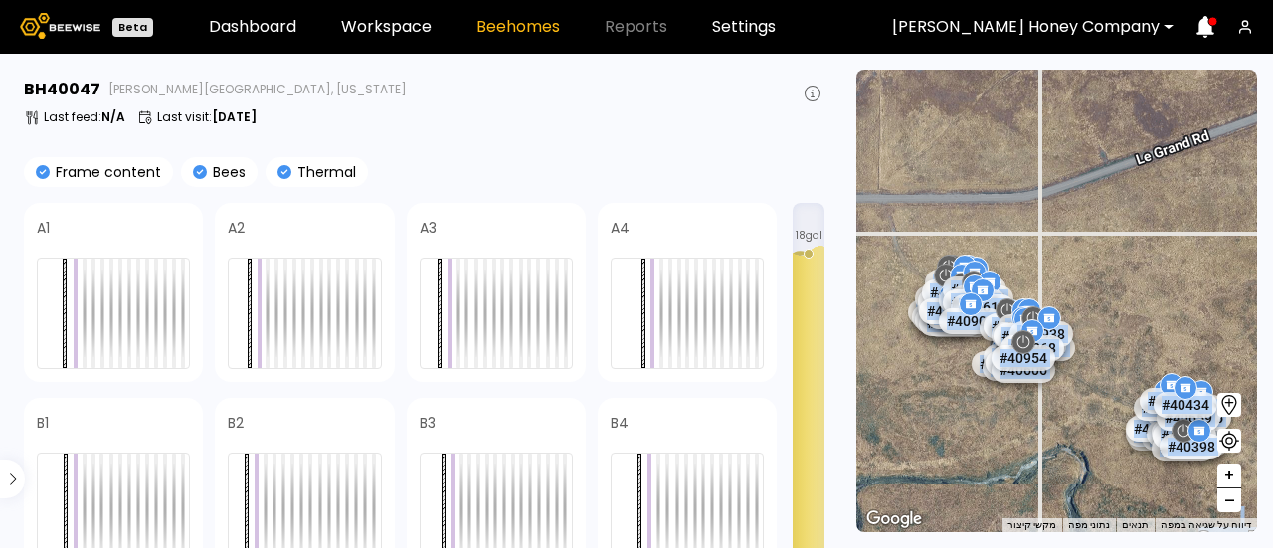
drag, startPoint x: 979, startPoint y: 397, endPoint x: 1084, endPoint y: 492, distance: 142.3
click at [1084, 492] on div "# 40424 # 40644 # 40688 # 40923 # 40957 # 40483 # 40488 # 40573 # 40629 # 40646…" at bounding box center [1056, 301] width 401 height 463
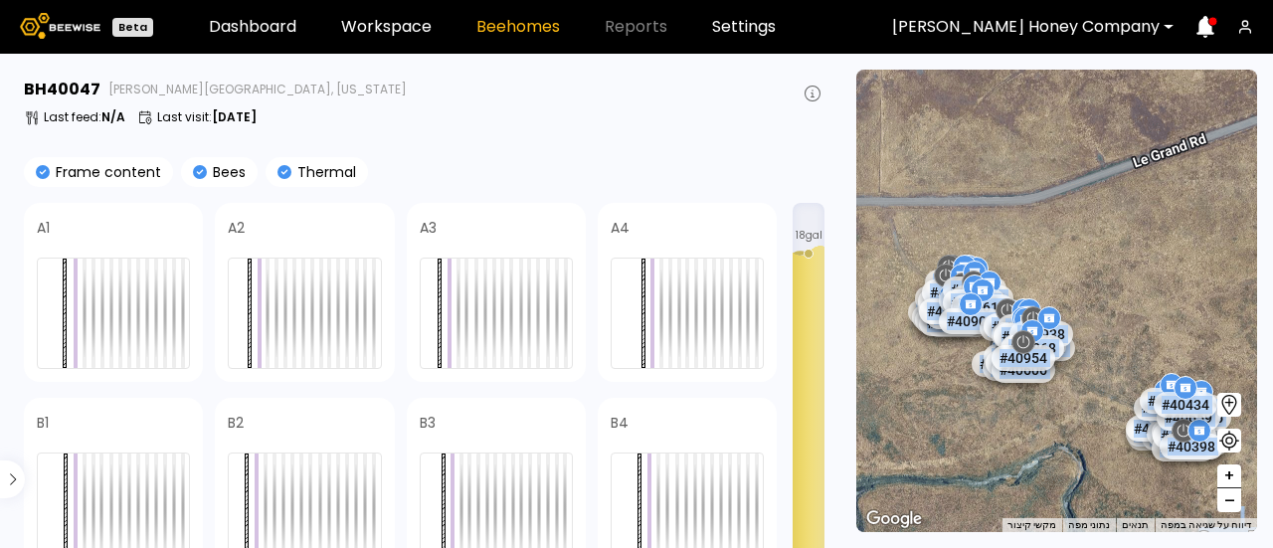
click at [955, 421] on div "# 40424 # 40644 # 40688 # 40923 # 40957 # 40483 # 40488 # 40573 # 40629 # 40646…" at bounding box center [1056, 301] width 401 height 463
click at [1224, 482] on span "+" at bounding box center [1230, 477] width 12 height 25
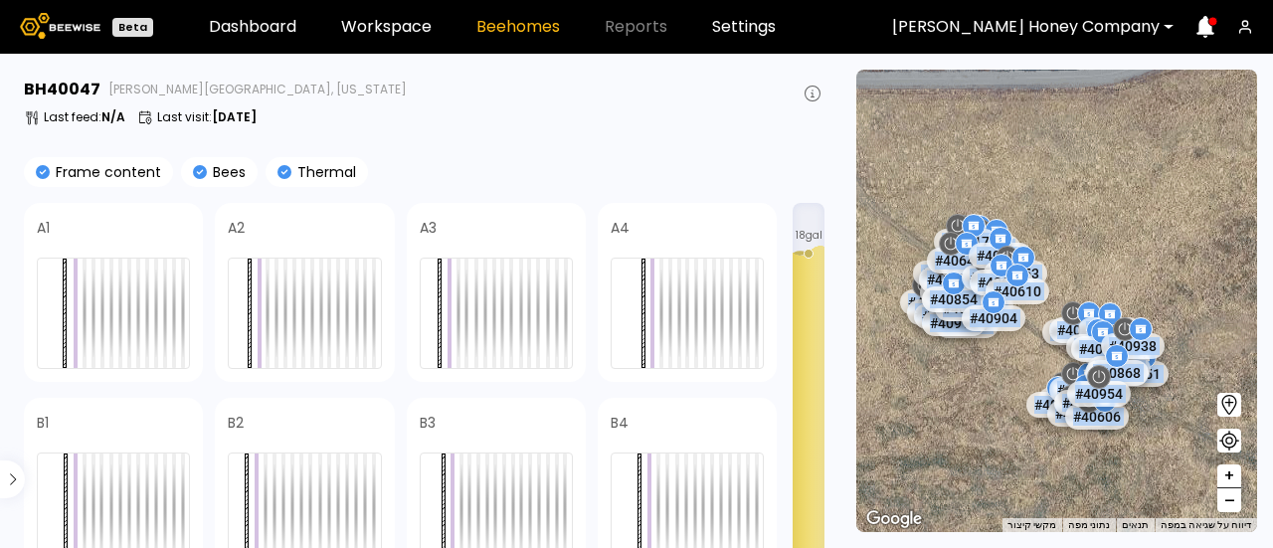
drag, startPoint x: 1018, startPoint y: 302, endPoint x: 1130, endPoint y: 283, distance: 114.2
click at [1130, 283] on div "# 40424 # 40644 # 40688 # 40923 # 40957 # 40483 # 40488 # 40573 # 40629 # 40646…" at bounding box center [1056, 301] width 401 height 463
click at [1234, 470] on span "+" at bounding box center [1230, 477] width 12 height 25
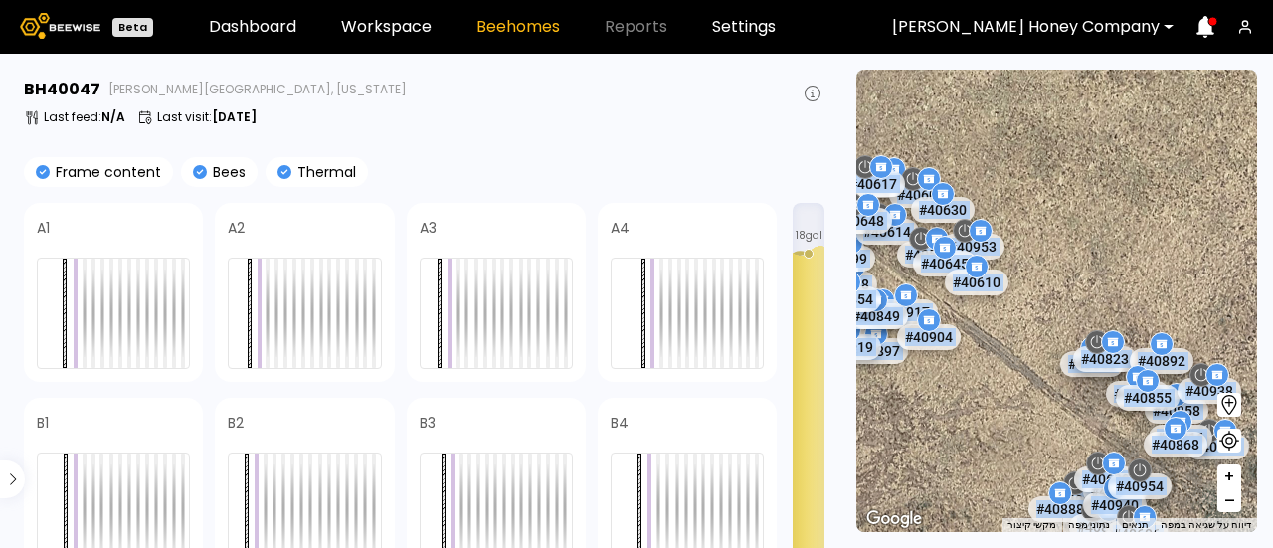
click at [1234, 470] on span "+" at bounding box center [1230, 477] width 12 height 25
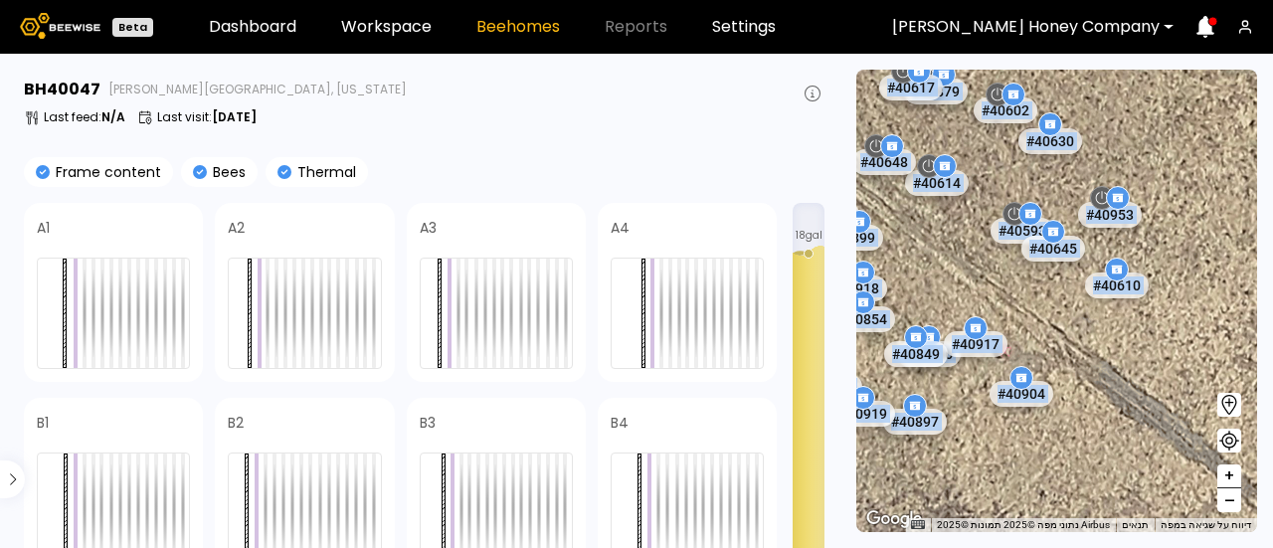
drag, startPoint x: 1037, startPoint y: 328, endPoint x: 1272, endPoint y: 353, distance: 237.1
click at [1272, 353] on section "← הזזה שמאלה → הזזה ימינה ↑ הזזה למעלה ↓ הזזה למטה + התקרבות - התרחקות Home הזז…" at bounding box center [1057, 301] width 433 height 494
click at [1226, 502] on span "–" at bounding box center [1230, 500] width 11 height 25
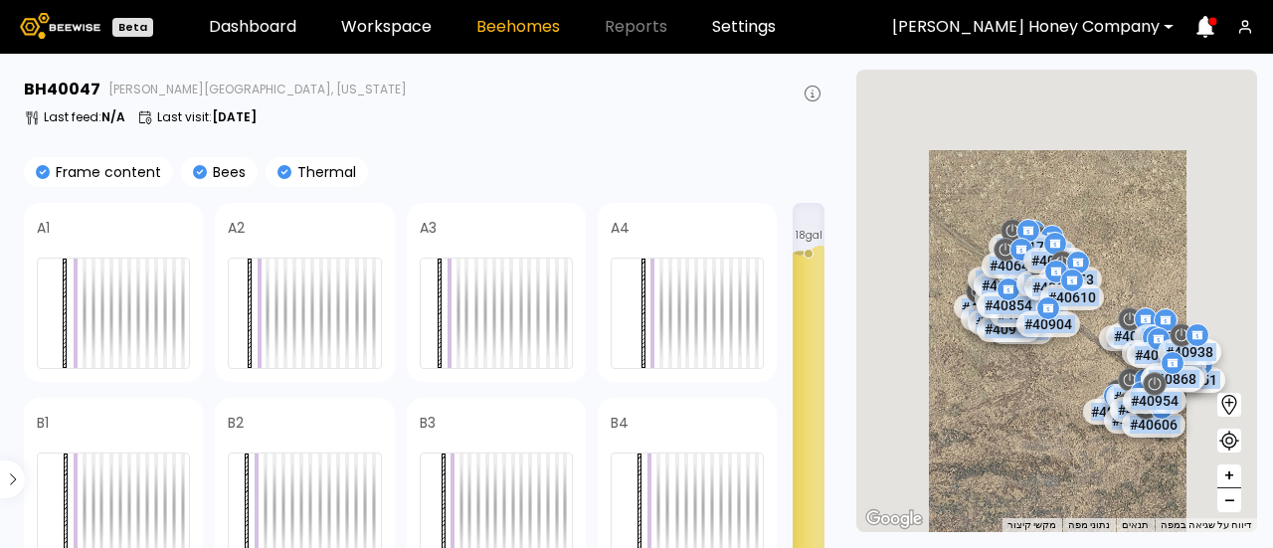
click at [1226, 502] on span "–" at bounding box center [1230, 500] width 11 height 25
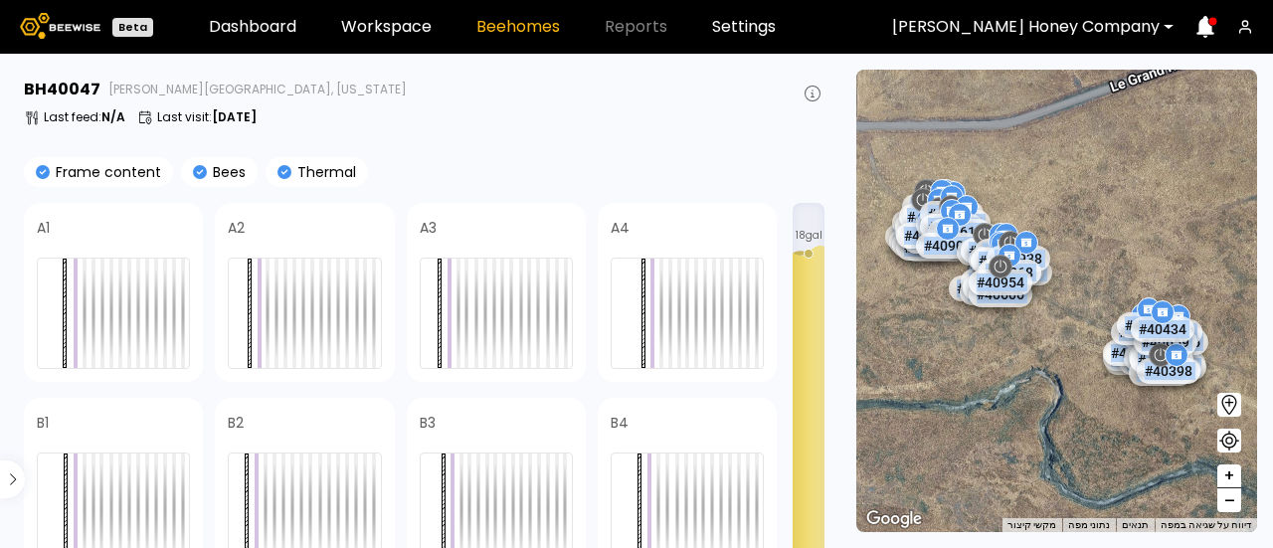
drag, startPoint x: 1024, startPoint y: 415, endPoint x: 915, endPoint y: 347, distance: 127.8
click at [915, 347] on div "# 40424 # 40644 # 40688 # 40923 # 40957 # 40483 # 40488 # 40573 # 40629 # 40646…" at bounding box center [1056, 301] width 401 height 463
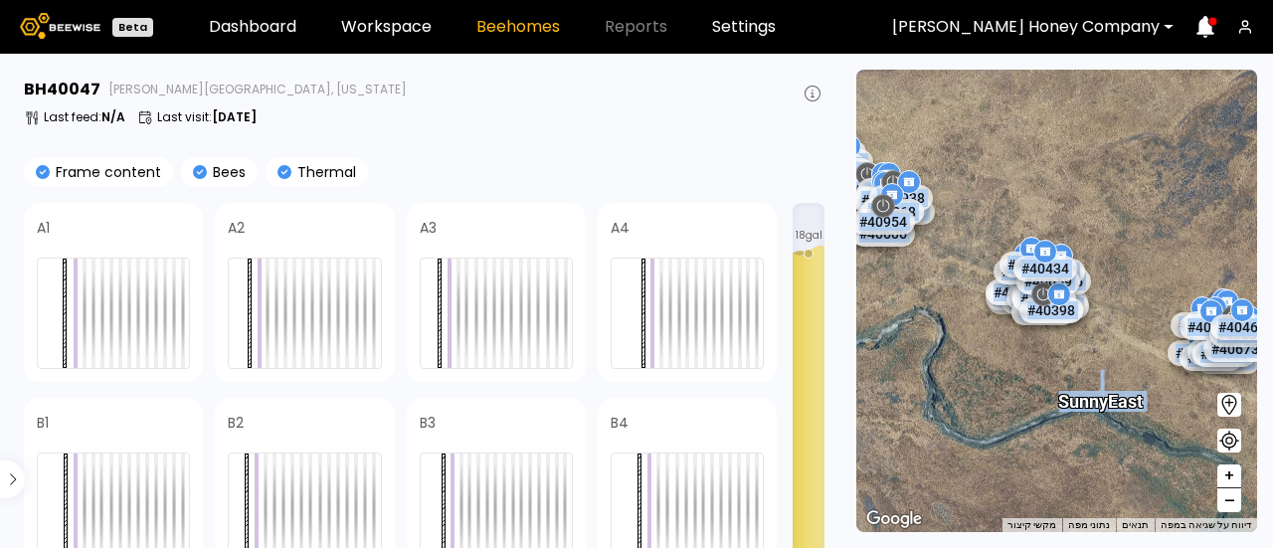
drag, startPoint x: 1043, startPoint y: 366, endPoint x: 917, endPoint y: 304, distance: 140.6
click at [917, 304] on div "# 40424 # 40644 # 40688 # 40923 # 40957 # 40483 # 40488 # 40573 # 40629 # 40646…" at bounding box center [1056, 301] width 401 height 463
click at [1235, 478] on button "+" at bounding box center [1230, 477] width 24 height 24
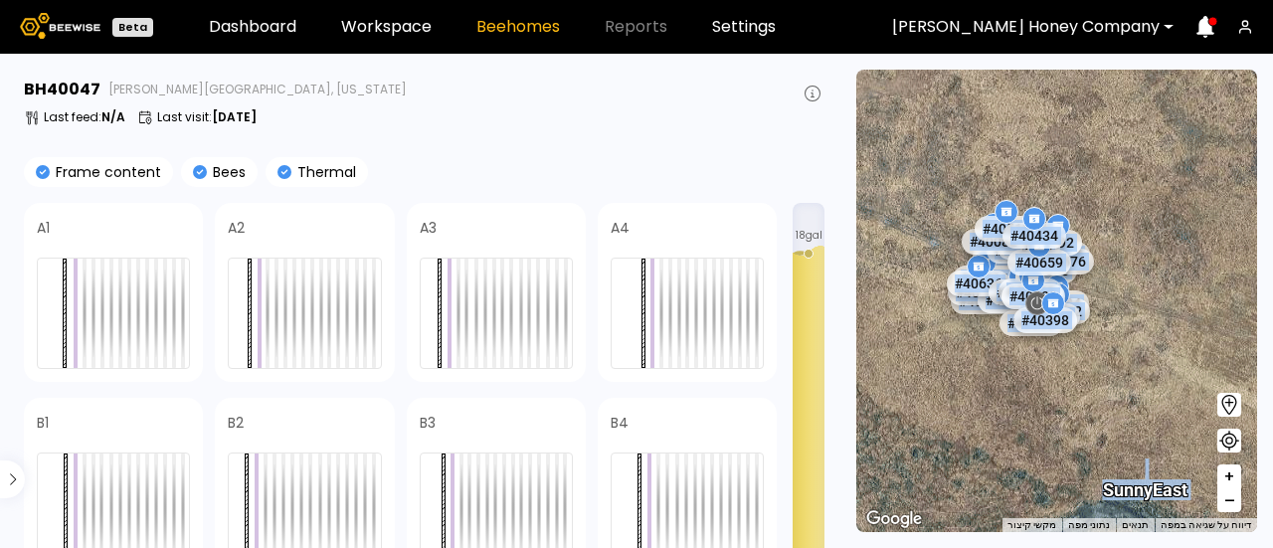
click at [1235, 478] on button "+" at bounding box center [1230, 477] width 24 height 24
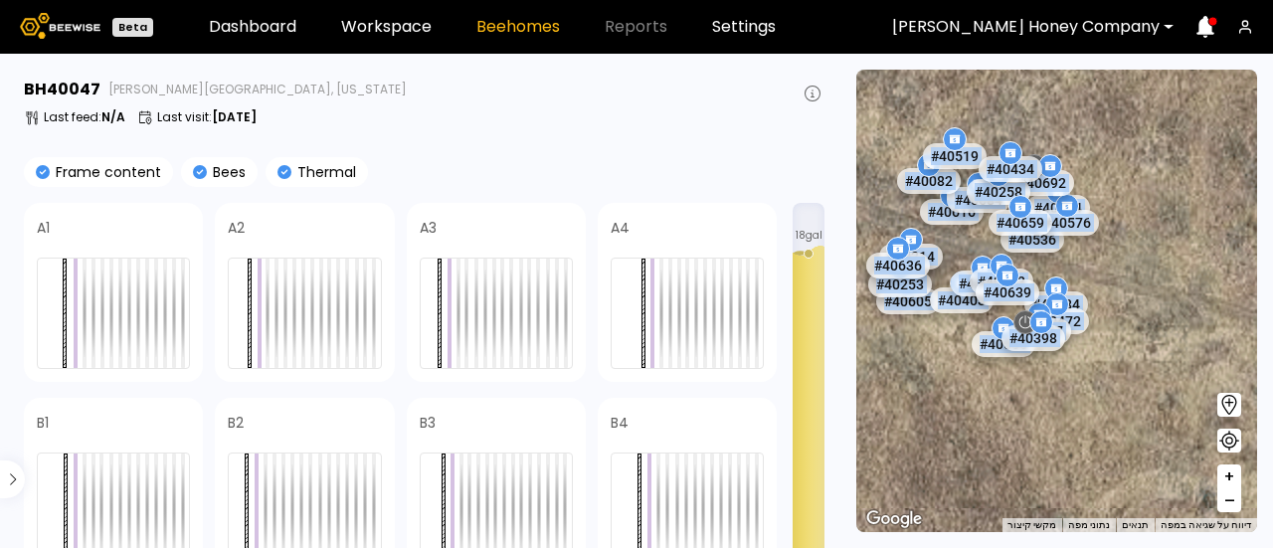
click at [1235, 478] on button "+" at bounding box center [1230, 477] width 24 height 24
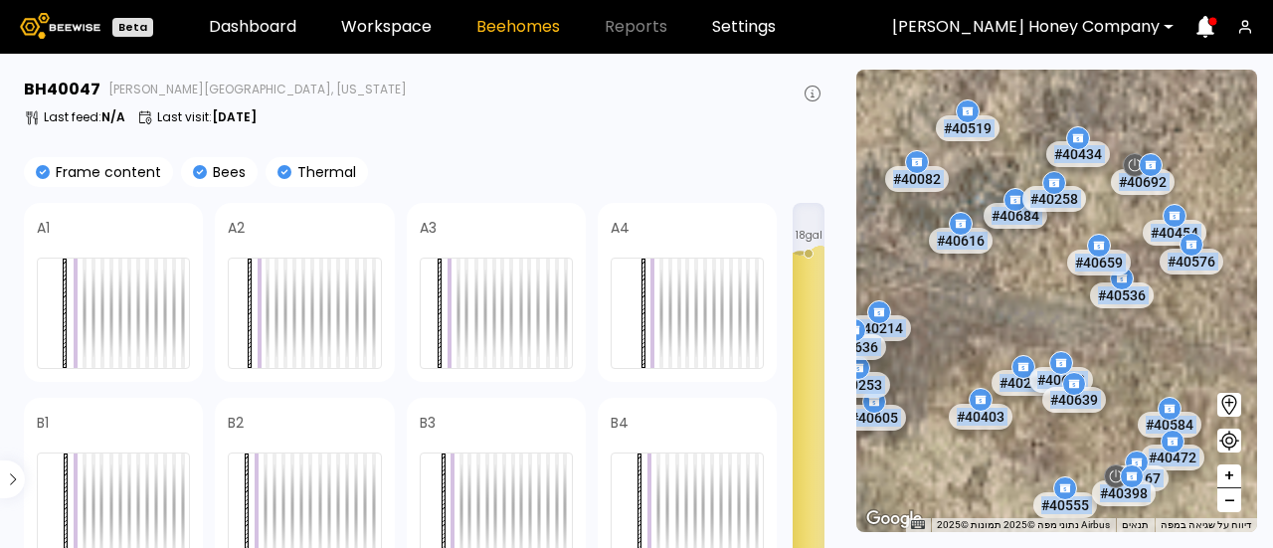
drag, startPoint x: 1050, startPoint y: 224, endPoint x: 1186, endPoint y: 366, distance: 196.3
click at [1186, 366] on div "# 40424 # 40644 # 40688 # 40923 # 40957 # 40483 # 40488 # 40573 # 40629 # 40646…" at bounding box center [1056, 301] width 401 height 463
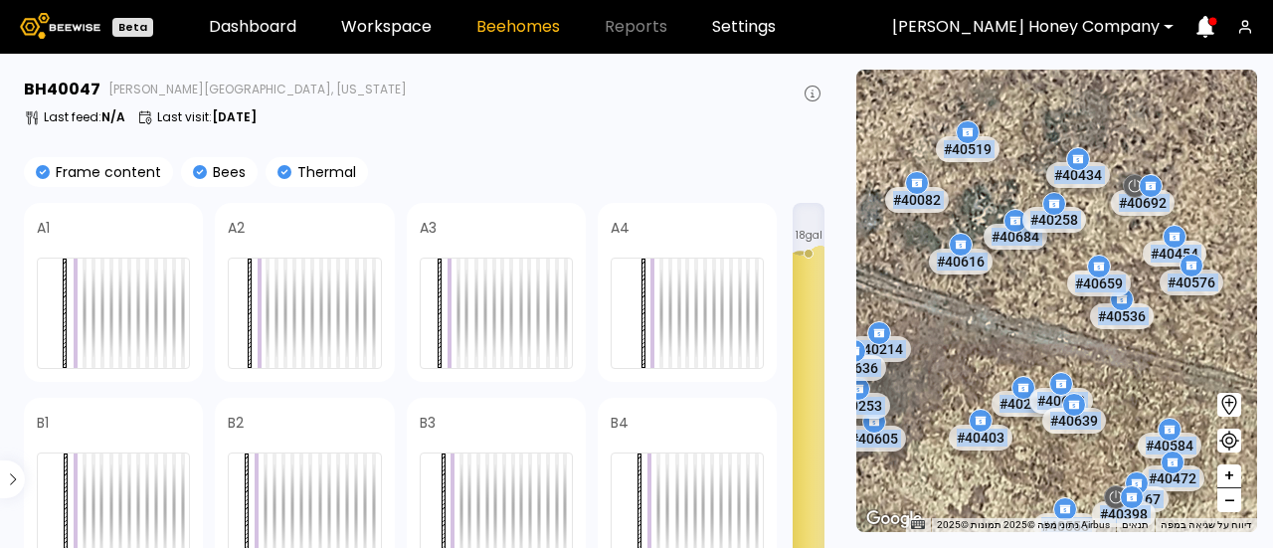
drag, startPoint x: 957, startPoint y: 347, endPoint x: 956, endPoint y: 377, distance: 29.9
click at [956, 377] on div "# 40424 # 40644 # 40688 # 40923 # 40957 # 40483 # 40488 # 40573 # 40629 # 40646…" at bounding box center [1056, 301] width 401 height 463
click at [1228, 504] on span "–" at bounding box center [1230, 500] width 11 height 25
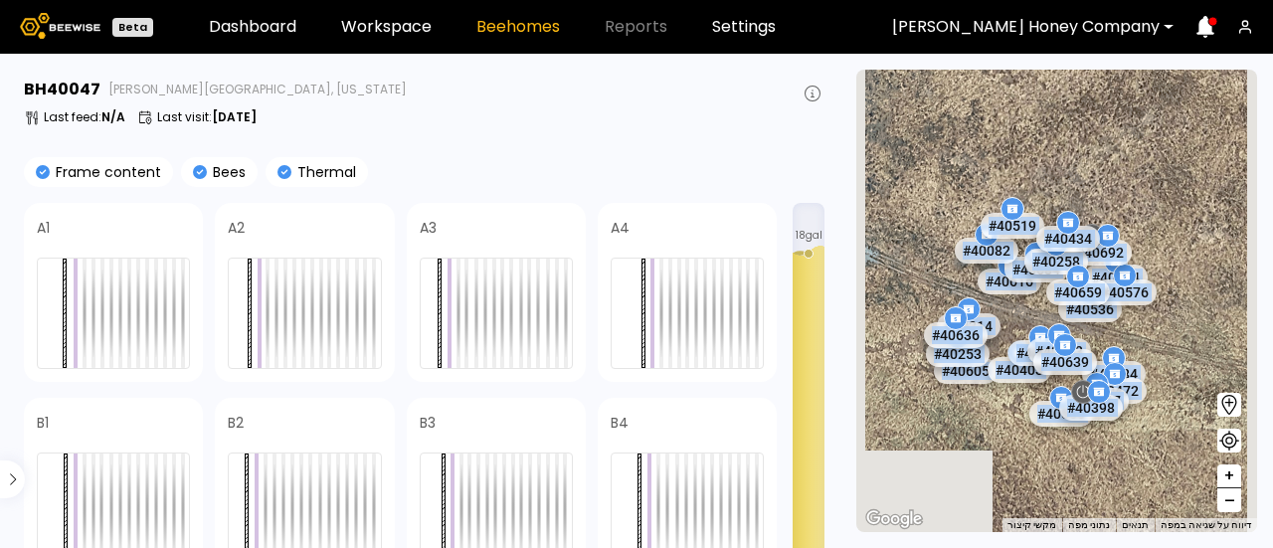
click at [1230, 504] on span "–" at bounding box center [1230, 500] width 11 height 25
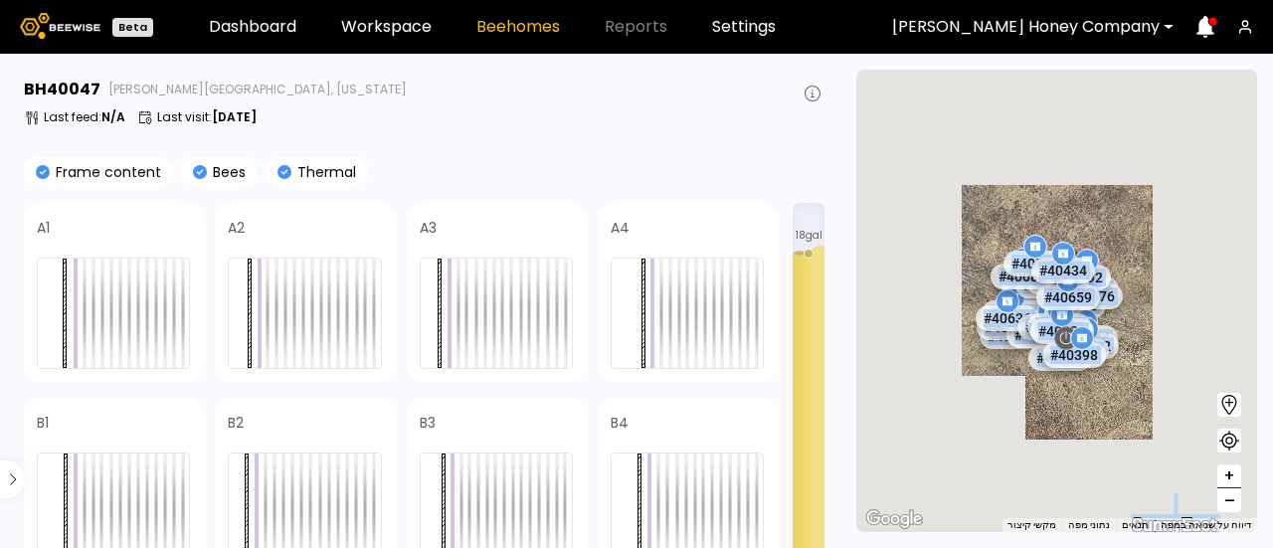
click at [1230, 504] on span "–" at bounding box center [1230, 500] width 11 height 25
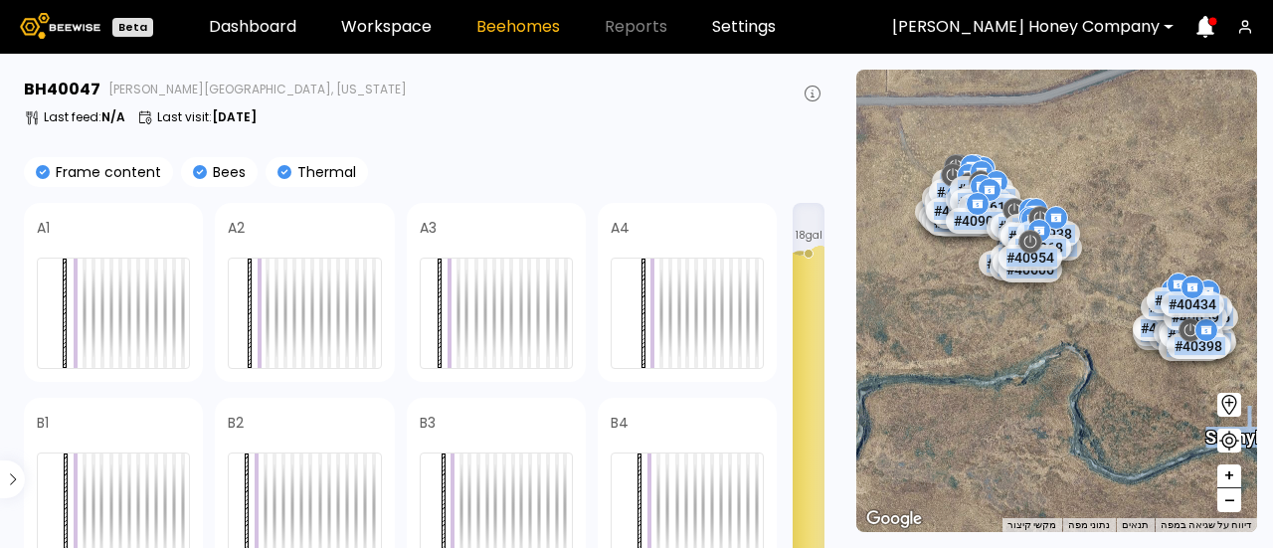
drag, startPoint x: 975, startPoint y: 400, endPoint x: 1111, endPoint y: 429, distance: 139.3
click at [1111, 429] on div "# 40424 # 40644 # 40688 # 40923 # 40957 # 40483 # 40488 # 40573 # 40629 # 40646…" at bounding box center [1056, 301] width 401 height 463
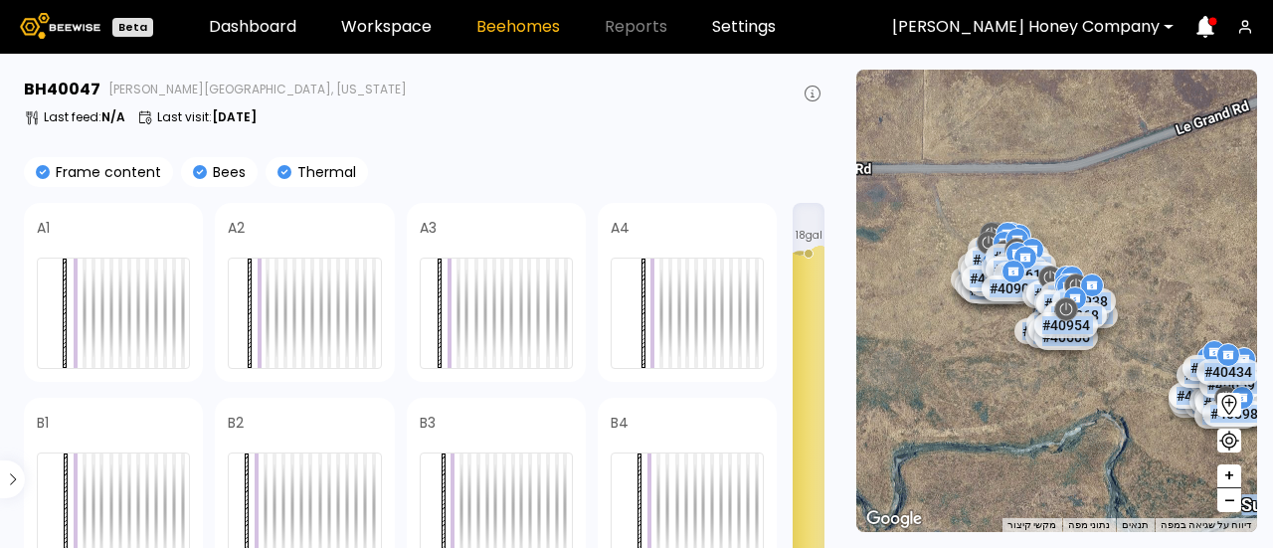
drag, startPoint x: 1086, startPoint y: 311, endPoint x: 1122, endPoint y: 381, distance: 78.3
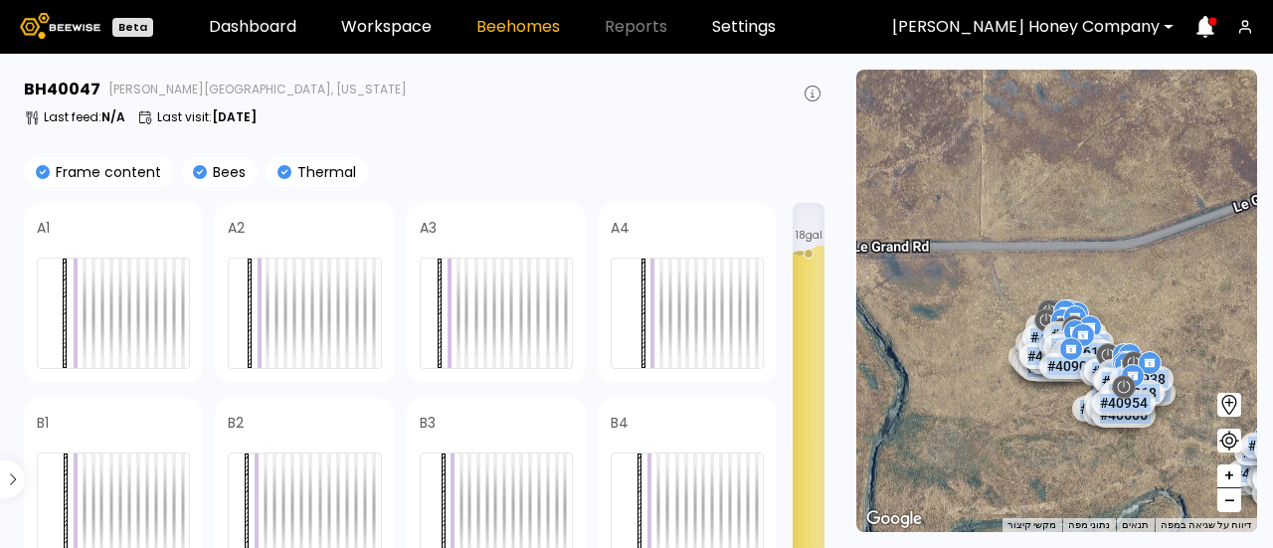
drag, startPoint x: 939, startPoint y: 359, endPoint x: 1007, endPoint y: 453, distance: 115.4
click at [1226, 504] on span "–" at bounding box center [1230, 500] width 11 height 25
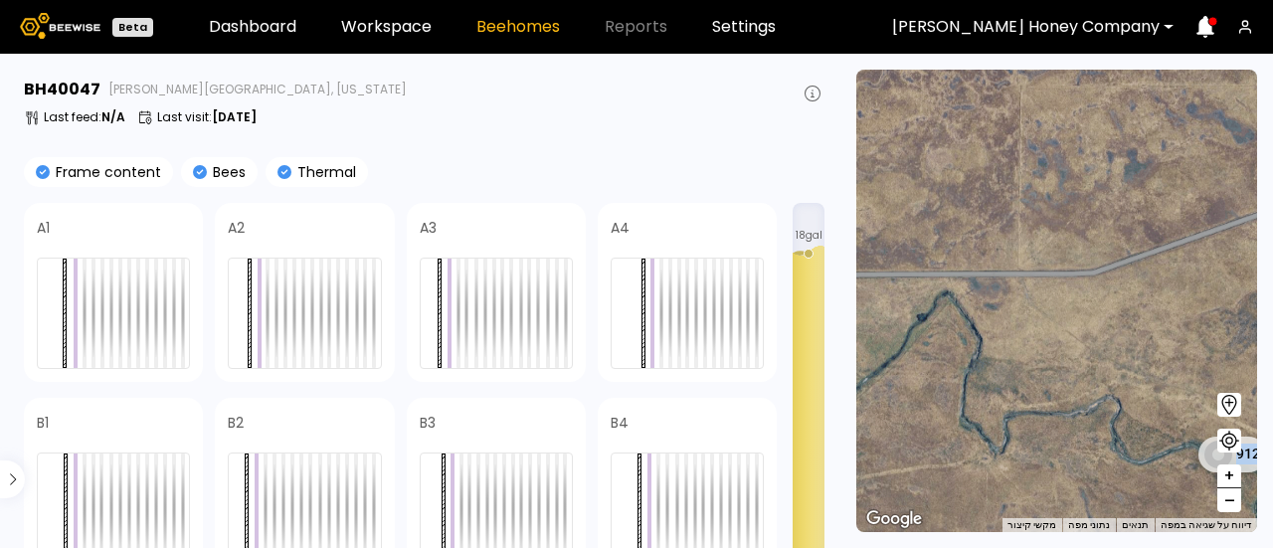
click at [1226, 504] on span "–" at bounding box center [1230, 500] width 11 height 25
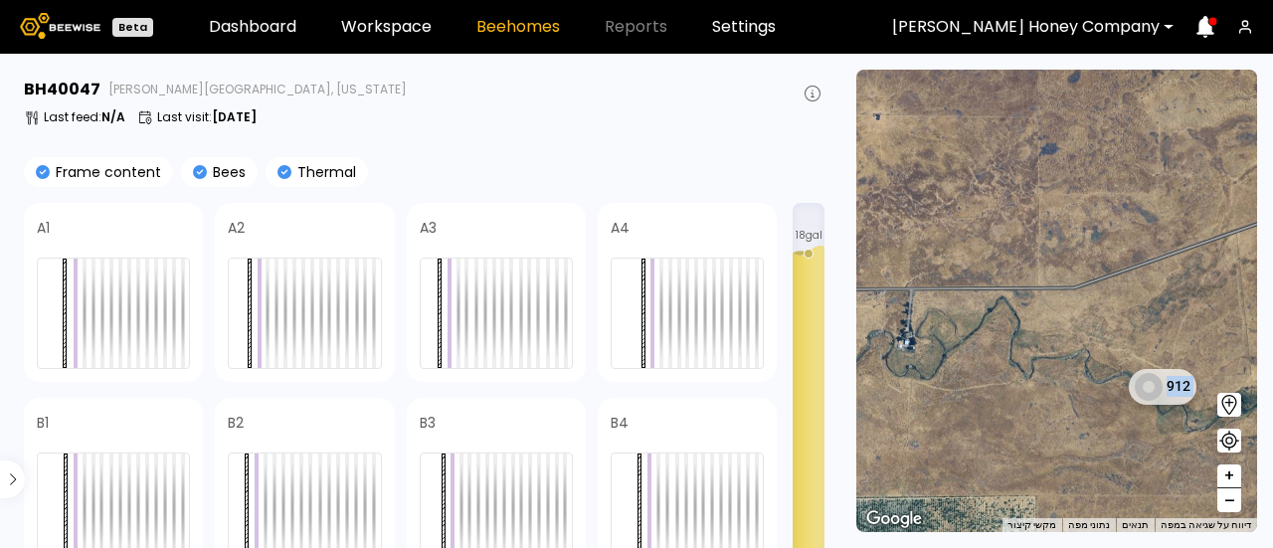
click at [1226, 504] on span "–" at bounding box center [1230, 500] width 11 height 25
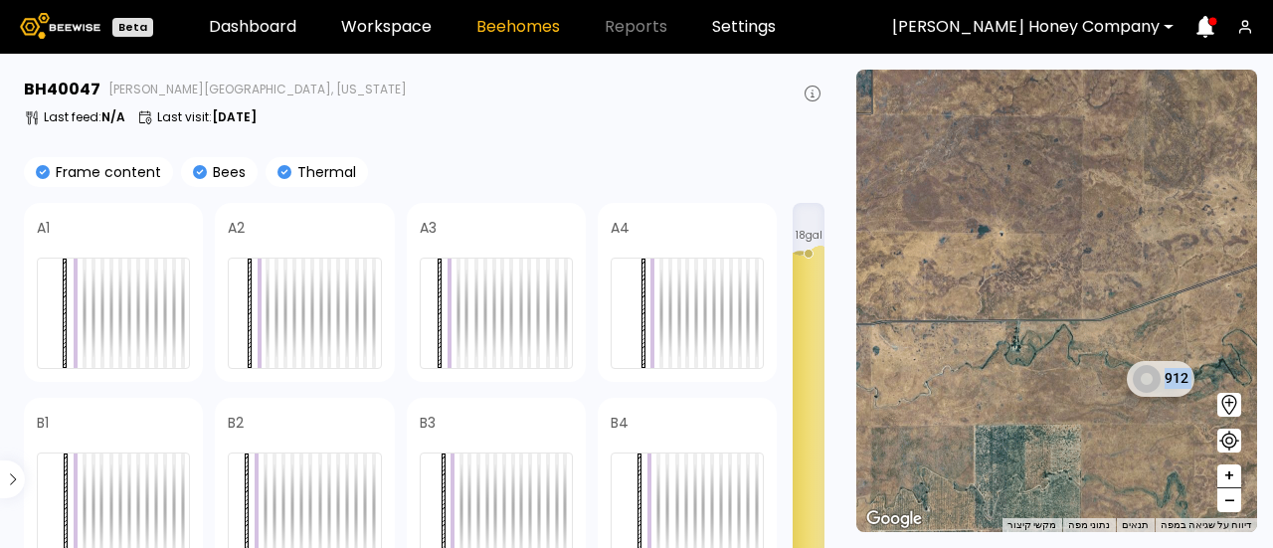
drag, startPoint x: 1066, startPoint y: 415, endPoint x: 1109, endPoint y: 449, distance: 54.5
click at [1109, 449] on div "1 BH 1 BH 1 BH 1 BH 1 BH 1 BH 1 BH 1 BH 1 BH 1 BH 1 BH 1 BH 1 BH 1 BH 1 BH 1 BH…" at bounding box center [1056, 301] width 401 height 463
click at [1229, 479] on span "+" at bounding box center [1230, 477] width 12 height 25
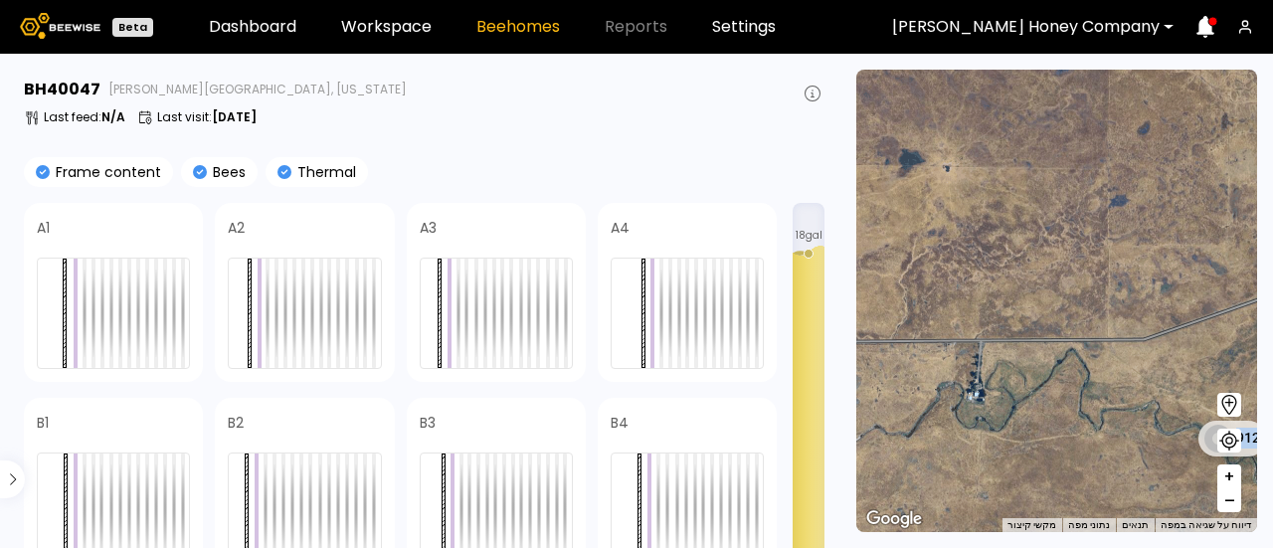
click at [1229, 479] on span "+" at bounding box center [1230, 477] width 12 height 25
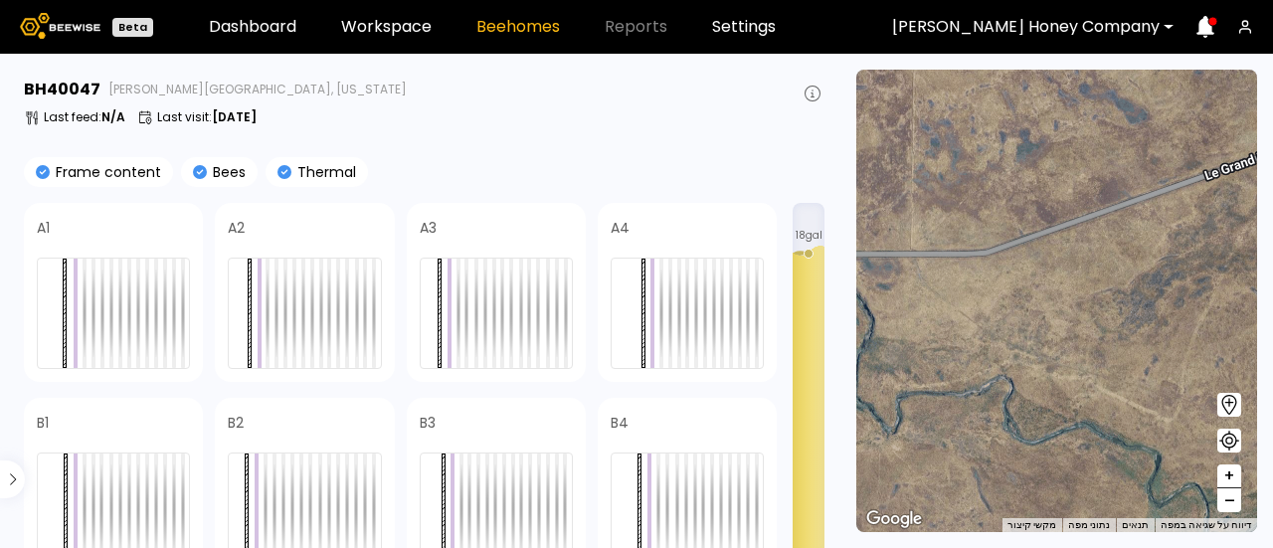
drag, startPoint x: 1047, startPoint y: 428, endPoint x: 791, endPoint y: 302, distance: 285.6
click at [791, 302] on main "BH 40047 [PERSON_NAME] [GEOGRAPHIC_DATA], [US_STATE] Last feed : N/A Last visit…" at bounding box center [636, 301] width 1273 height 494
click at [1230, 480] on span "+" at bounding box center [1230, 477] width 12 height 25
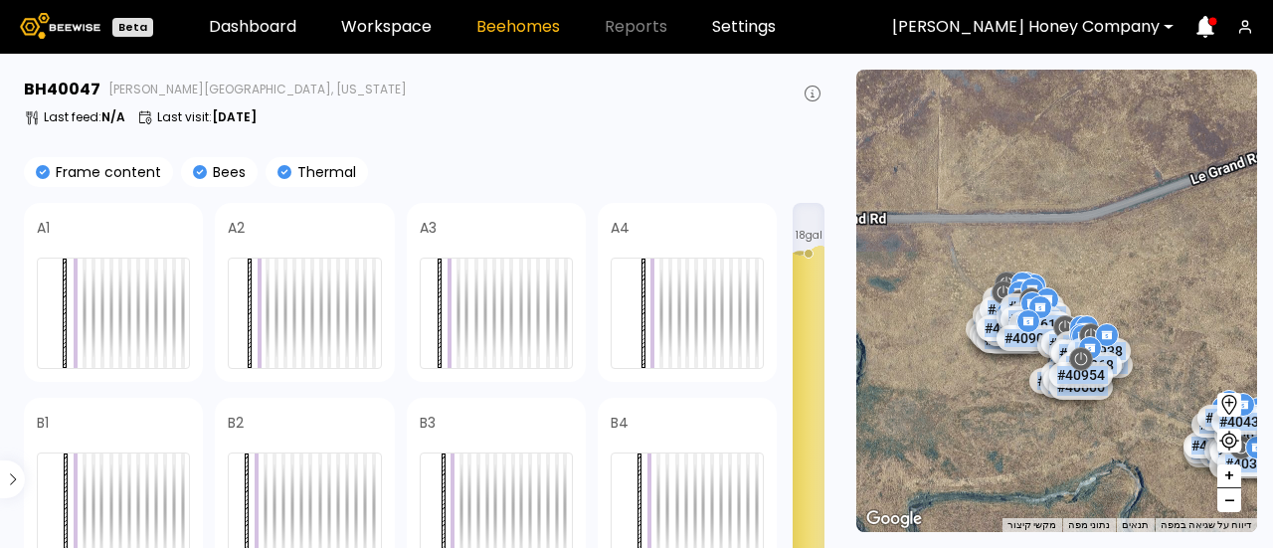
drag, startPoint x: 1003, startPoint y: 305, endPoint x: 1204, endPoint y: 317, distance: 201.3
click at [1204, 317] on div "# 40424 # 40644 # 40688 # 40923 # 40957 # 40483 # 40488 # 40573 # 40629 # 40646…" at bounding box center [1056, 301] width 401 height 463
click at [1230, 477] on span "+" at bounding box center [1230, 477] width 12 height 25
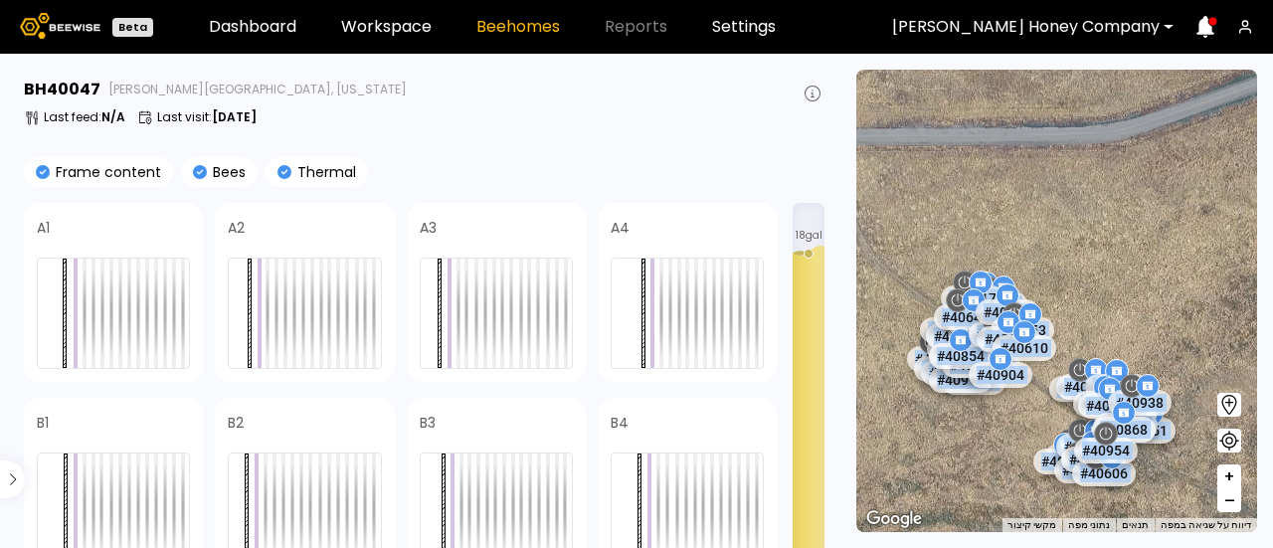
click at [1230, 477] on span "+" at bounding box center [1230, 477] width 12 height 25
